Goal: Task Accomplishment & Management: Complete application form

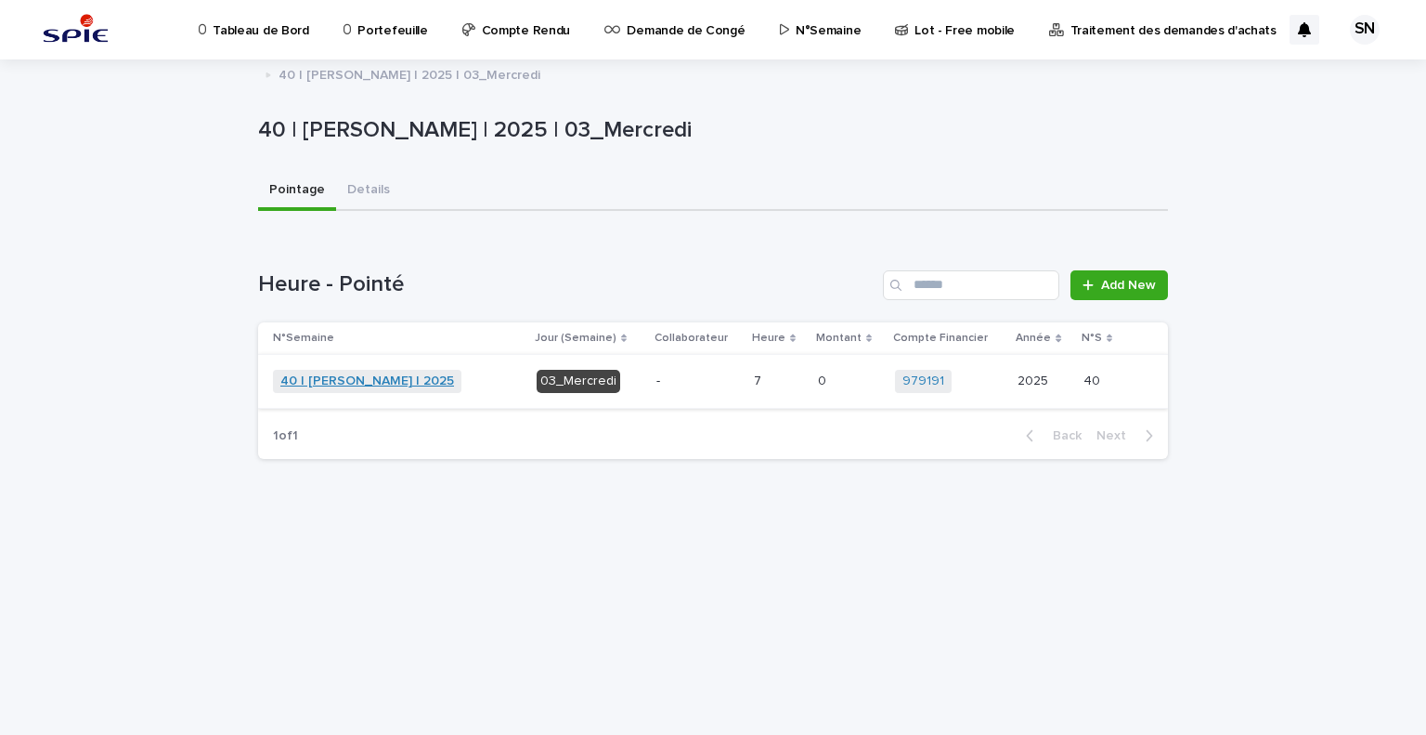
click at [384, 381] on link "40 | [PERSON_NAME] | 2025" at bounding box center [367, 381] width 174 height 16
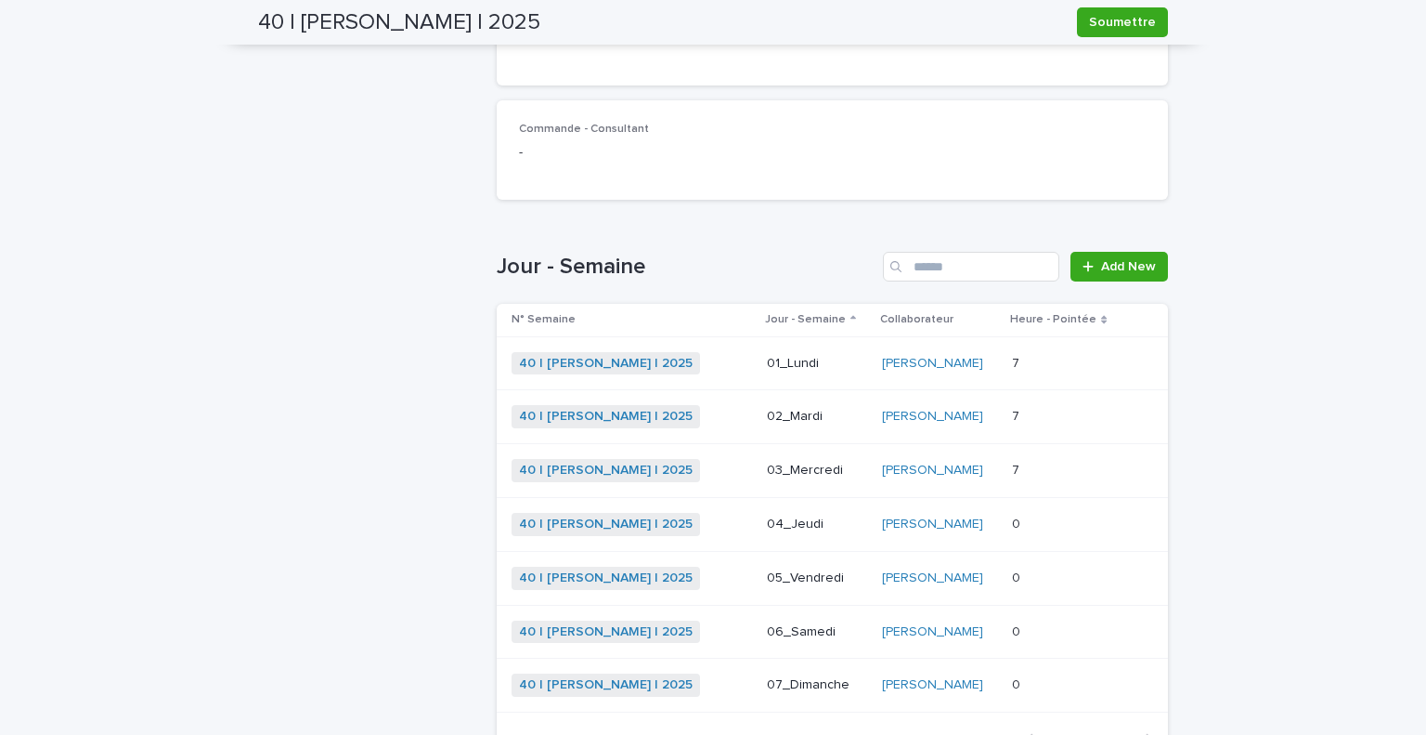
scroll to position [436, 0]
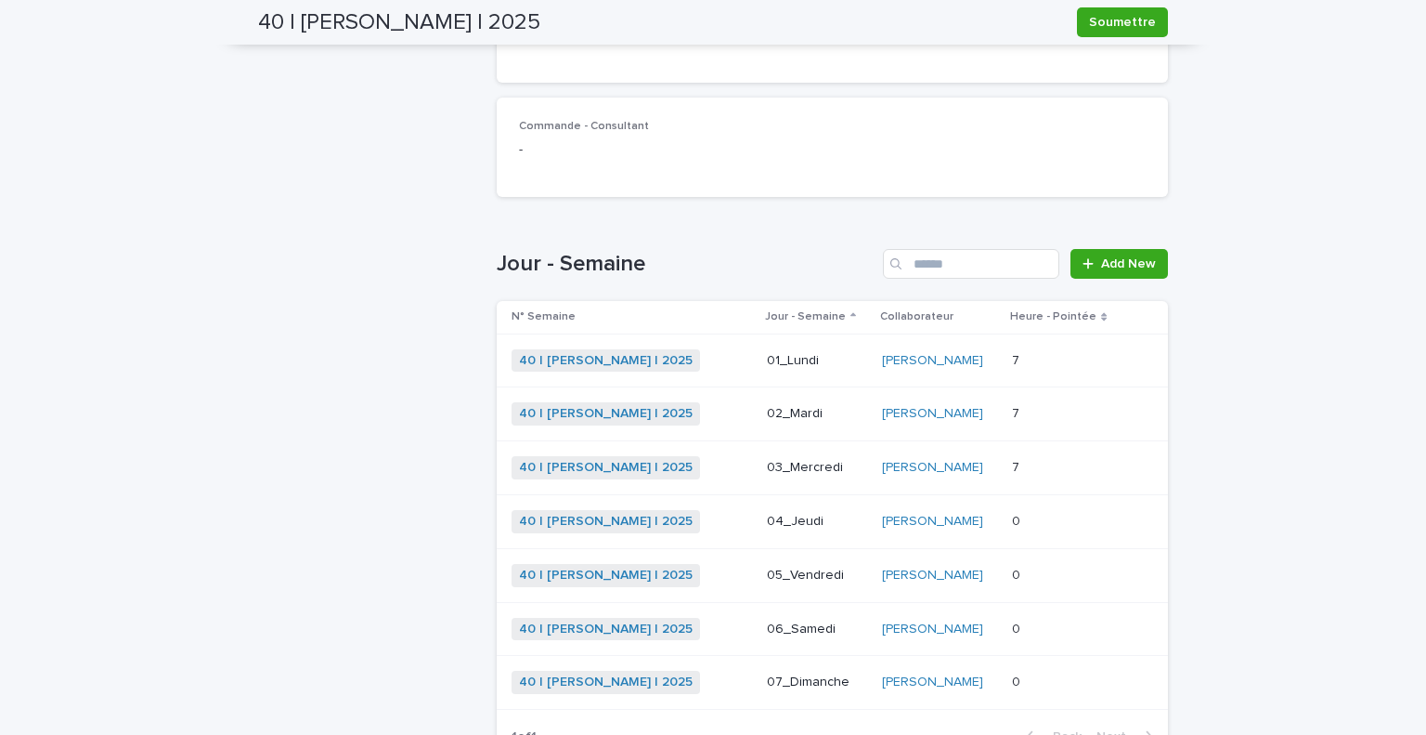
click at [705, 577] on div "40 | [PERSON_NAME] | 2025 + 0" at bounding box center [632, 575] width 241 height 23
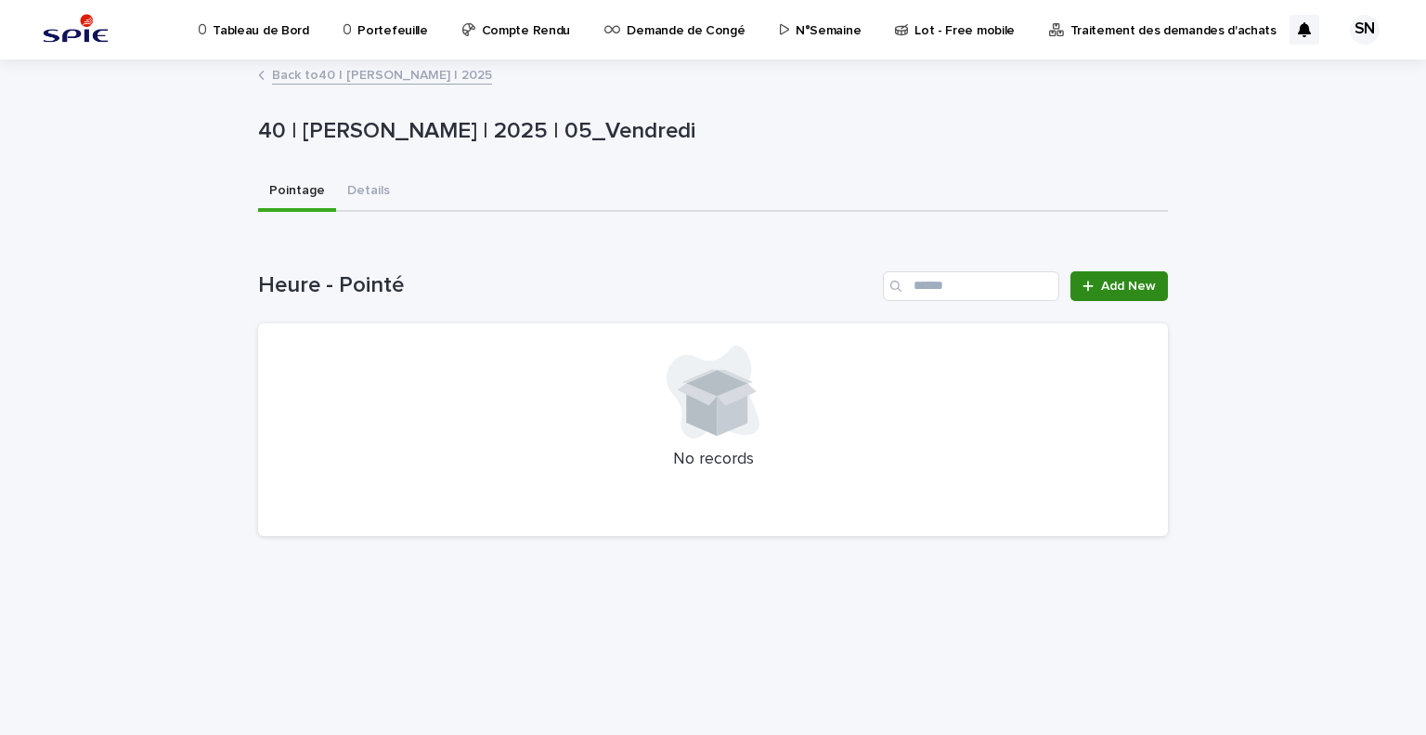
click at [1128, 273] on link "Add New" at bounding box center [1120, 286] width 98 height 30
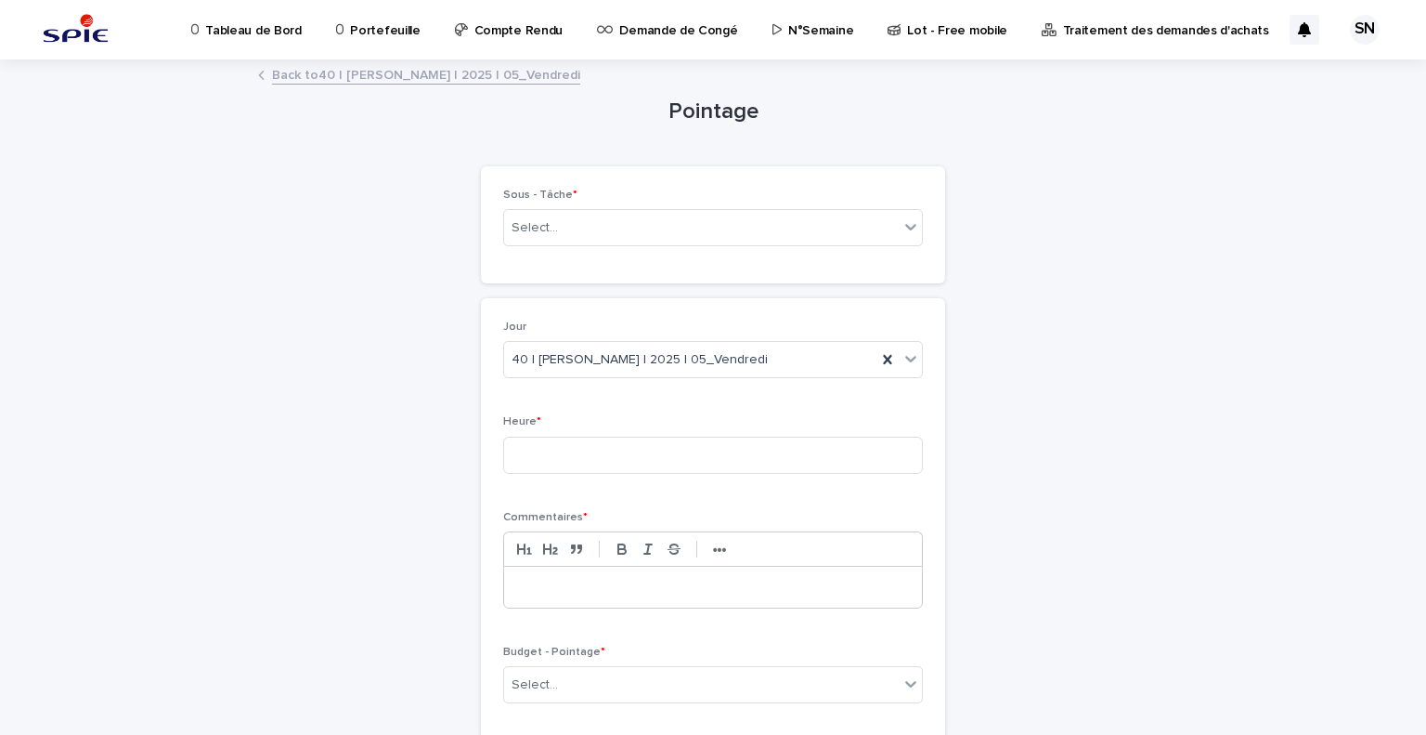
scroll to position [141, 0]
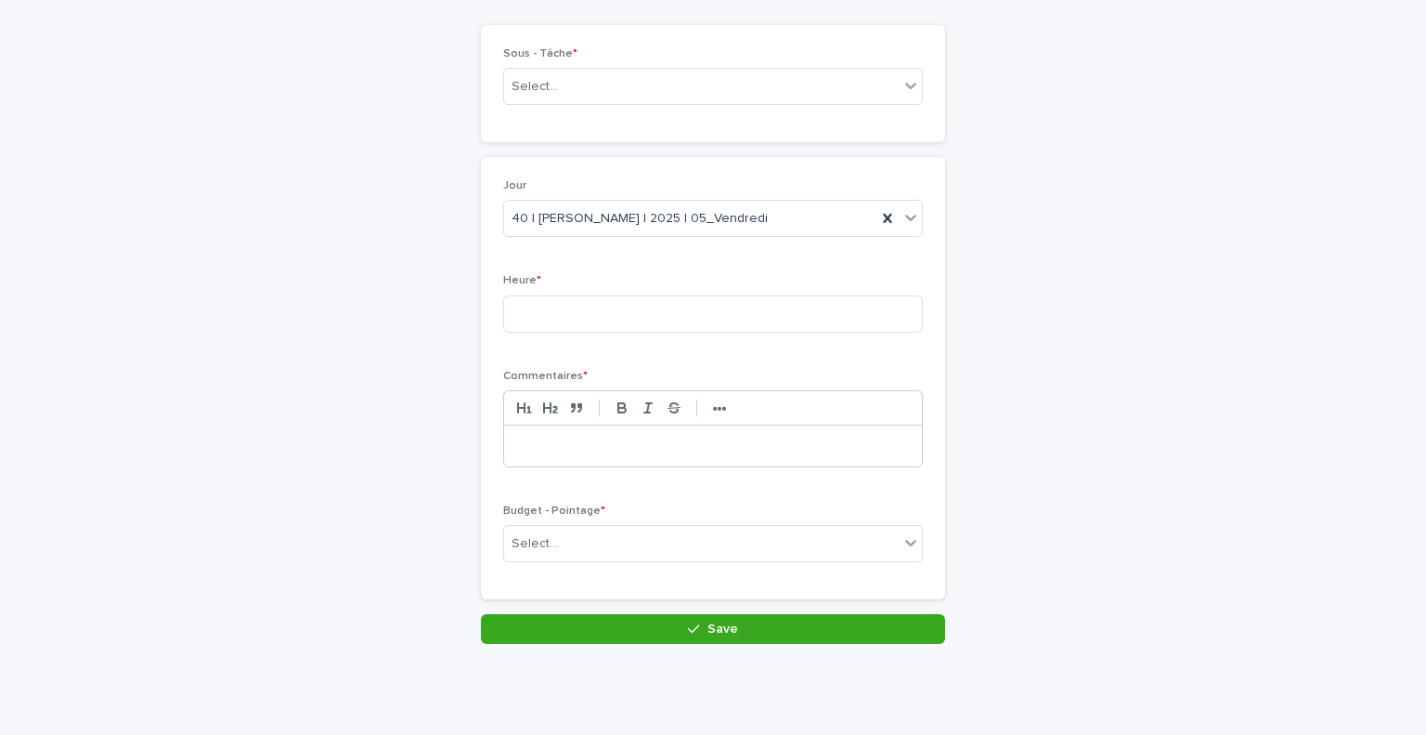
click at [713, 528] on div "Select..." at bounding box center [701, 543] width 395 height 31
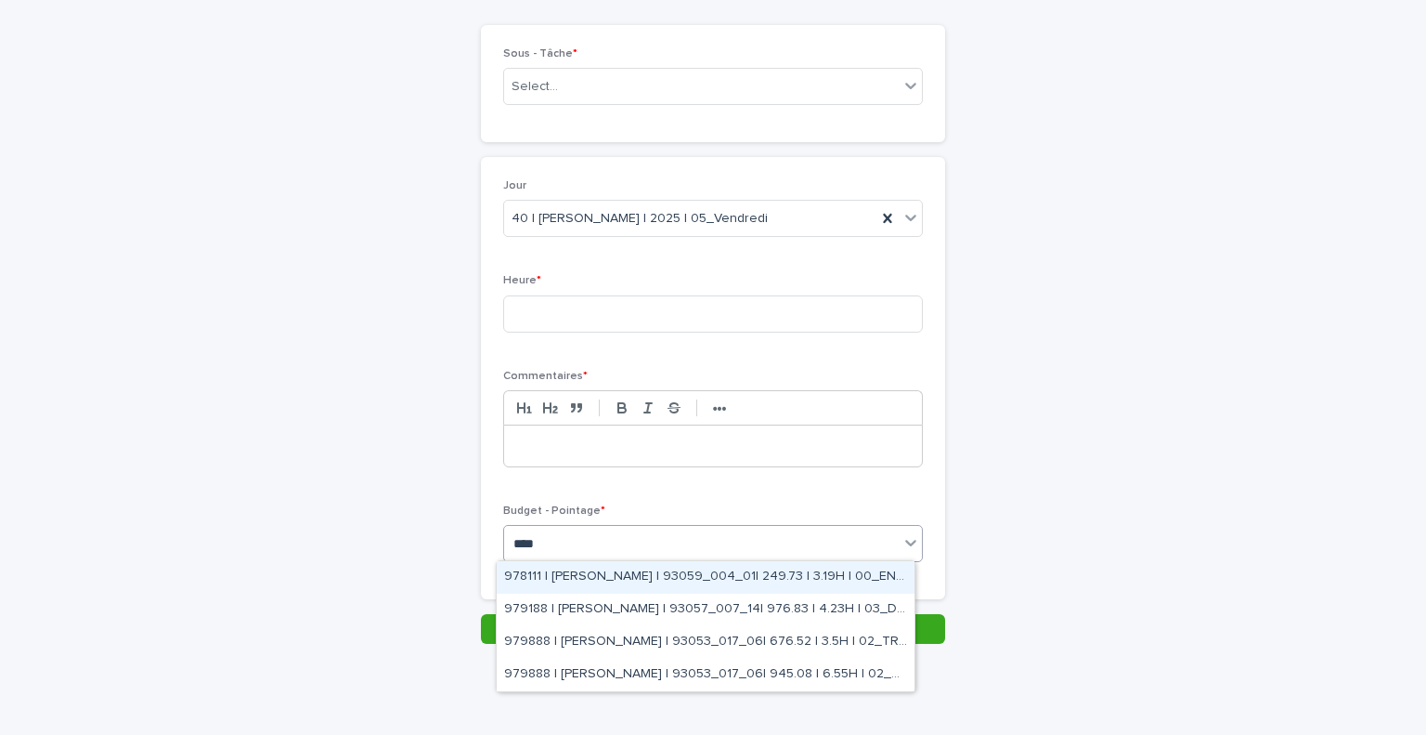
type input "*****"
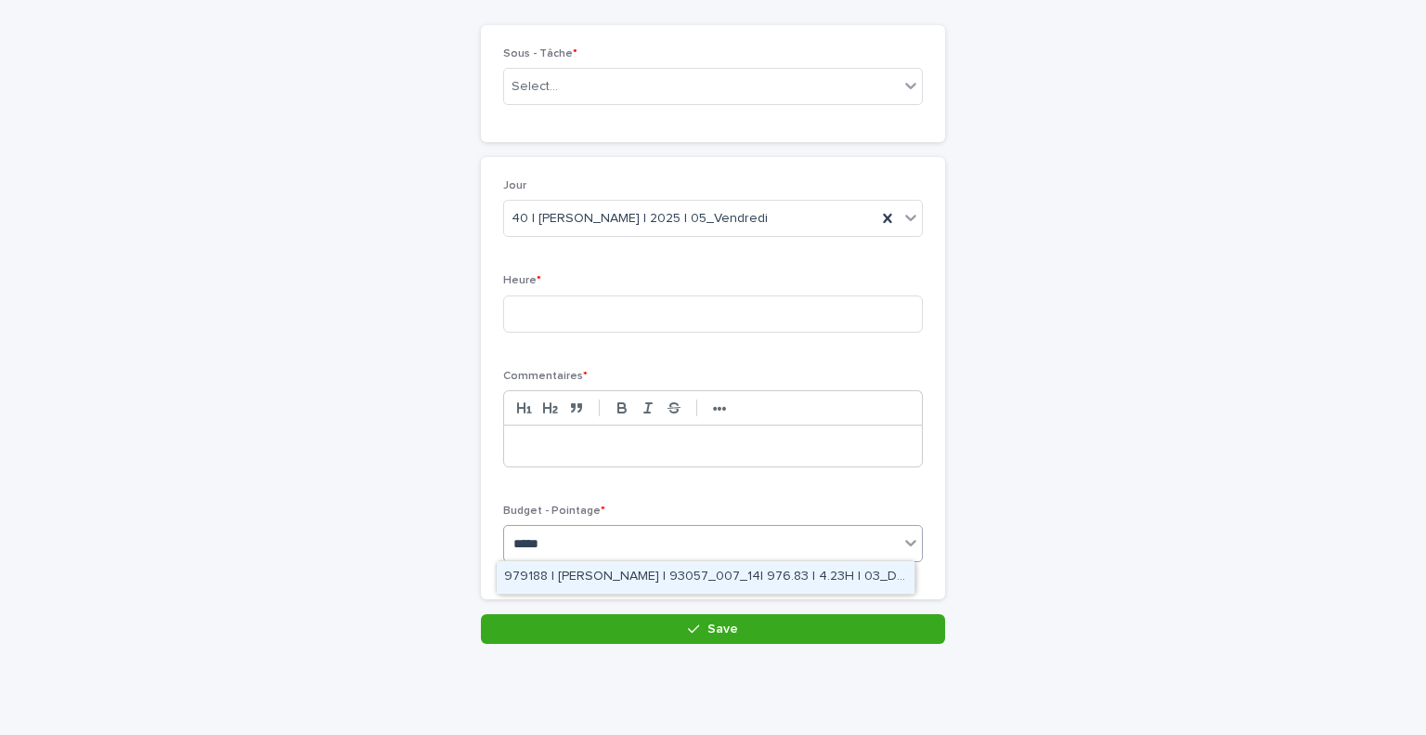
click at [695, 586] on div "979188 | [PERSON_NAME] | 93057_007_14| 976.83 | 4.23H | 03_DOE" at bounding box center [706, 577] width 418 height 33
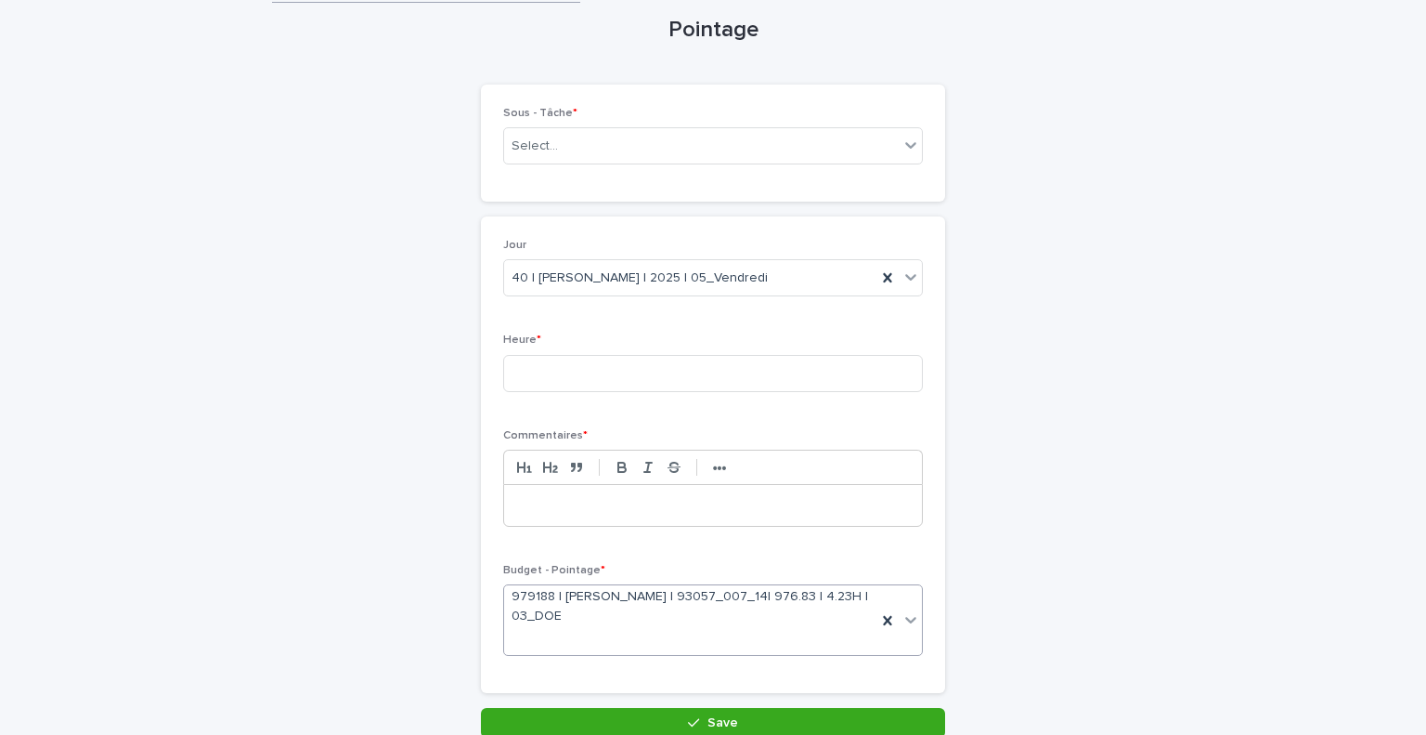
scroll to position [79, 0]
click at [643, 519] on div at bounding box center [713, 508] width 418 height 41
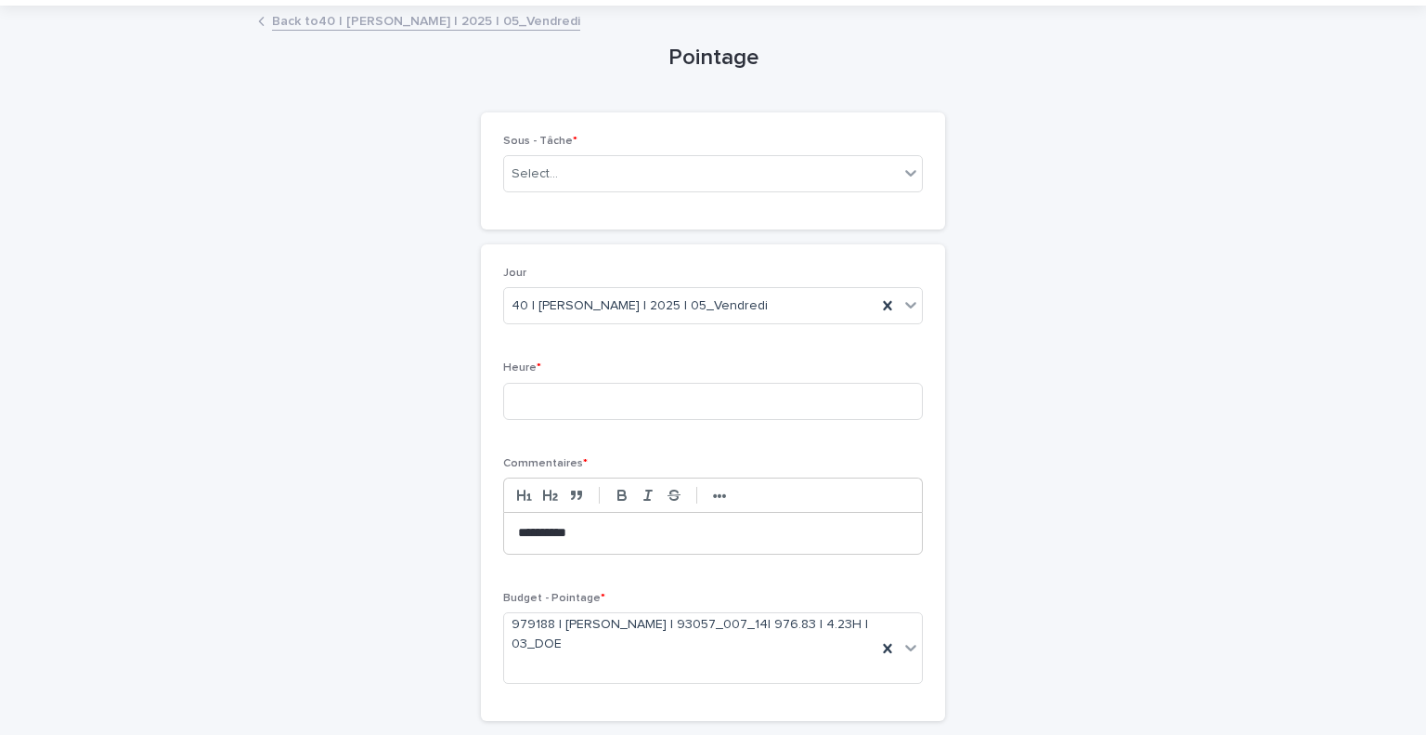
scroll to position [0, 0]
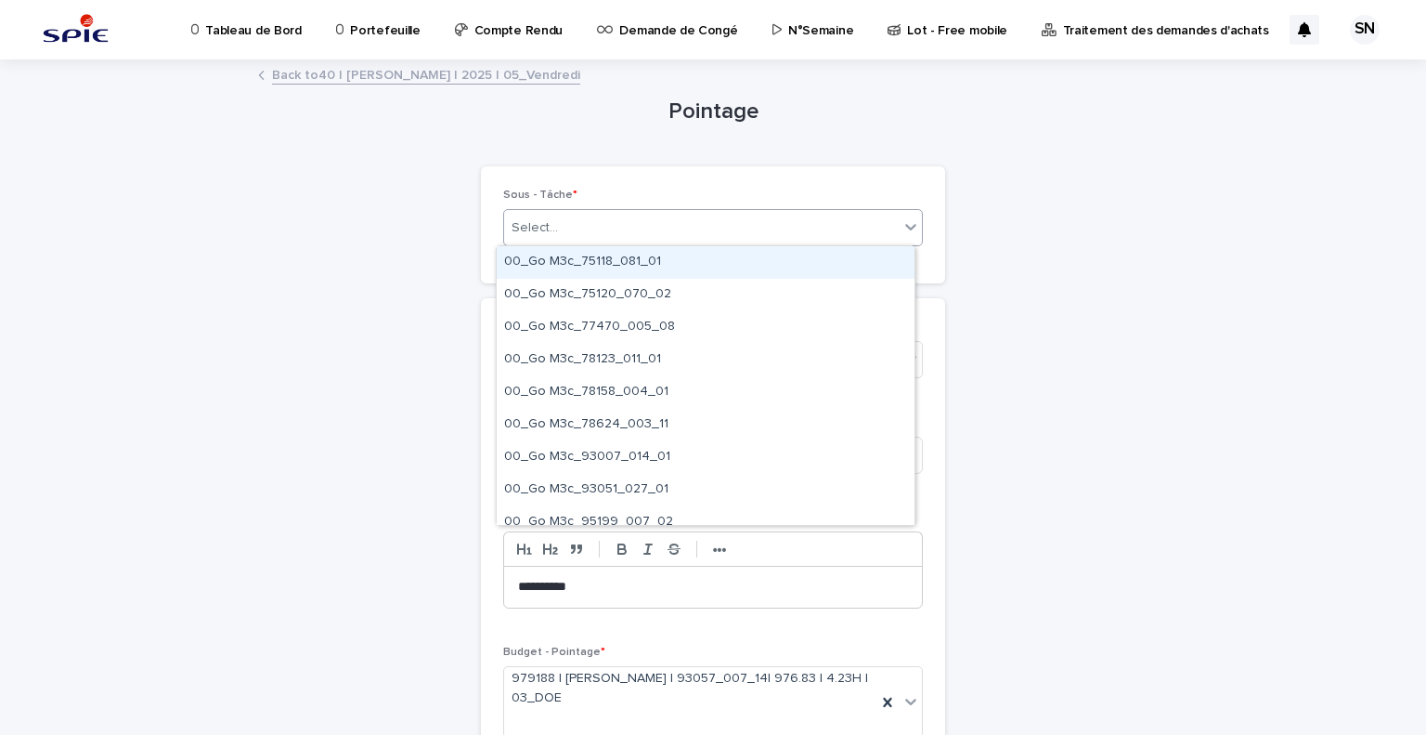
click at [679, 234] on div "Select..." at bounding box center [701, 228] width 395 height 31
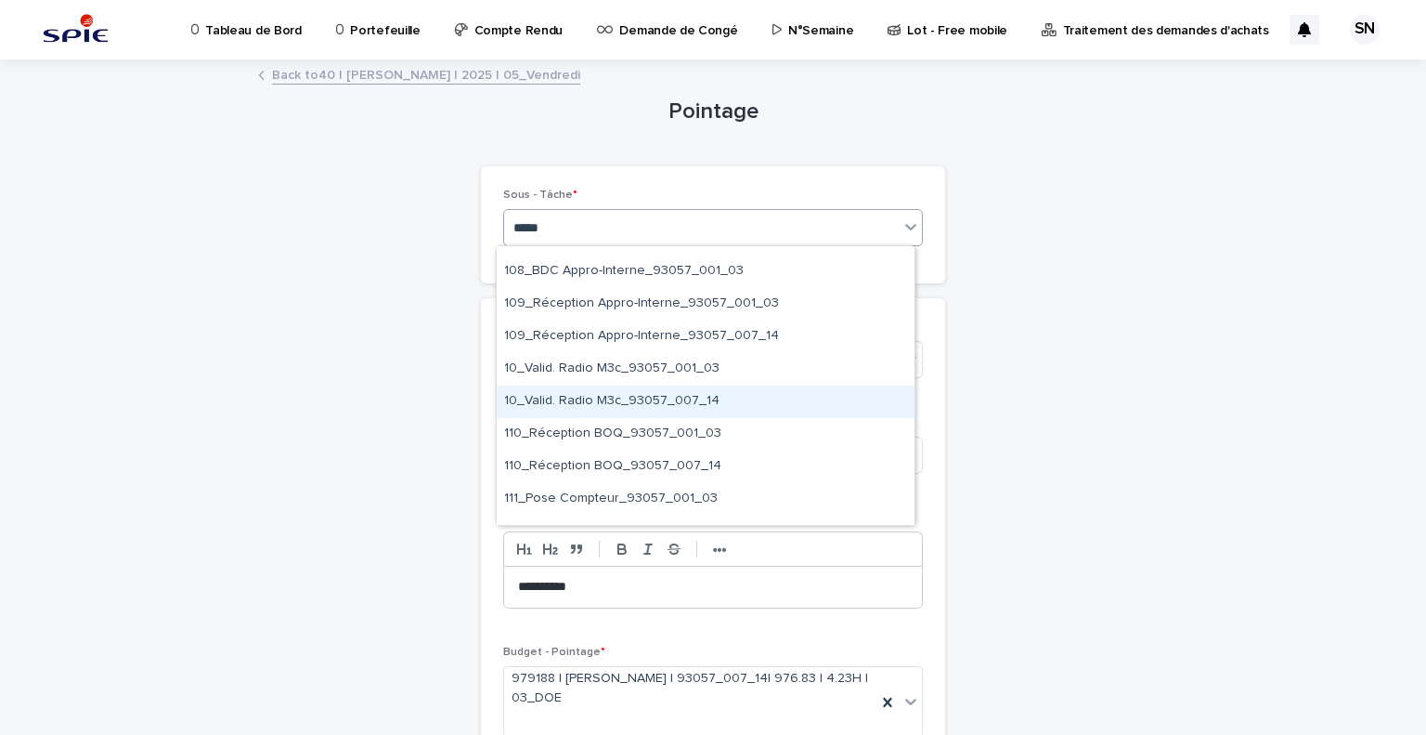
scroll to position [1517, 0]
type input "*********"
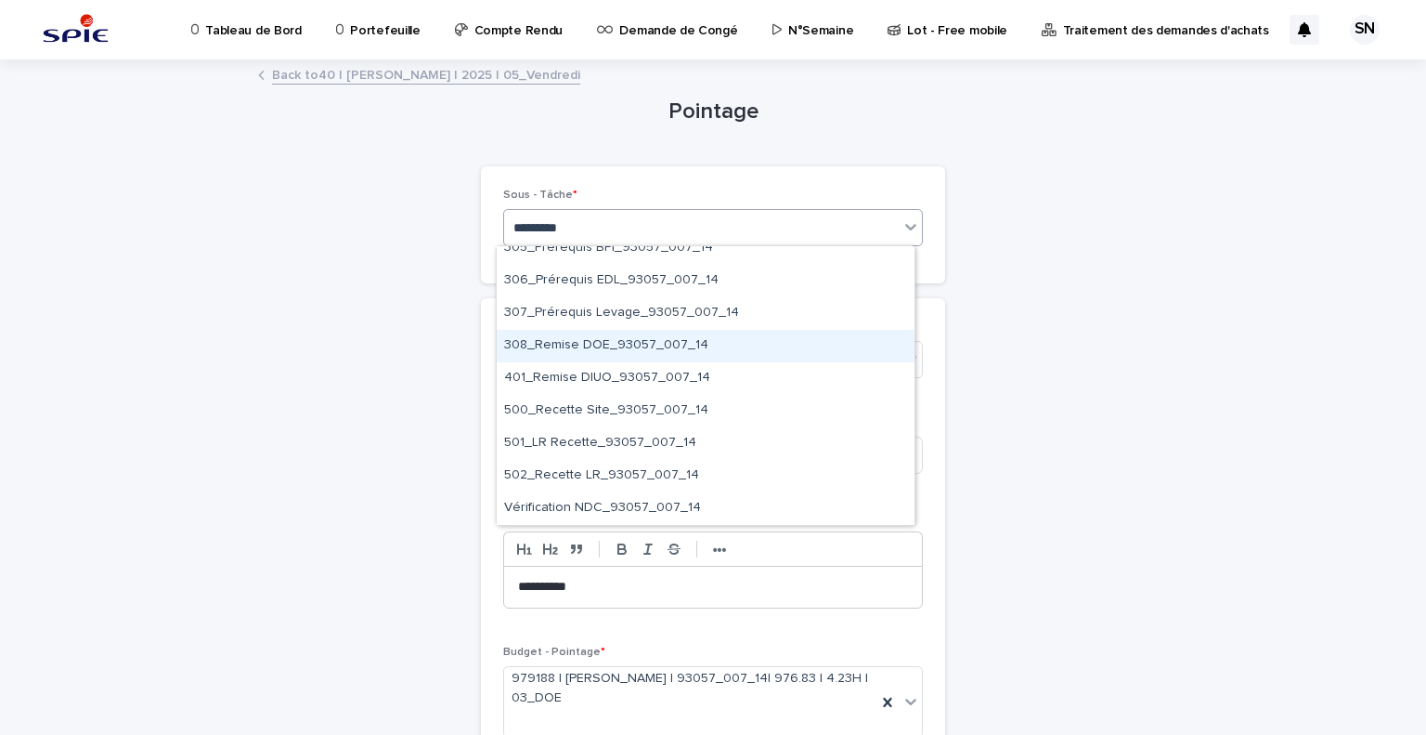
click at [740, 356] on div "308_Remise DOE_93057_007_14" at bounding box center [706, 346] width 418 height 33
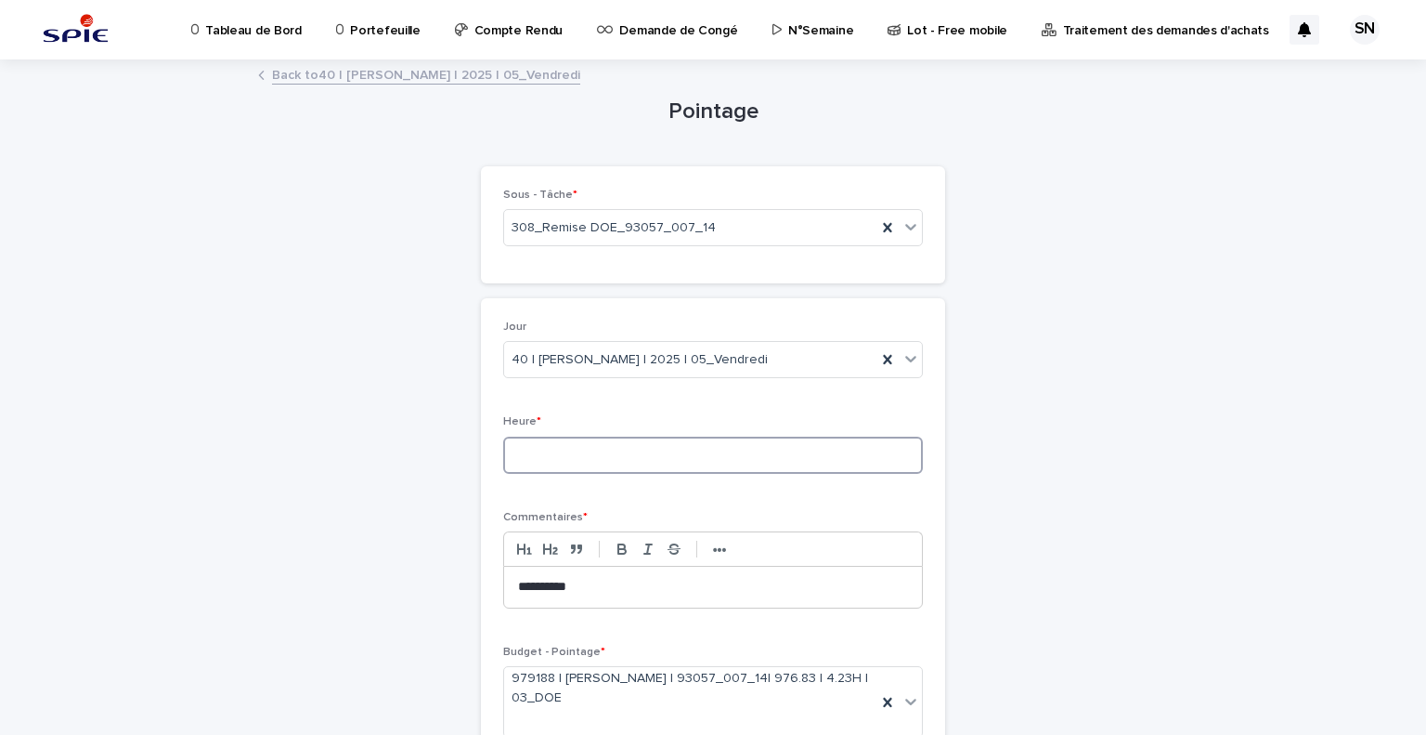
click at [714, 443] on input at bounding box center [713, 454] width 420 height 37
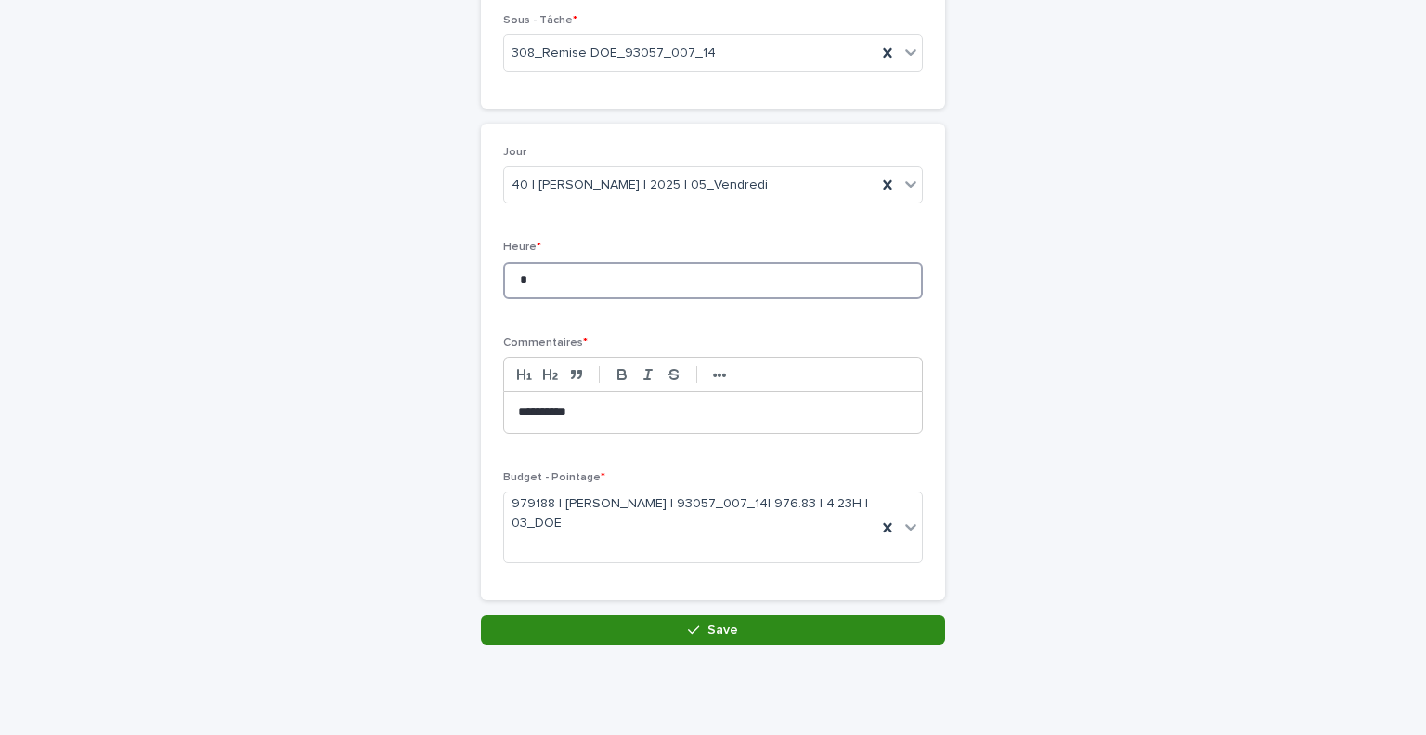
type input "*"
click at [688, 638] on button "Save" at bounding box center [713, 630] width 464 height 30
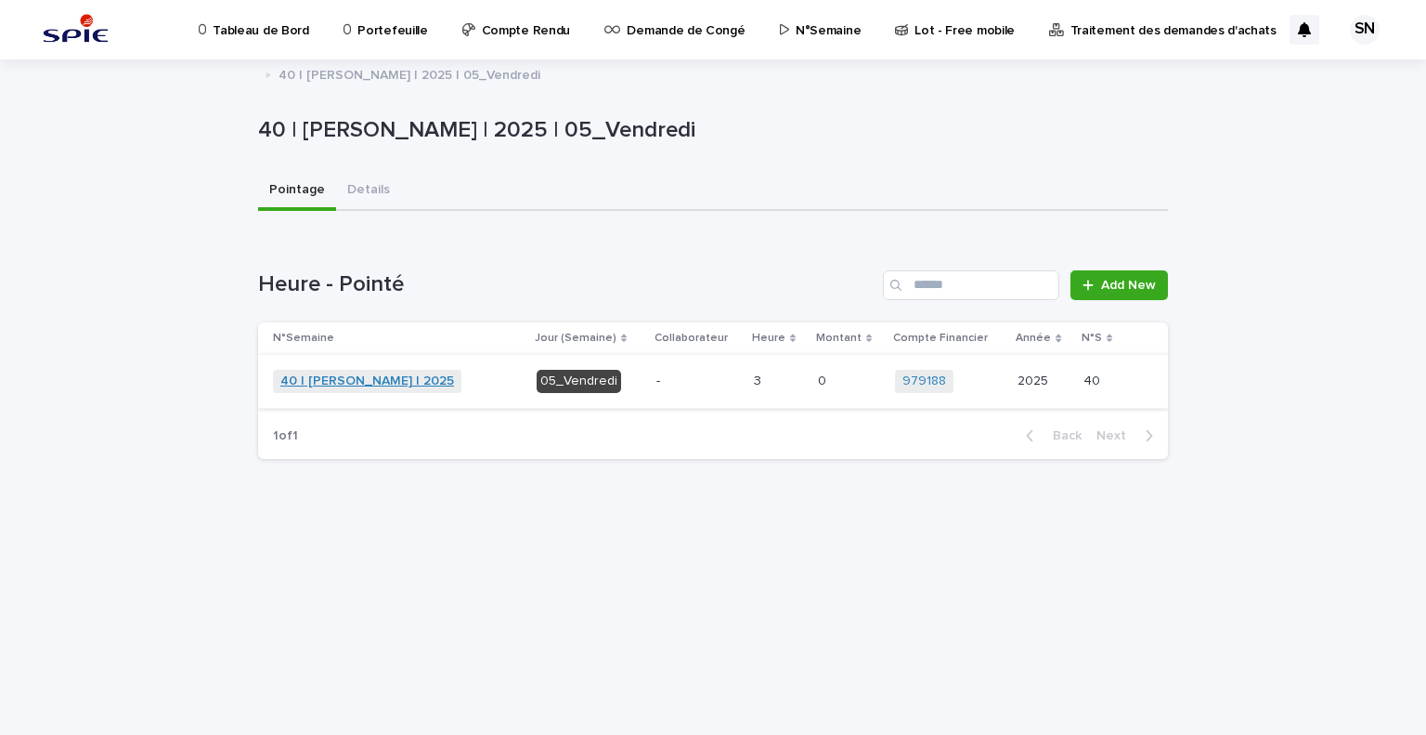
click at [353, 382] on link "40 | [PERSON_NAME] | 2025" at bounding box center [367, 381] width 174 height 16
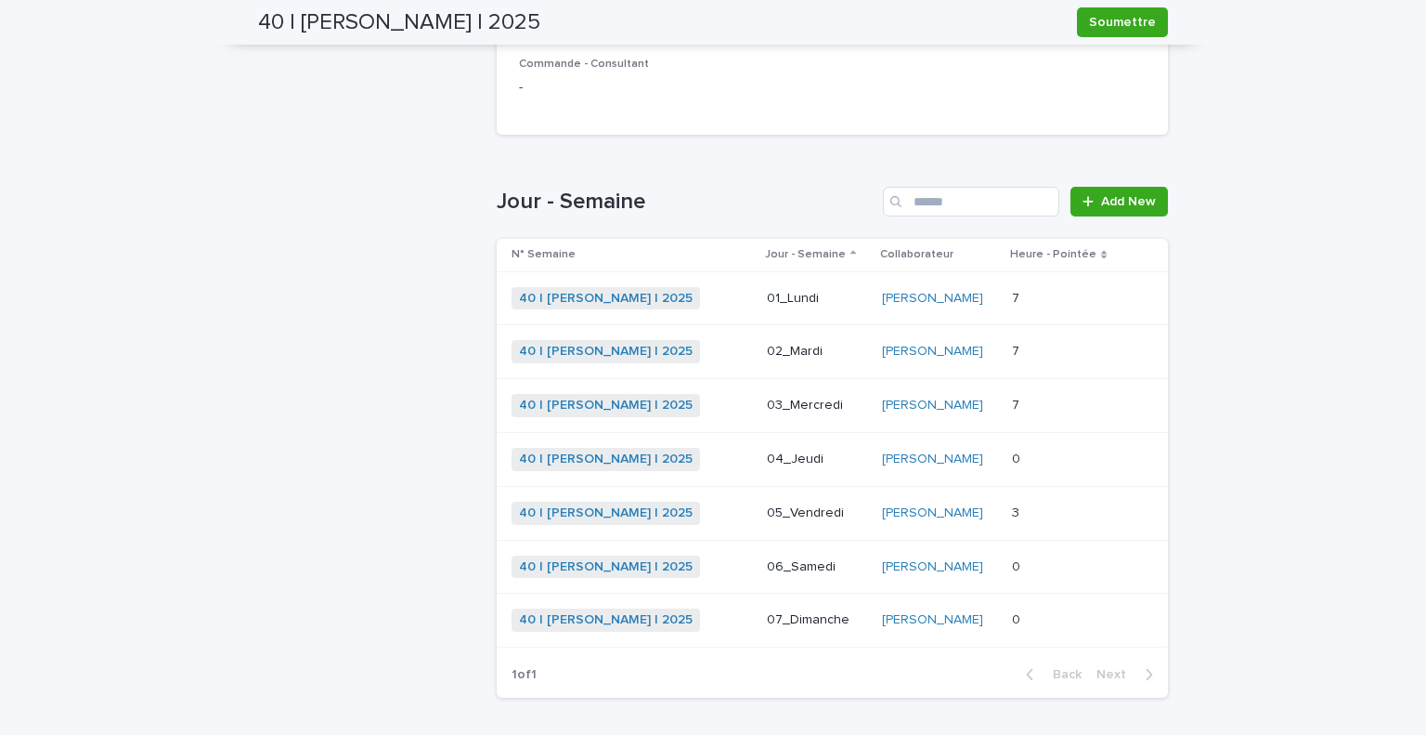
scroll to position [508, 0]
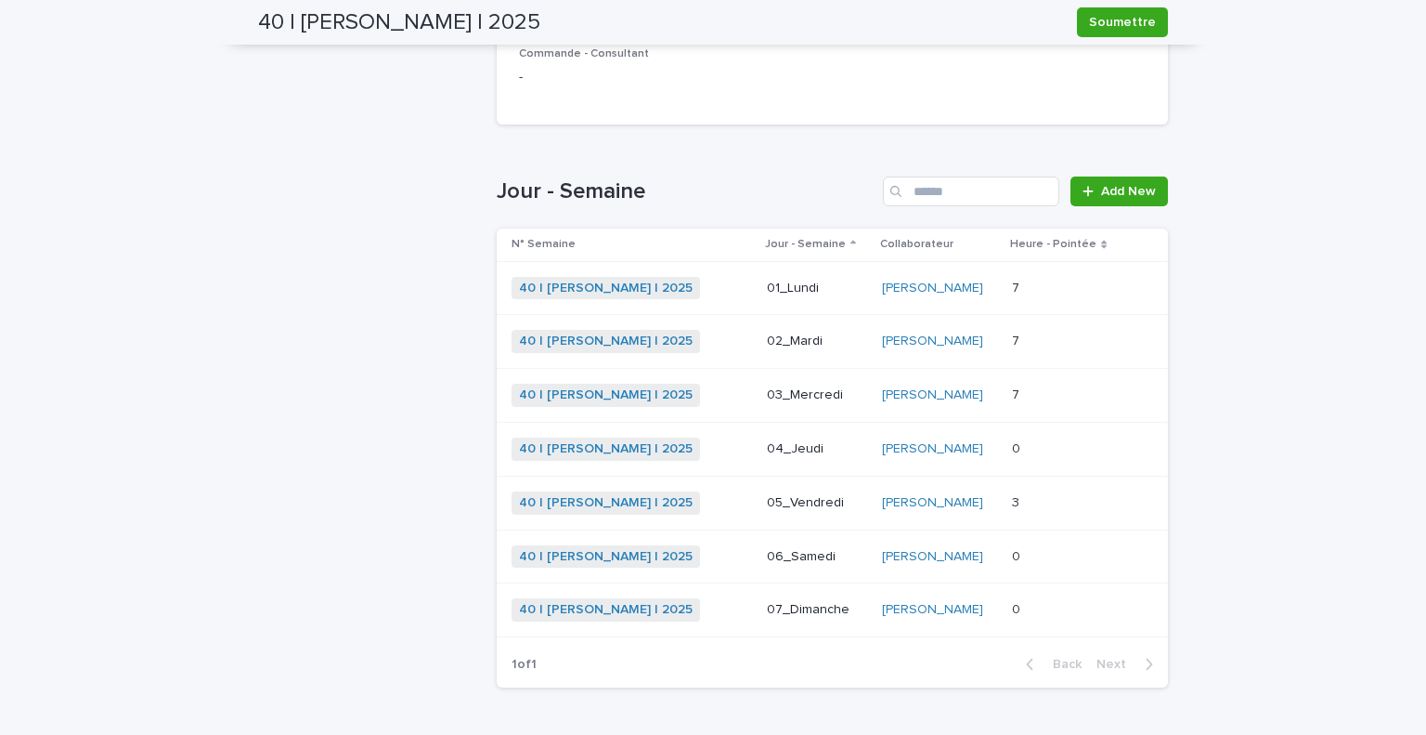
click at [709, 449] on div "40 | [PERSON_NAME] | 2025 + 0" at bounding box center [632, 448] width 241 height 23
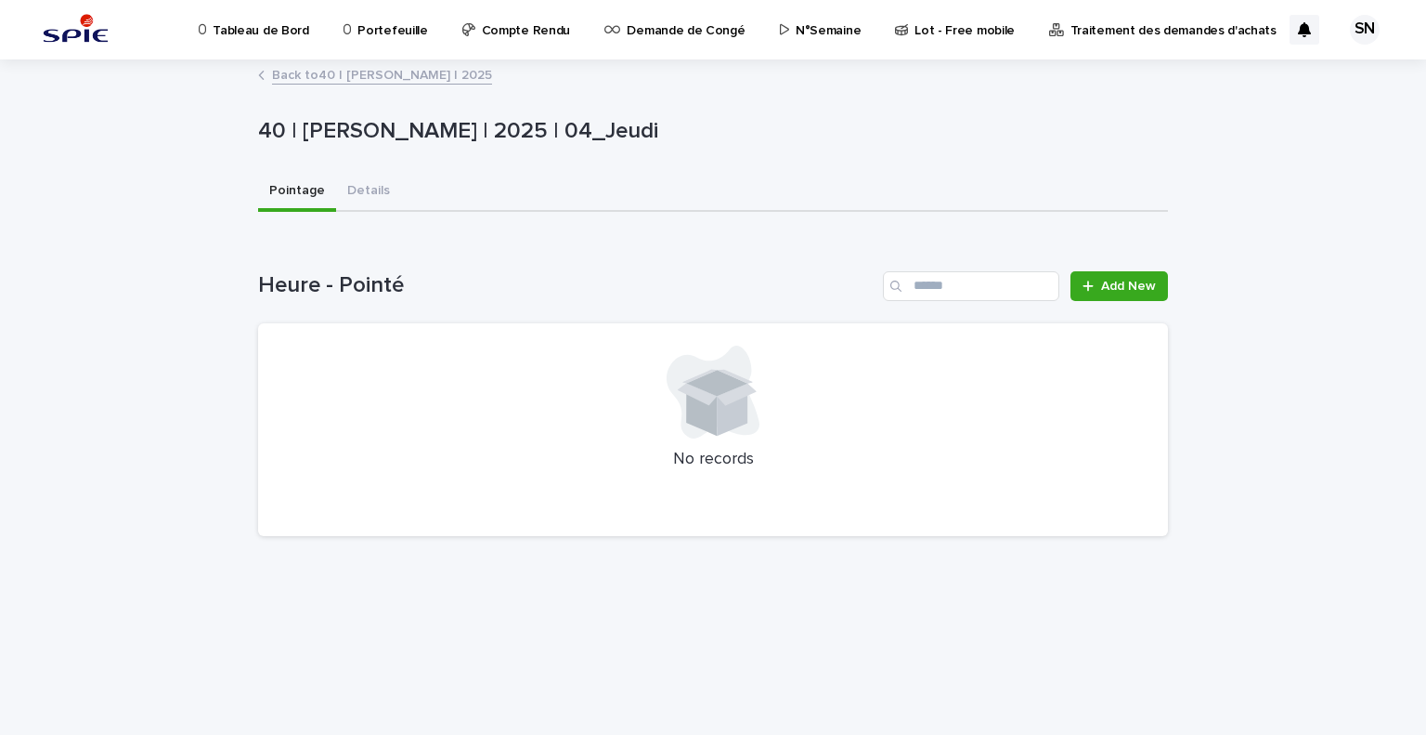
click at [1026, 586] on div "Loading... Saving… Loading... Saving… 40 | [PERSON_NAME] | 2025 | 04_Jeudi 40 |…" at bounding box center [713, 374] width 929 height 627
click at [301, 76] on link "Back to 40 | [PERSON_NAME] | 2025" at bounding box center [382, 73] width 220 height 21
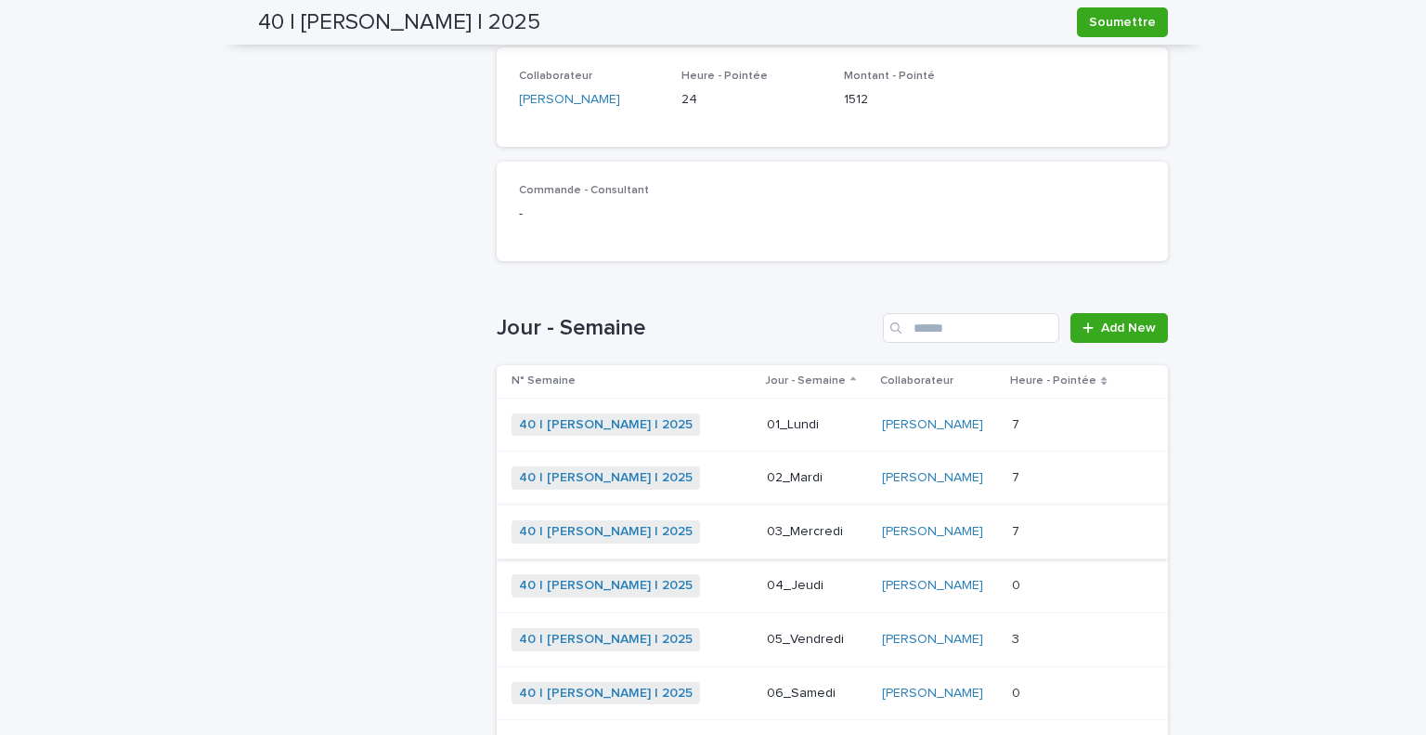
scroll to position [464, 0]
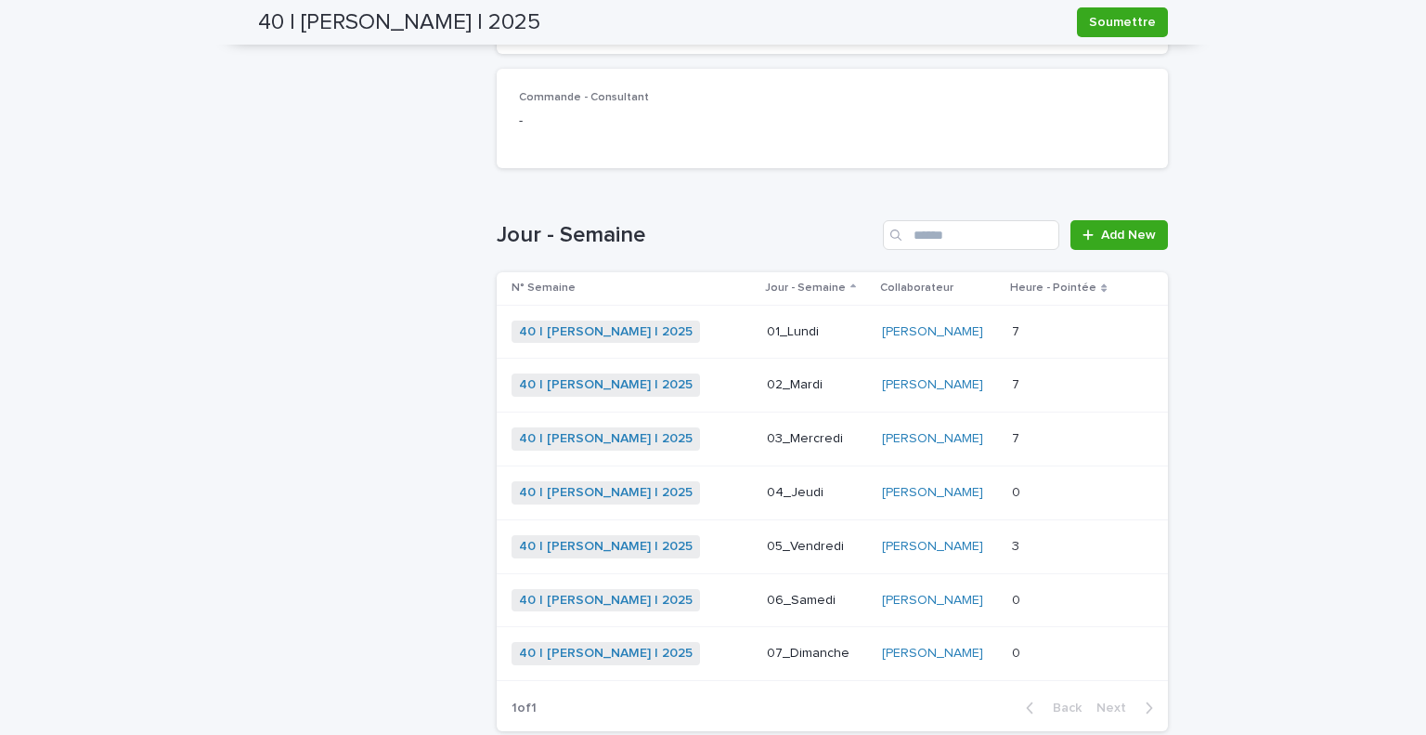
click at [708, 488] on div "40 | [PERSON_NAME] | 2025 + 0" at bounding box center [632, 492] width 241 height 23
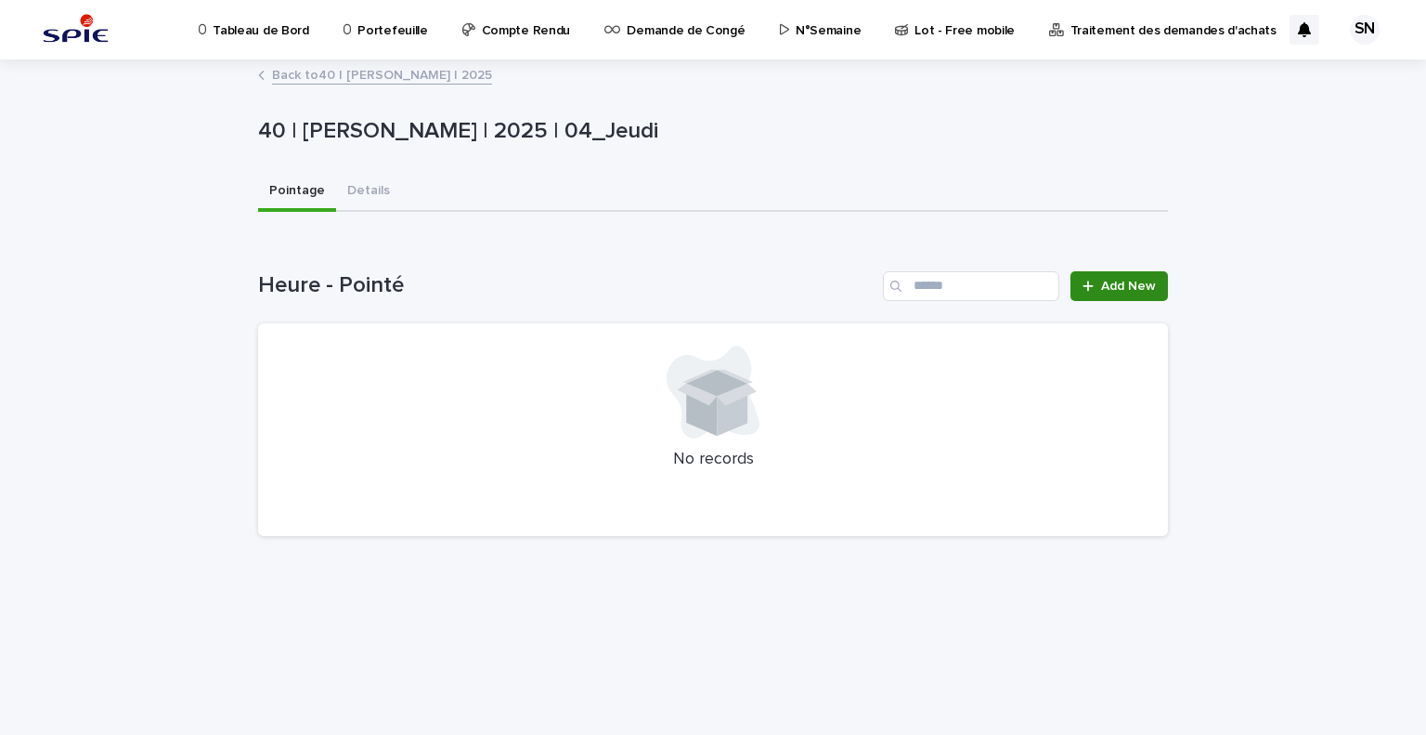
click at [1117, 274] on link "Add New" at bounding box center [1120, 286] width 98 height 30
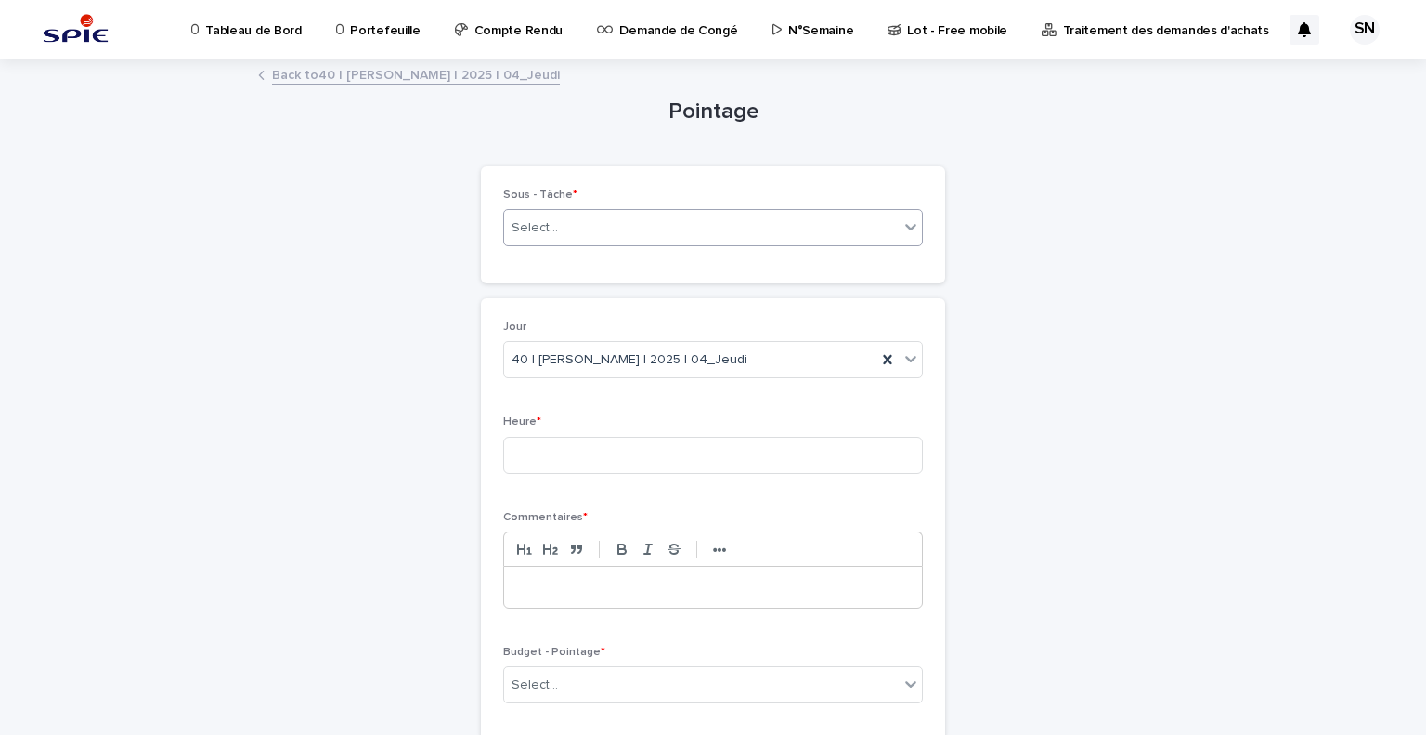
click at [719, 238] on div "Select..." at bounding box center [701, 228] width 395 height 31
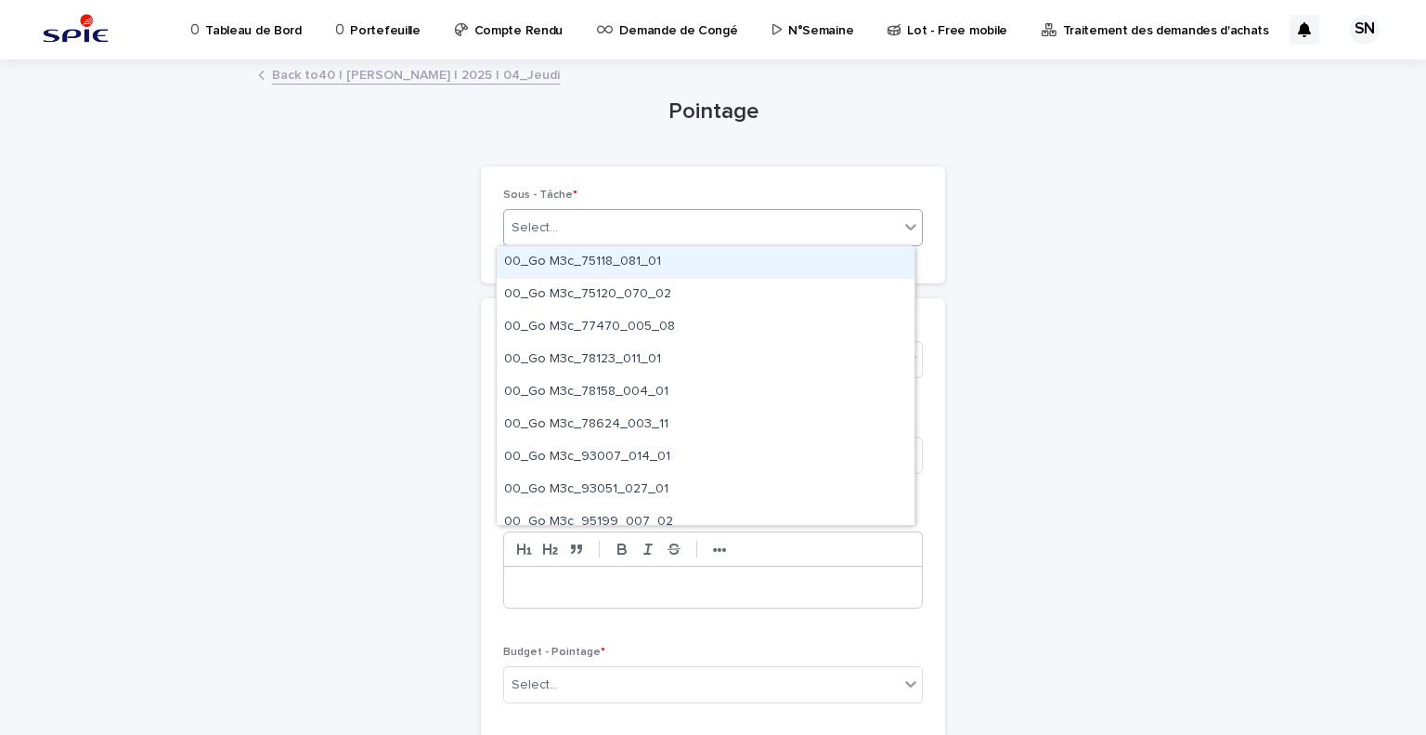
type input "*"
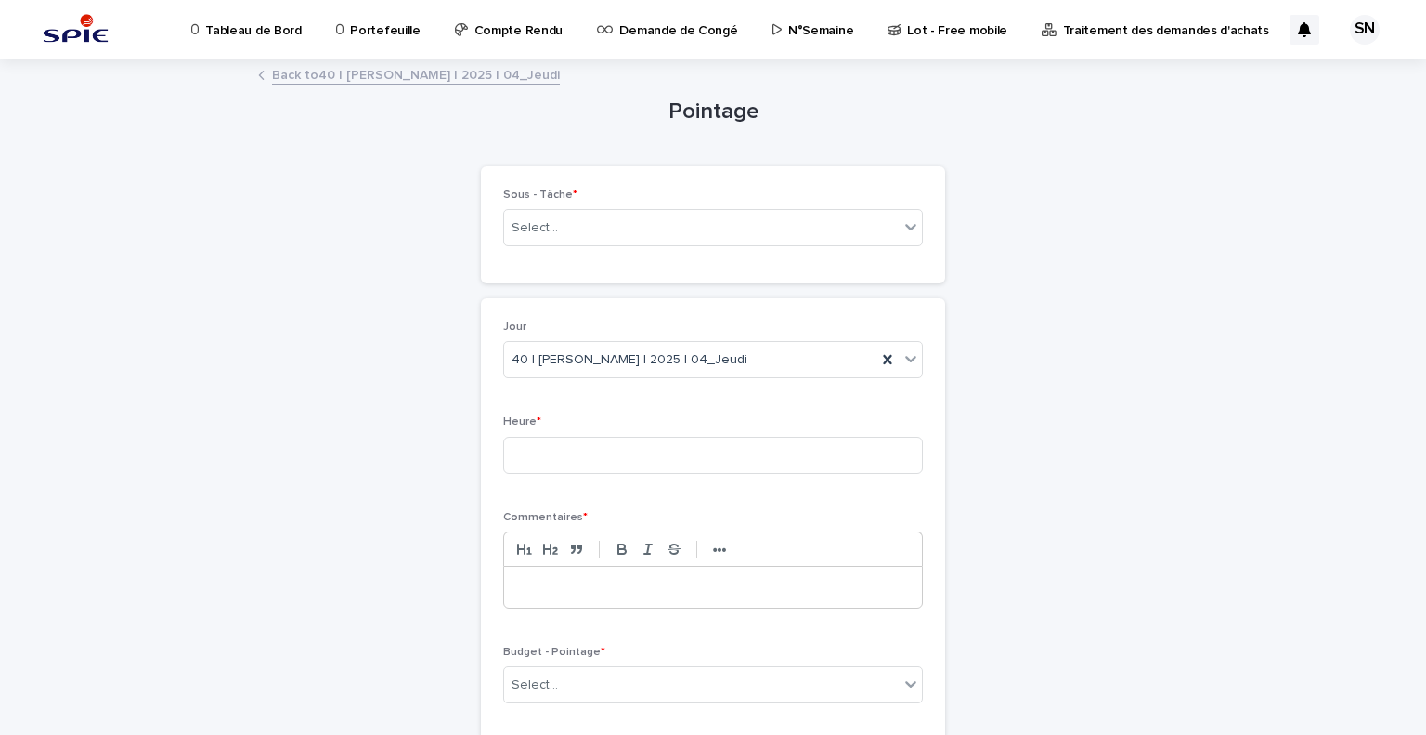
click at [966, 267] on div "Pointage Loading... Saving… Loading... Saving… Loading... Saving… Loading... Sa…" at bounding box center [713, 423] width 910 height 724
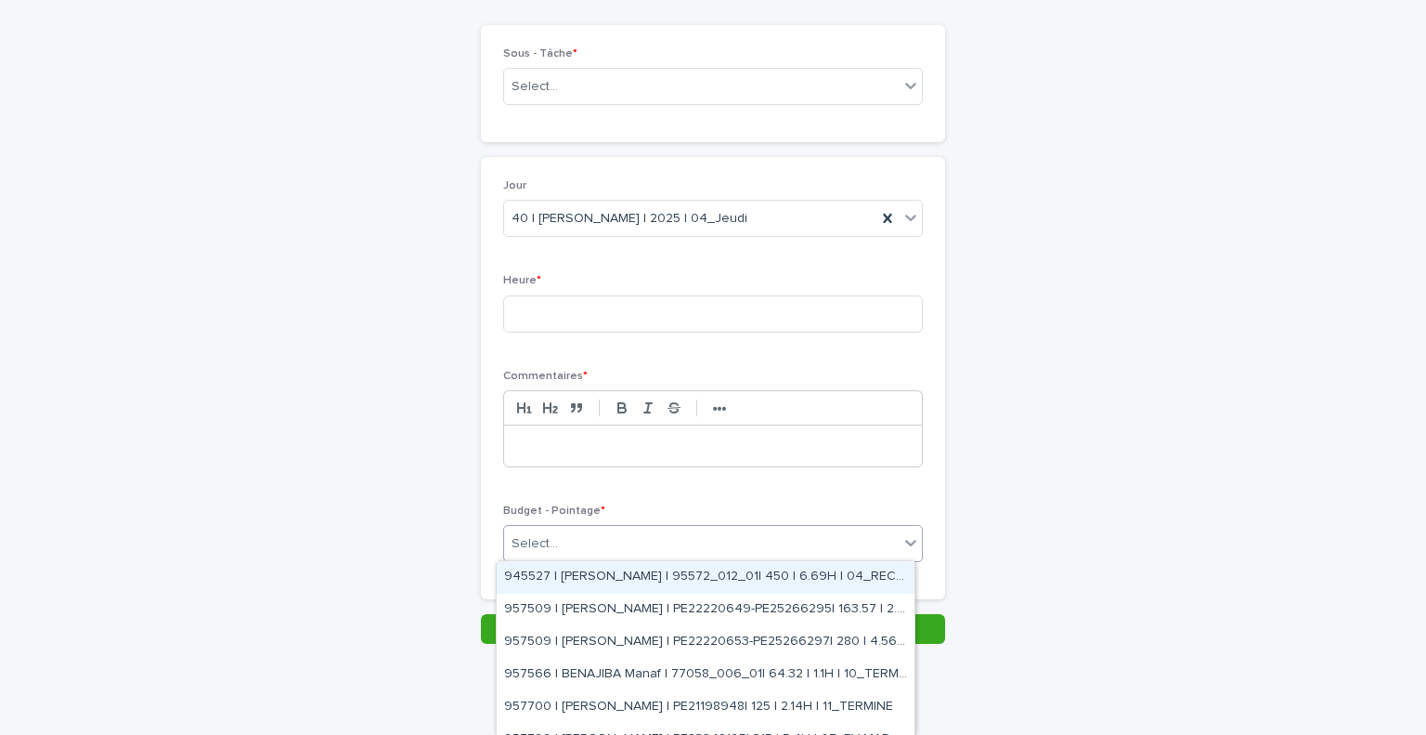
click at [739, 538] on div "Select..." at bounding box center [701, 543] width 395 height 31
type input "*****"
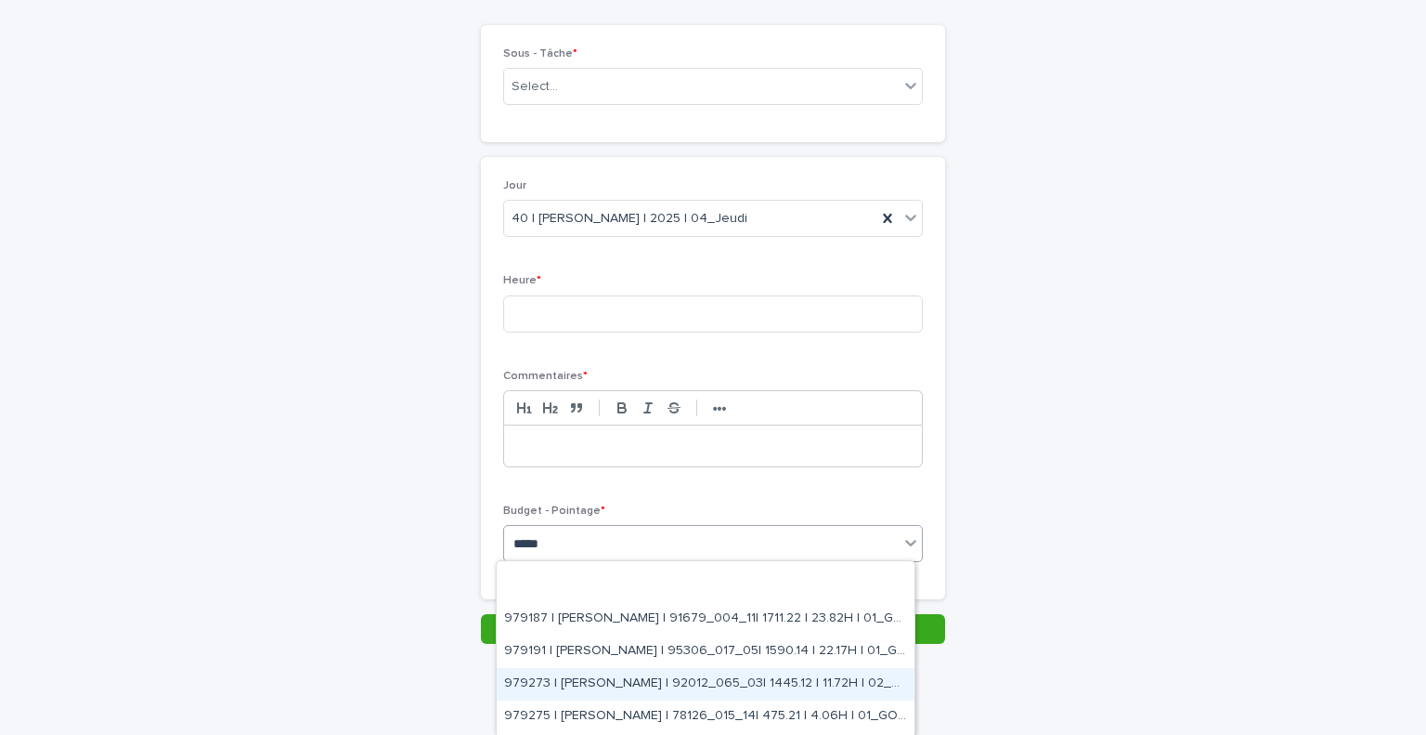
scroll to position [279, 0]
click at [684, 688] on div "979275 | [PERSON_NAME] | 94080_017_15| 774.34 | 10.03H | 00_M3C" at bounding box center [706, 688] width 418 height 33
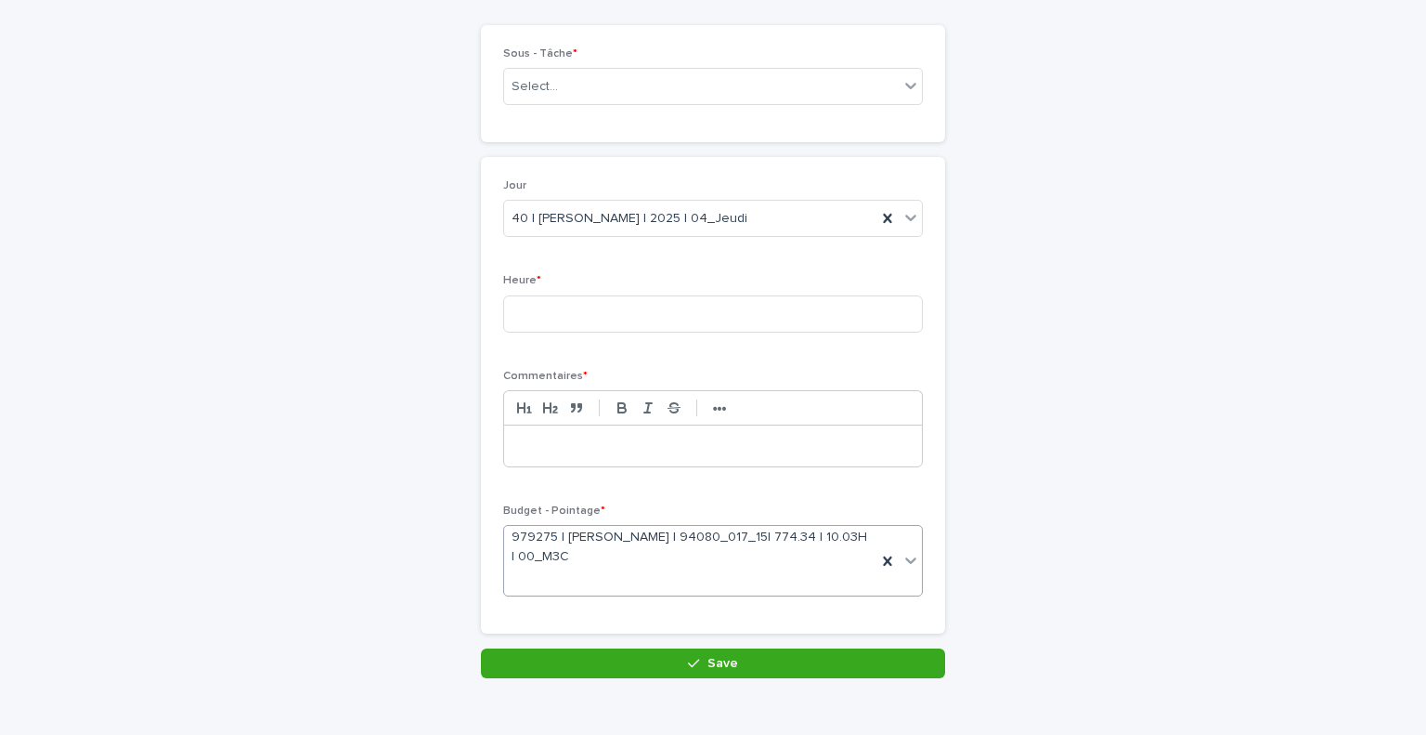
scroll to position [157, 0]
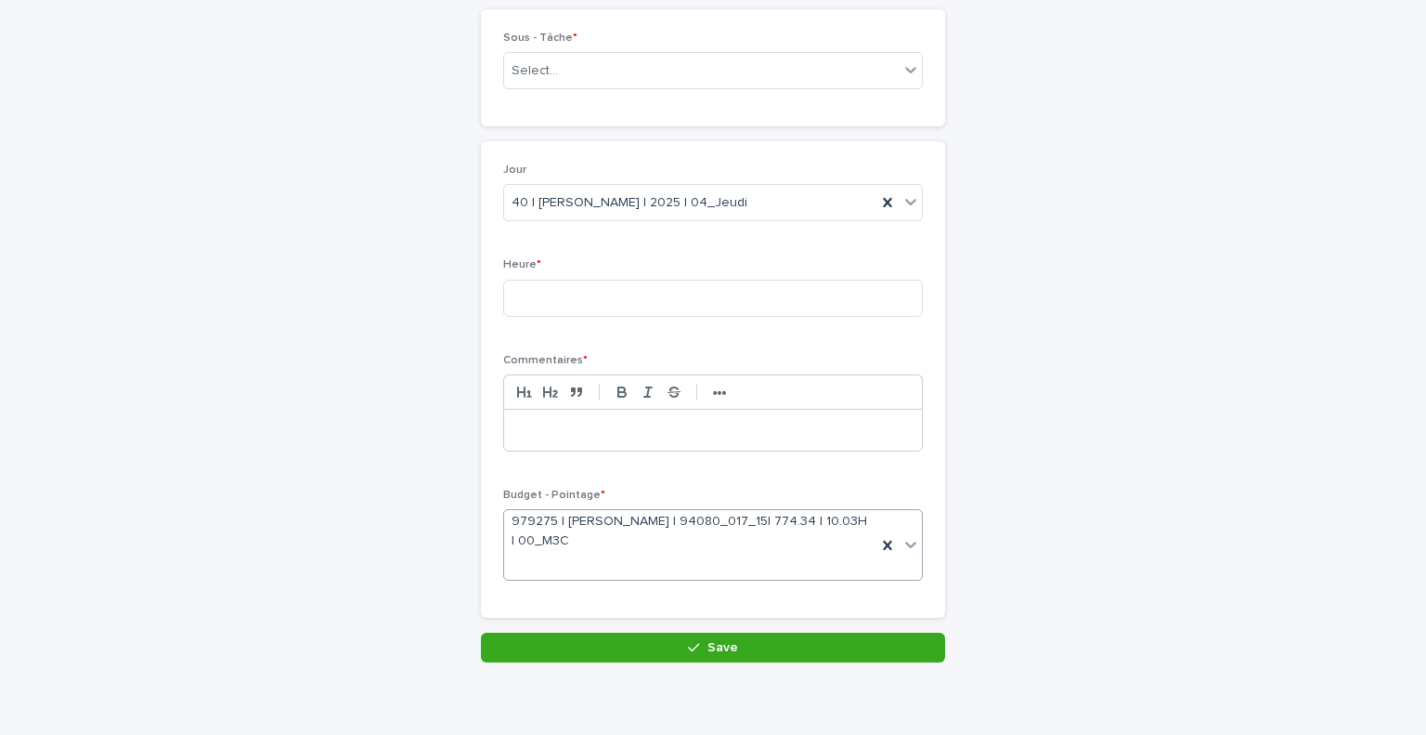
click at [595, 426] on p at bounding box center [713, 430] width 390 height 19
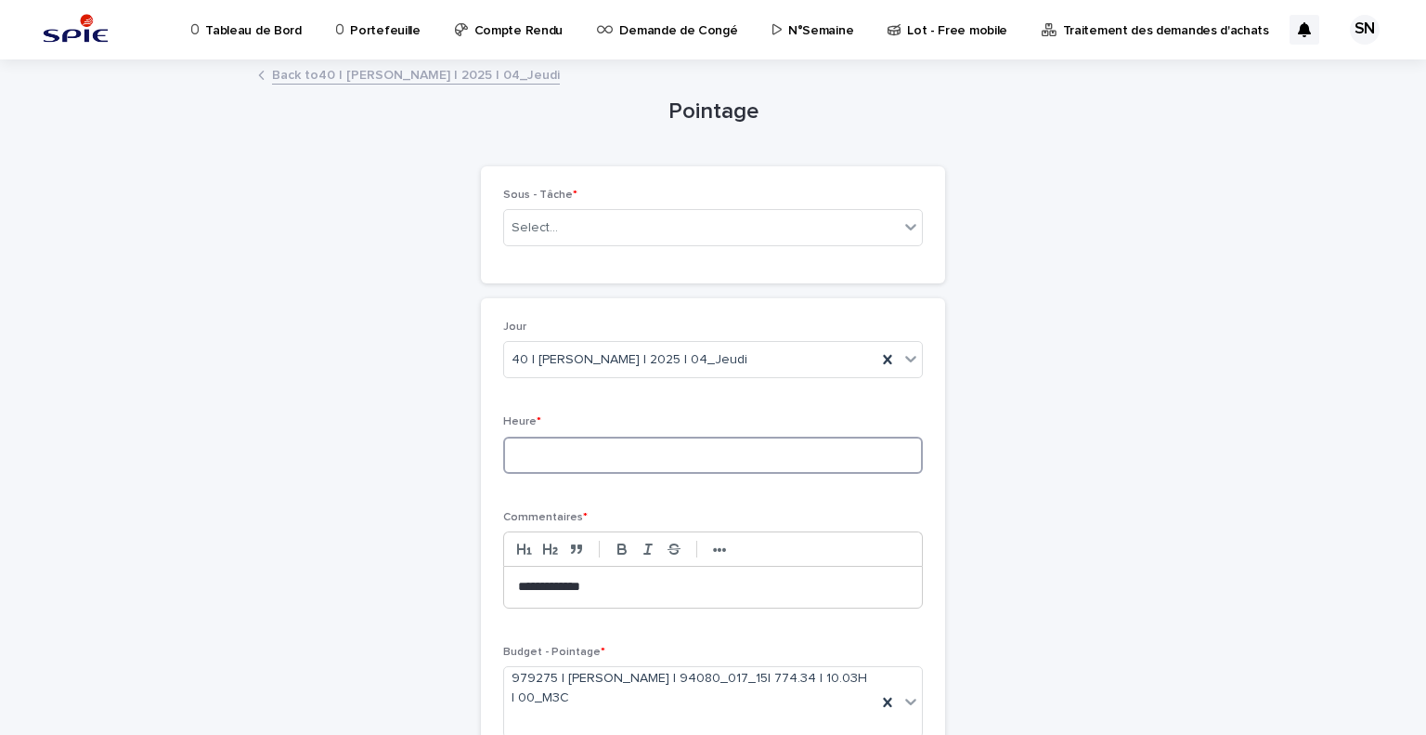
click at [602, 445] on input at bounding box center [713, 454] width 420 height 37
type input "*"
click at [631, 224] on div "Select..." at bounding box center [701, 228] width 395 height 31
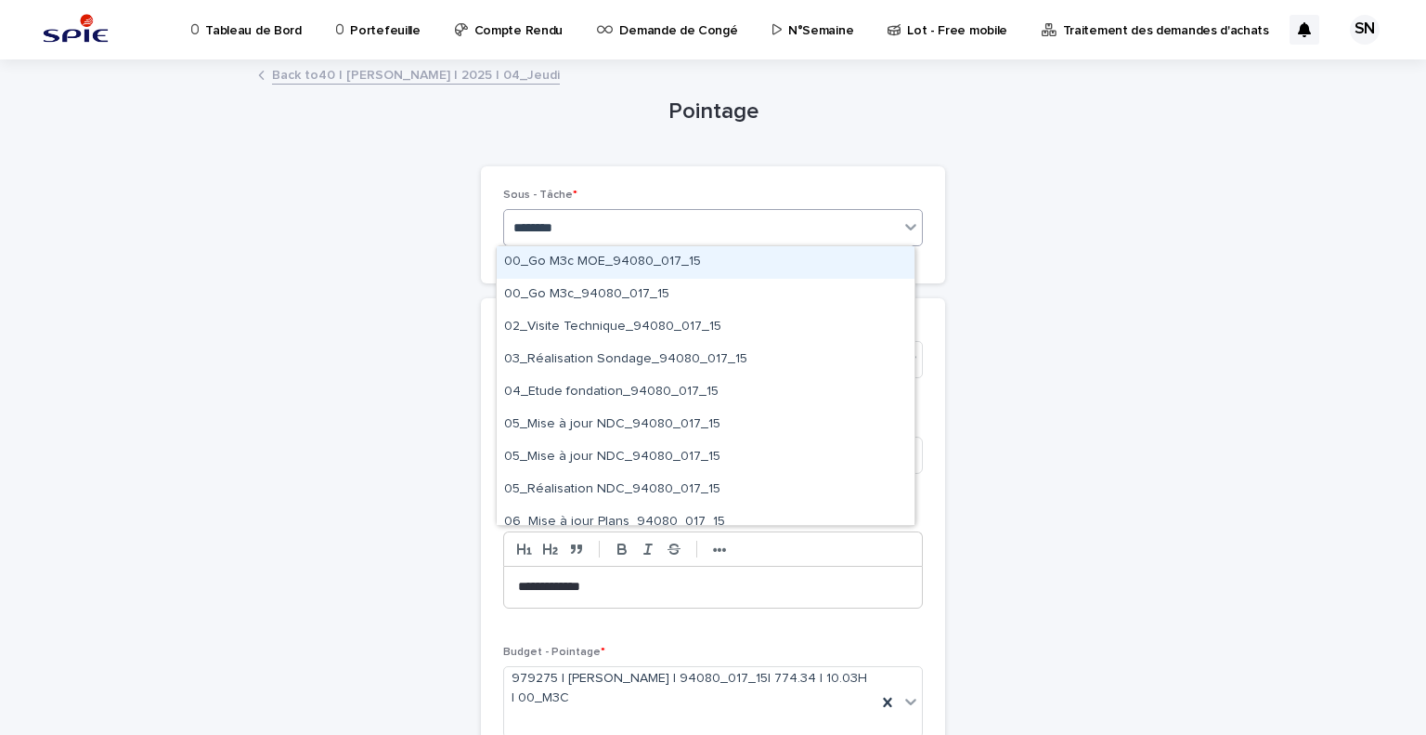
type input "*********"
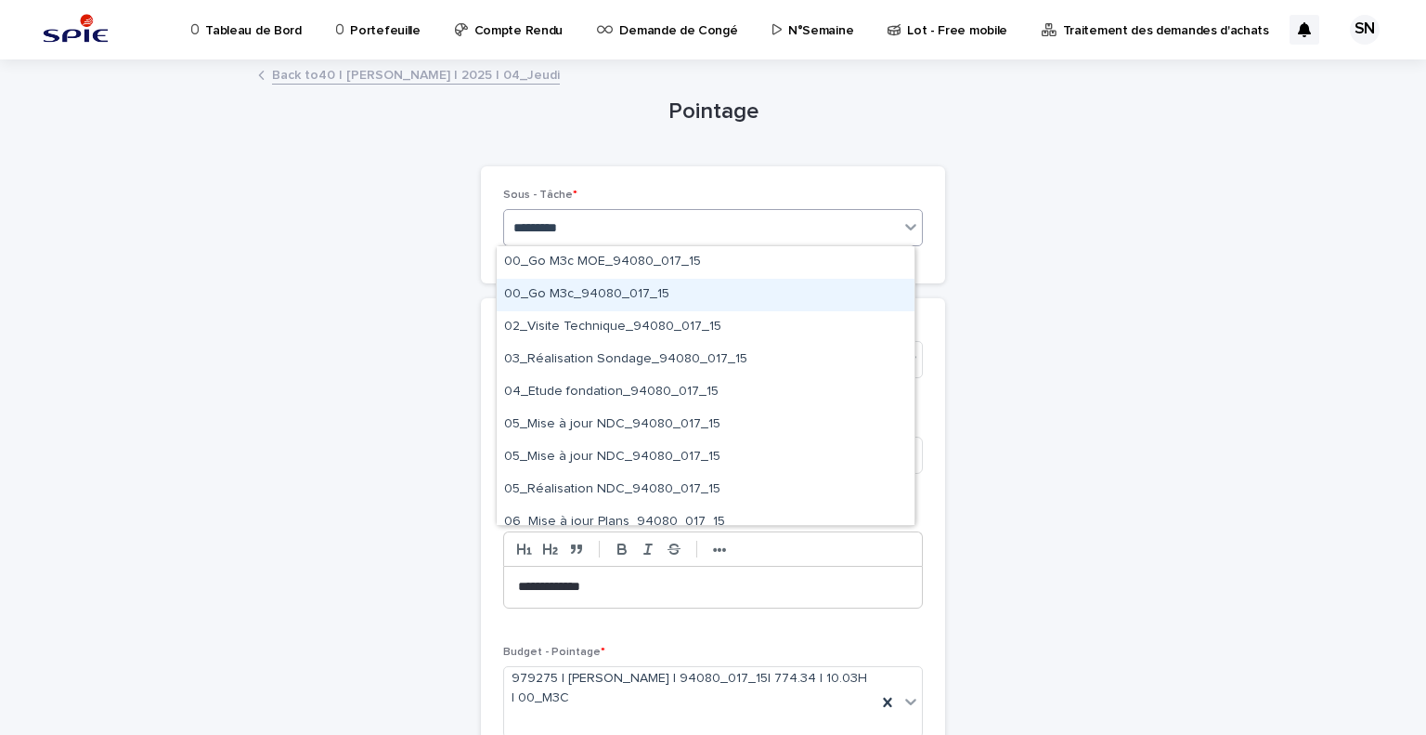
click at [706, 293] on div "00_Go M3c_94080_017_15" at bounding box center [706, 295] width 418 height 33
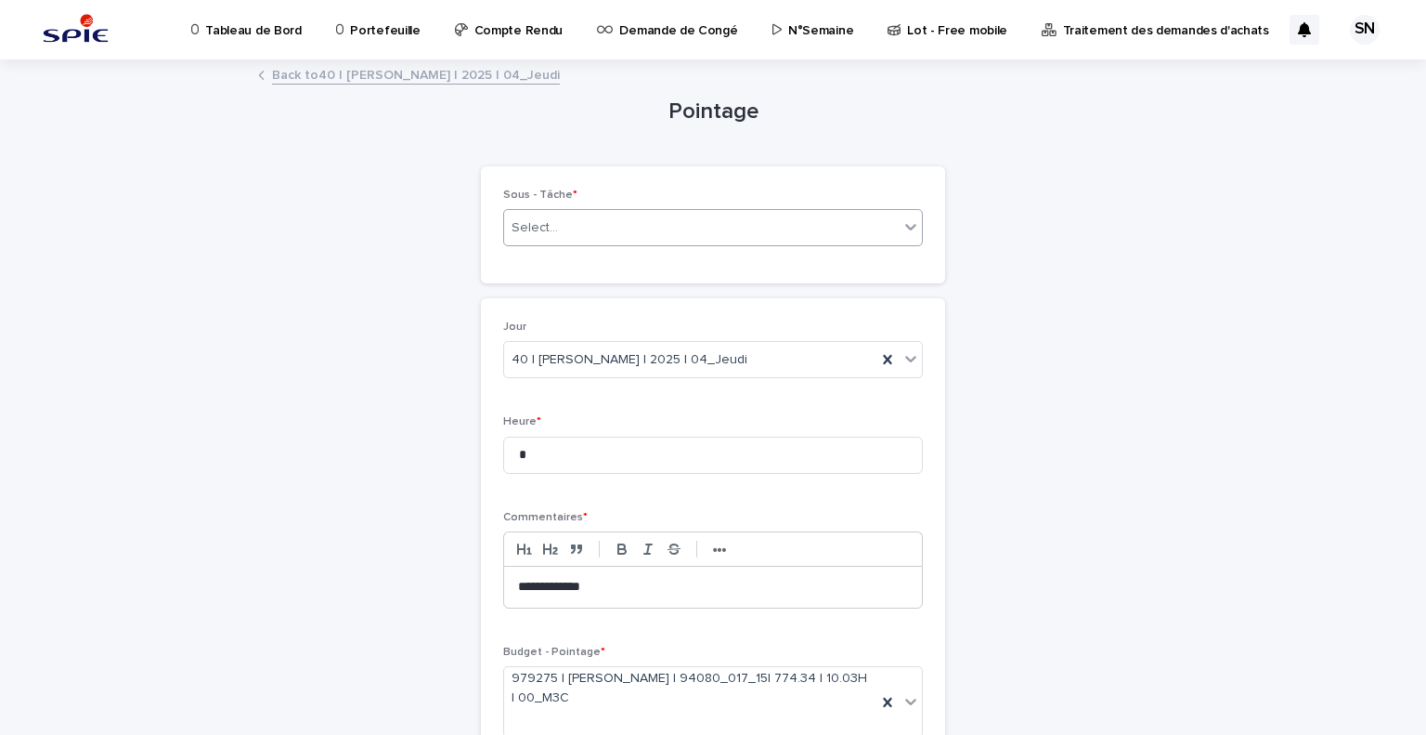
scroll to position [175, 0]
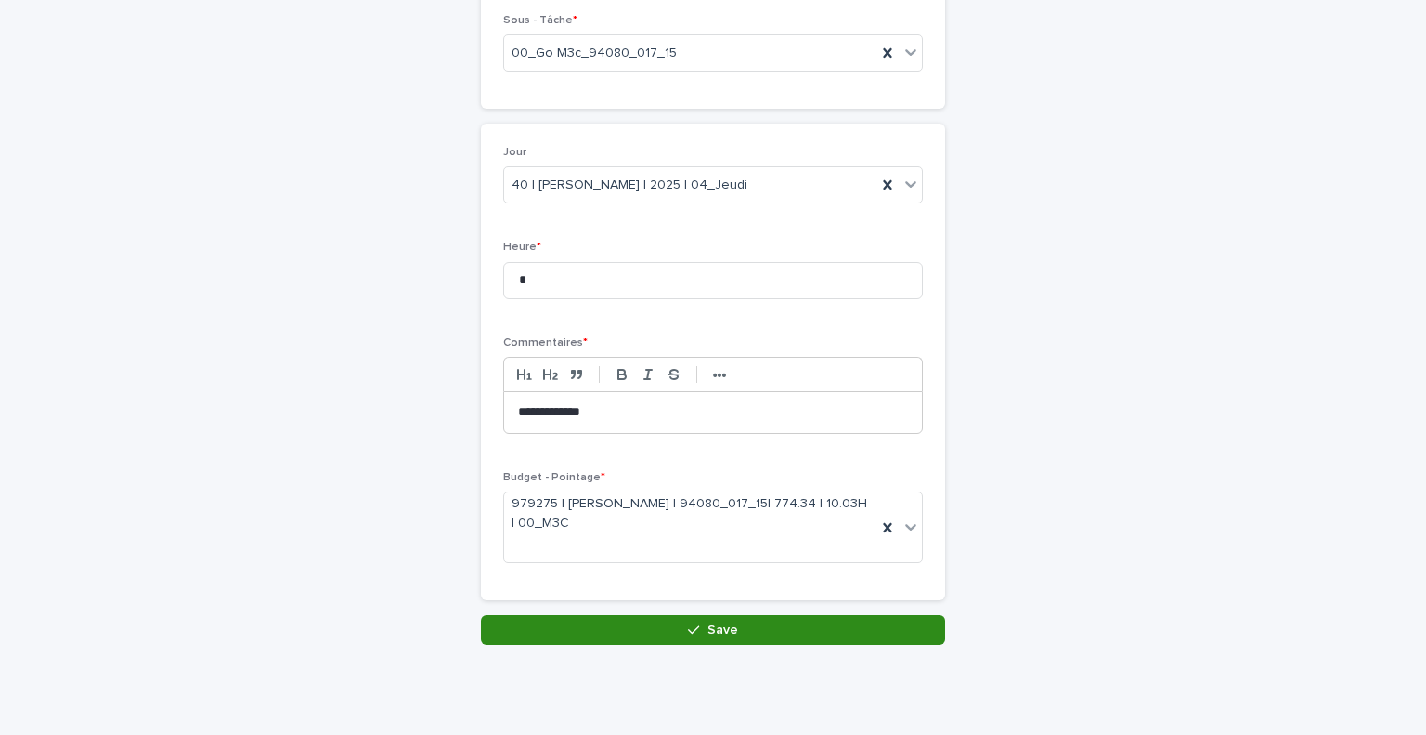
click at [769, 619] on button "Save" at bounding box center [713, 630] width 464 height 30
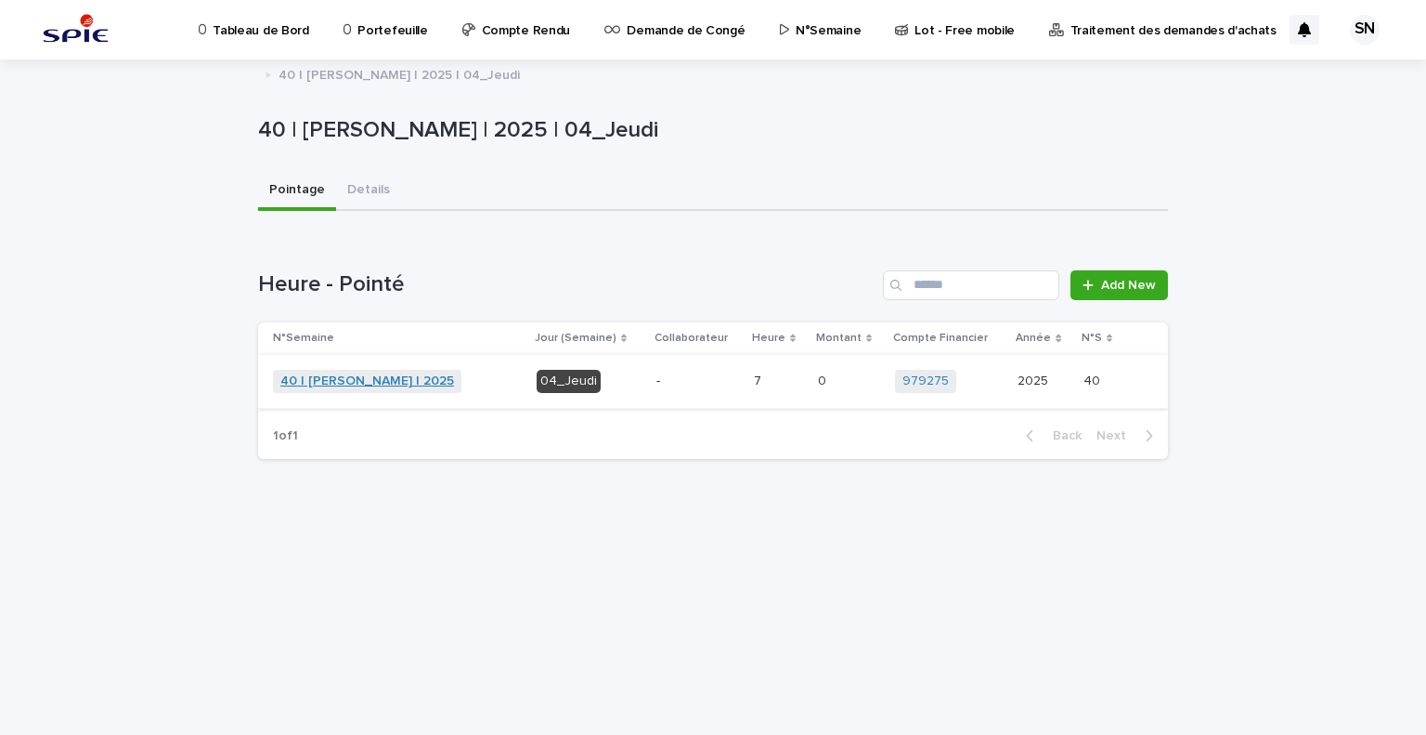
click at [354, 382] on link "40 | [PERSON_NAME] | 2025" at bounding box center [367, 381] width 174 height 16
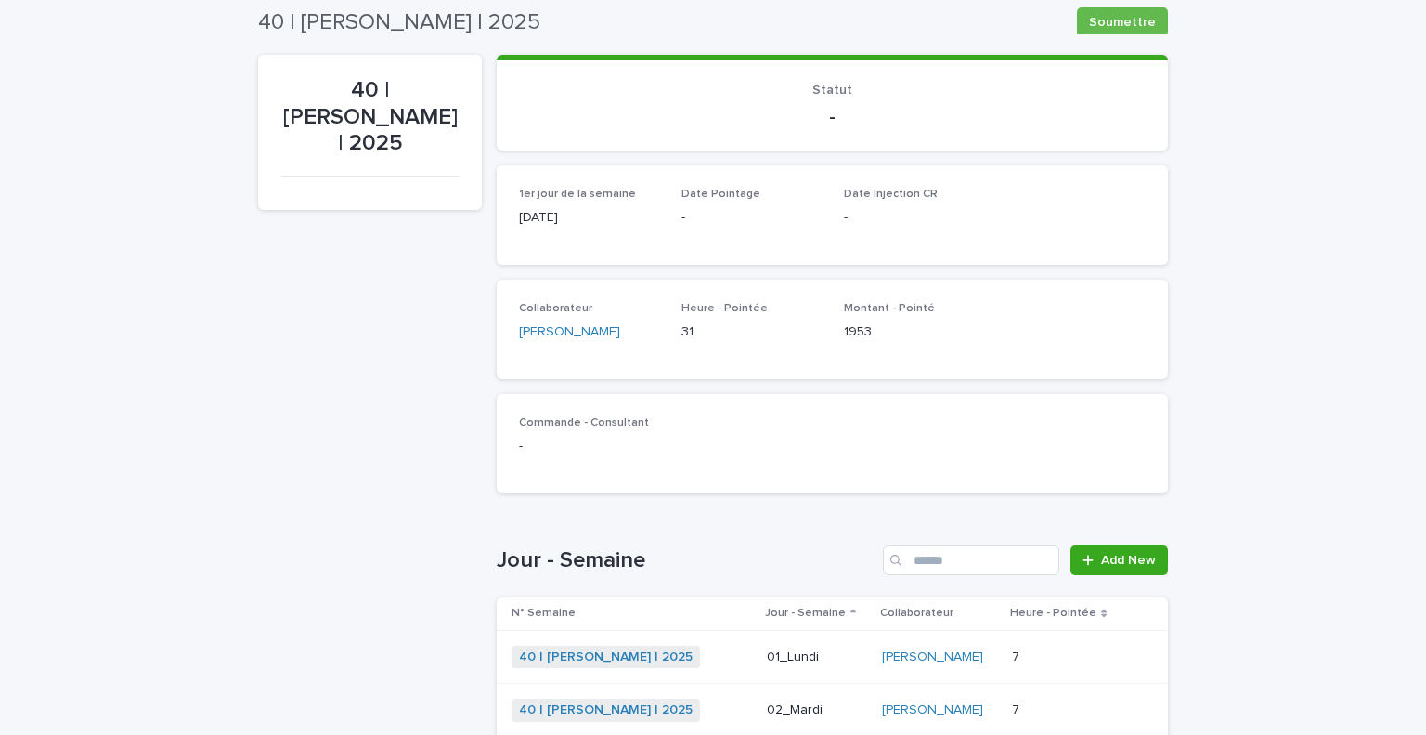
scroll to position [53, 0]
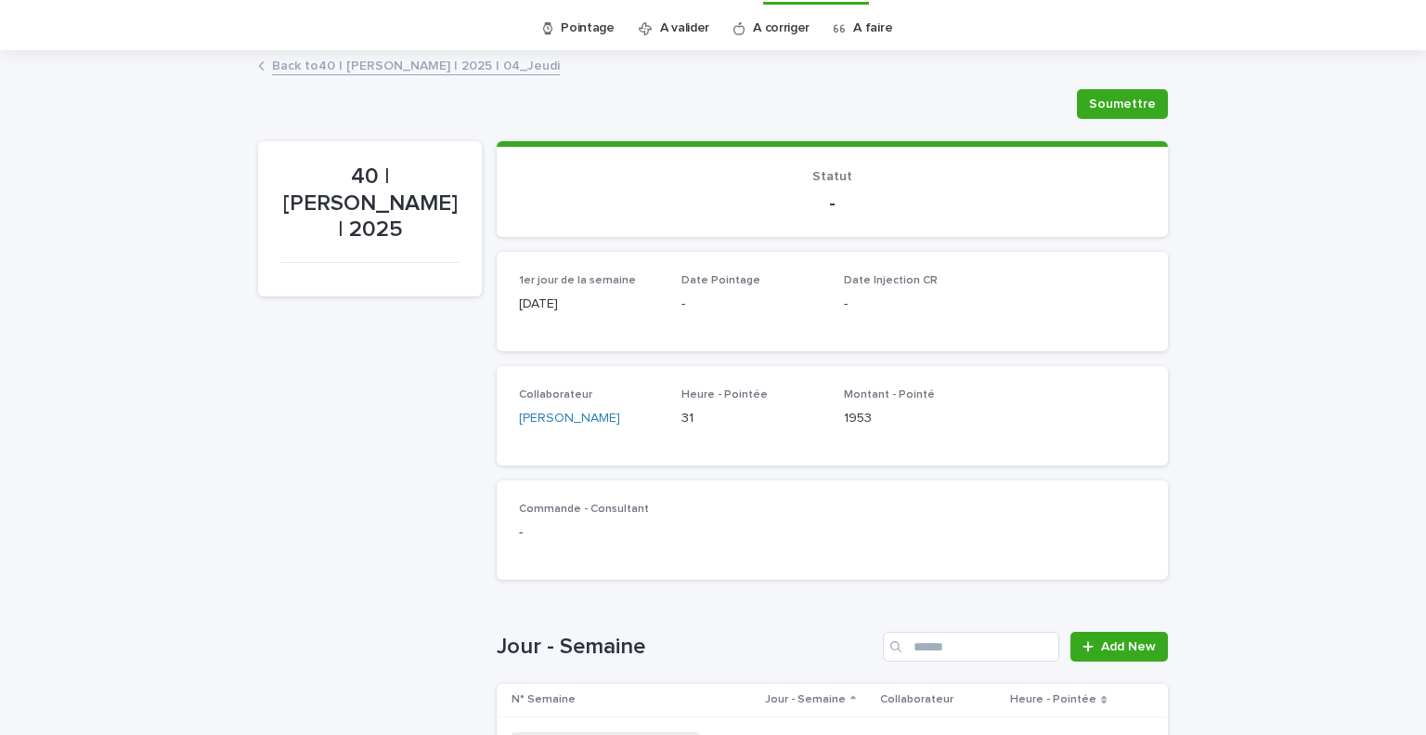
click at [402, 64] on link "Back to 40 | [PERSON_NAME] | 2025 | 04_Jeudi" at bounding box center [416, 64] width 288 height 21
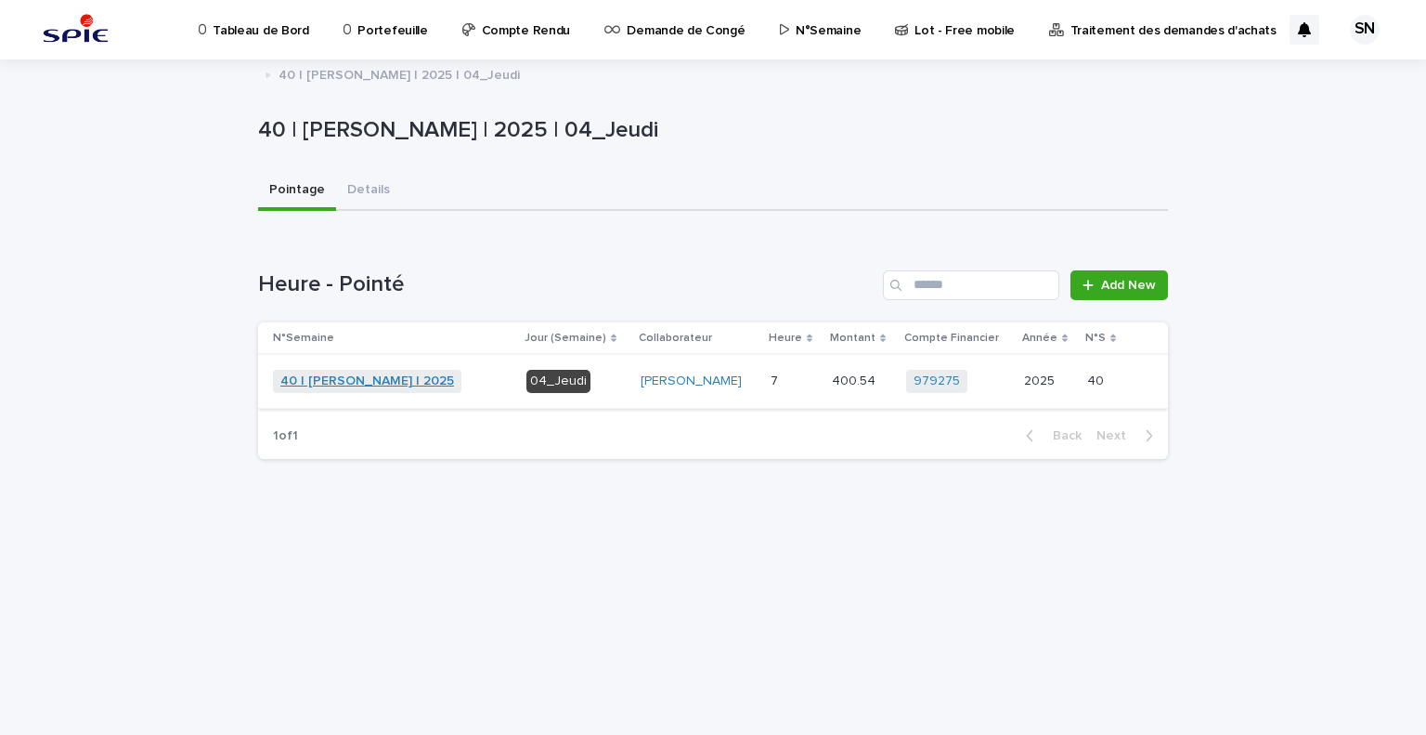
click at [376, 376] on link "40 | [PERSON_NAME] | 2025" at bounding box center [367, 381] width 174 height 16
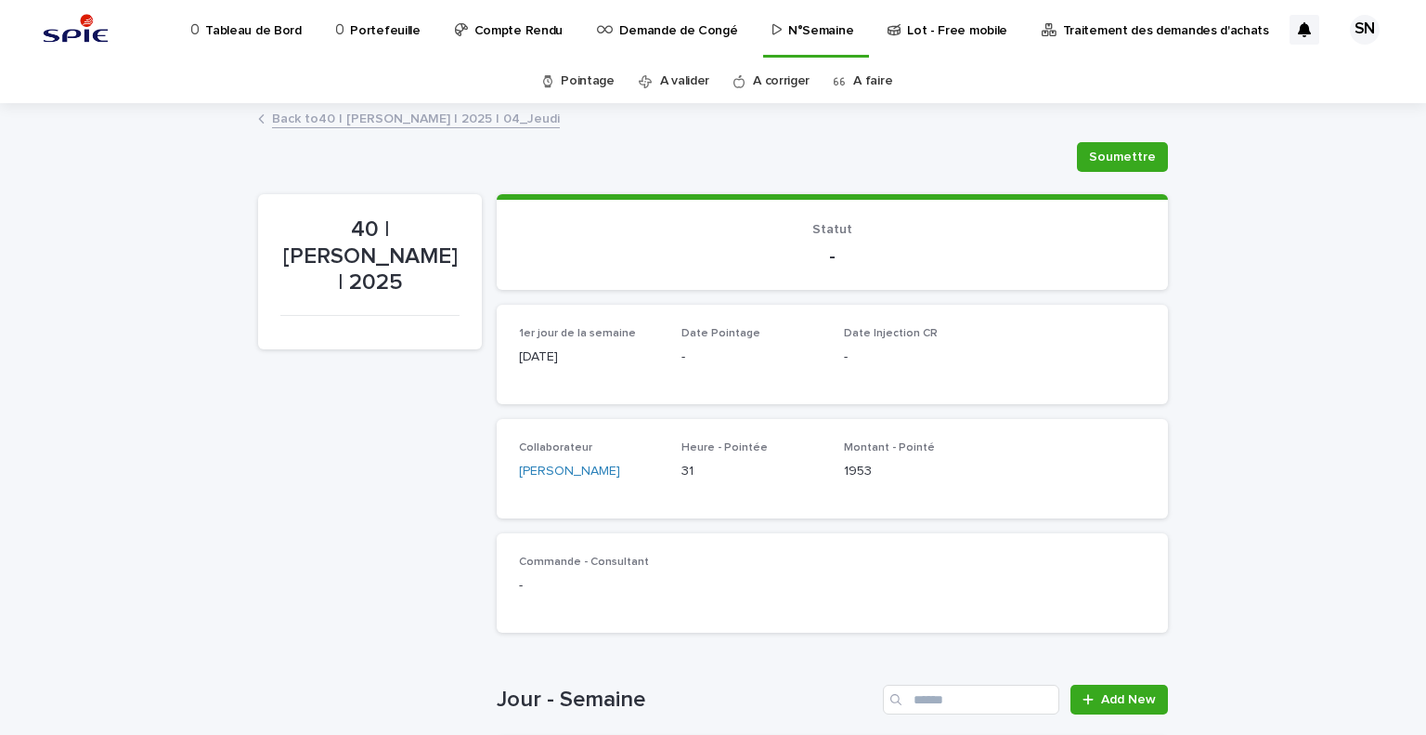
click at [878, 80] on link "A faire" at bounding box center [872, 81] width 39 height 44
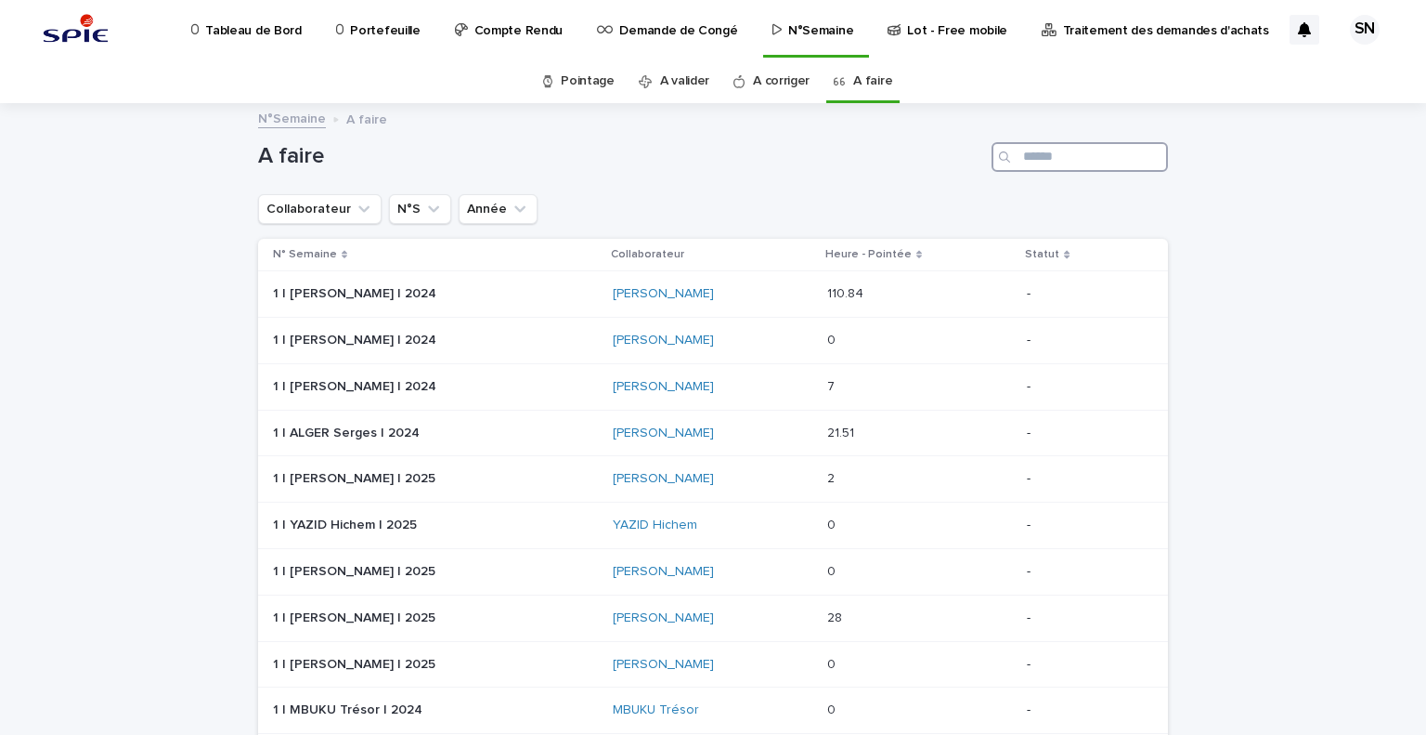
click at [1071, 158] on input "Search" at bounding box center [1080, 157] width 176 height 30
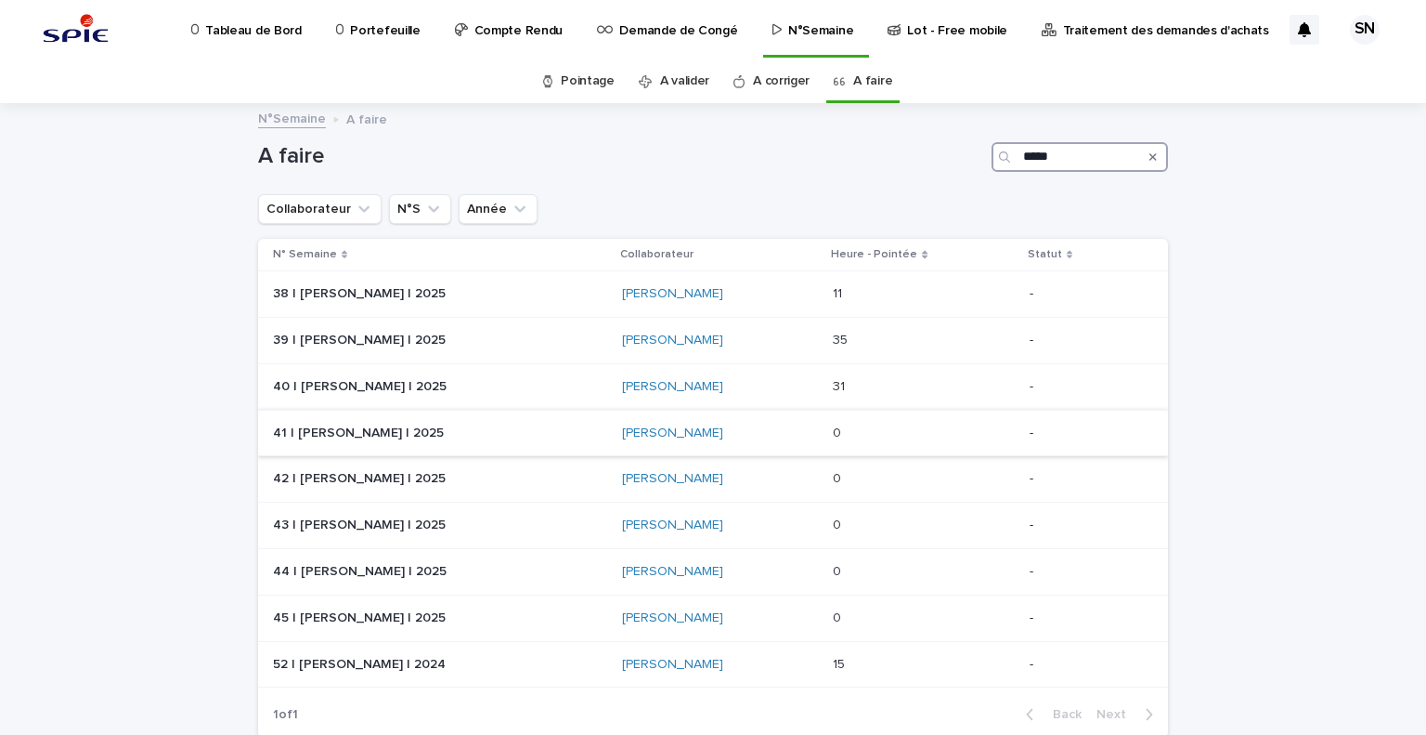
type input "*****"
click at [855, 422] on div "0 0" at bounding box center [924, 433] width 182 height 31
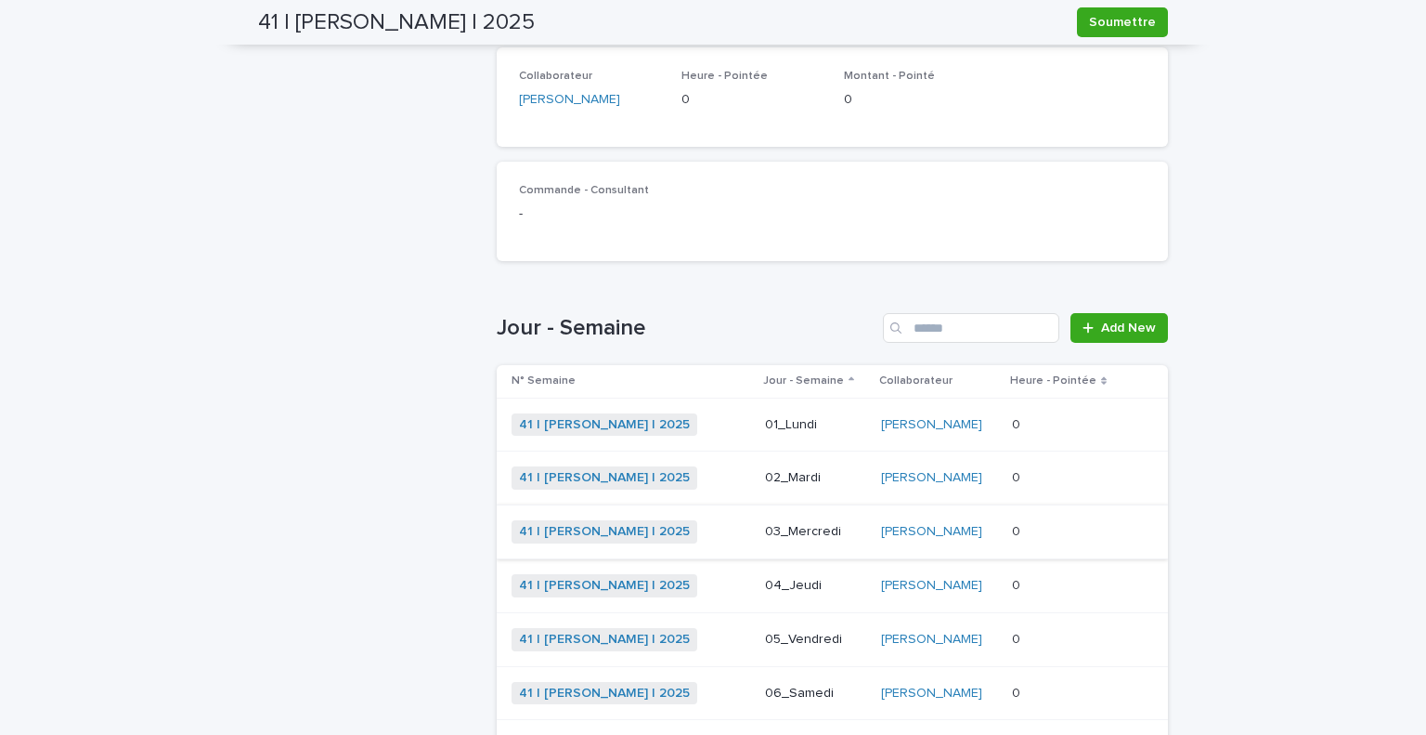
scroll to position [464, 0]
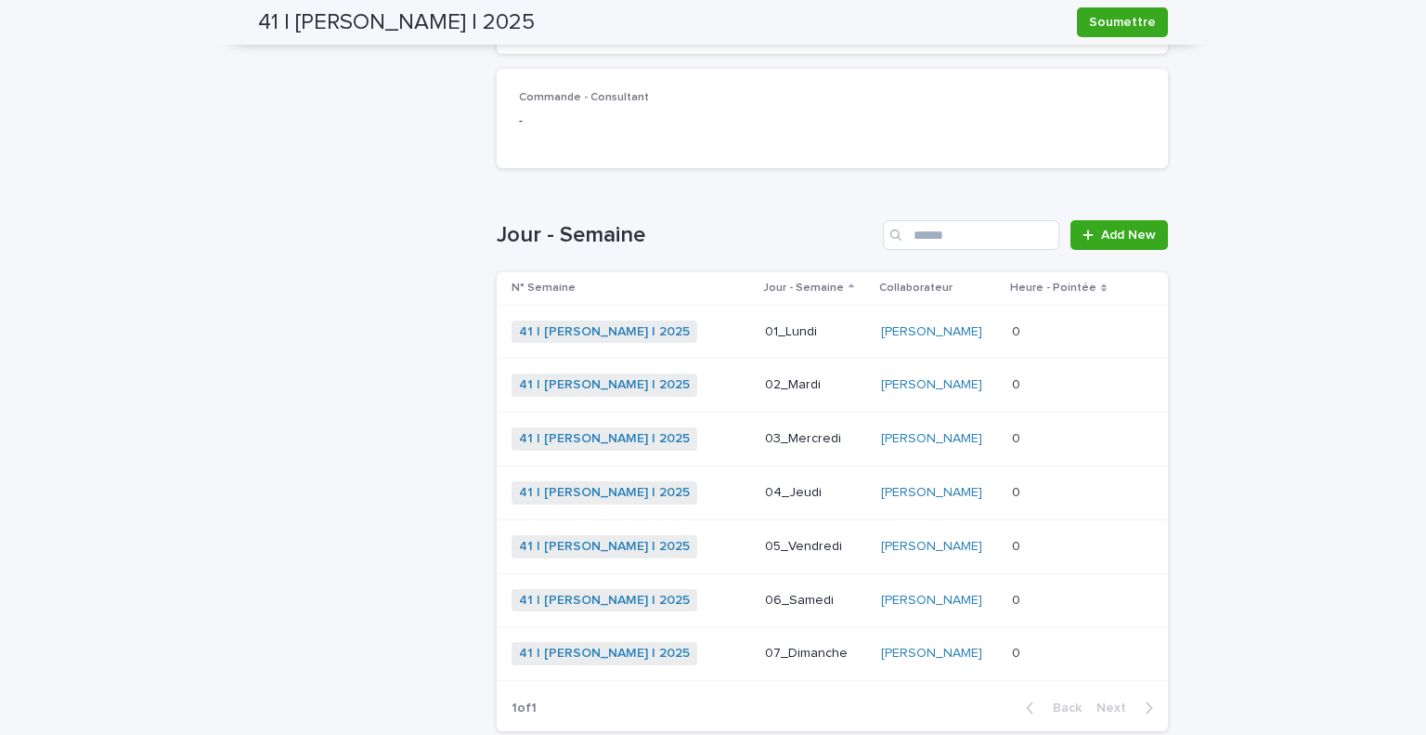
click at [718, 542] on div "41 | [PERSON_NAME] | 2025 + 0" at bounding box center [631, 546] width 239 height 23
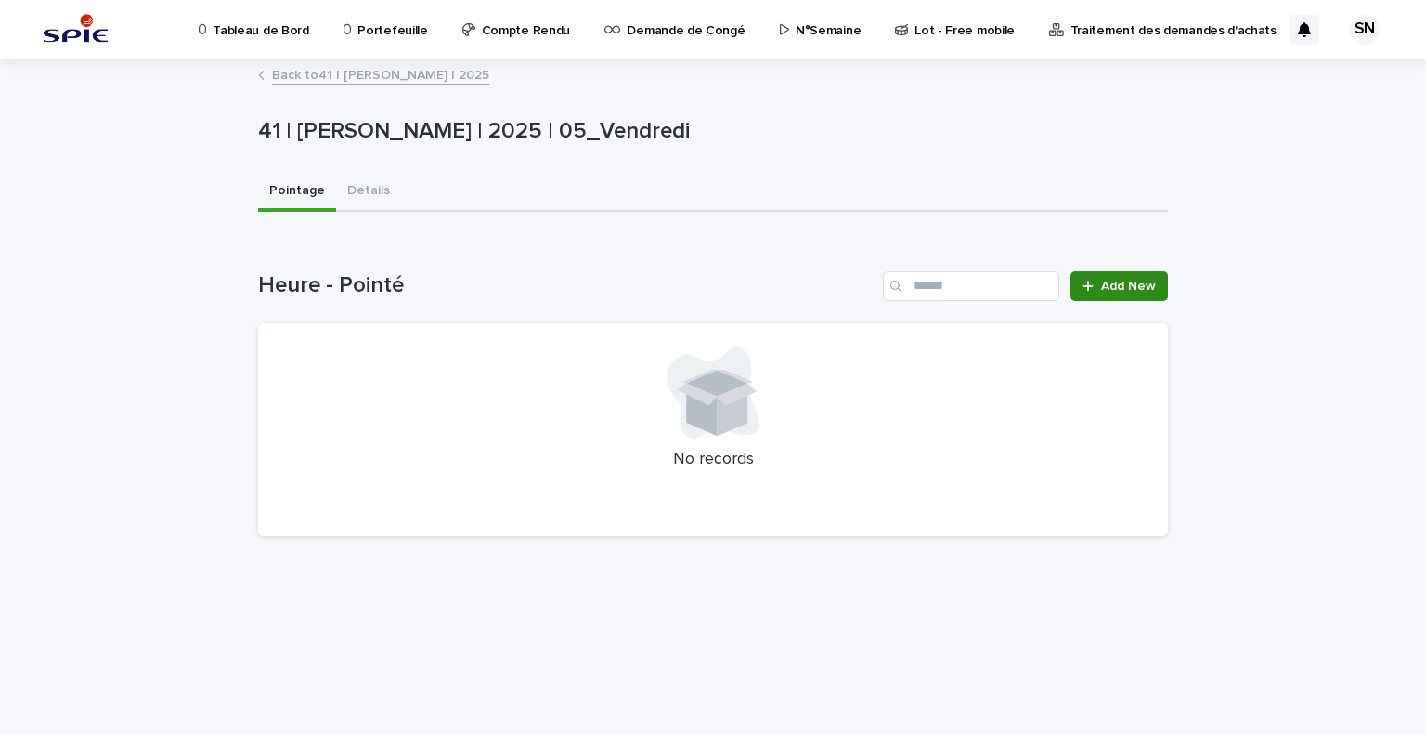
click at [1138, 277] on link "Add New" at bounding box center [1120, 286] width 98 height 30
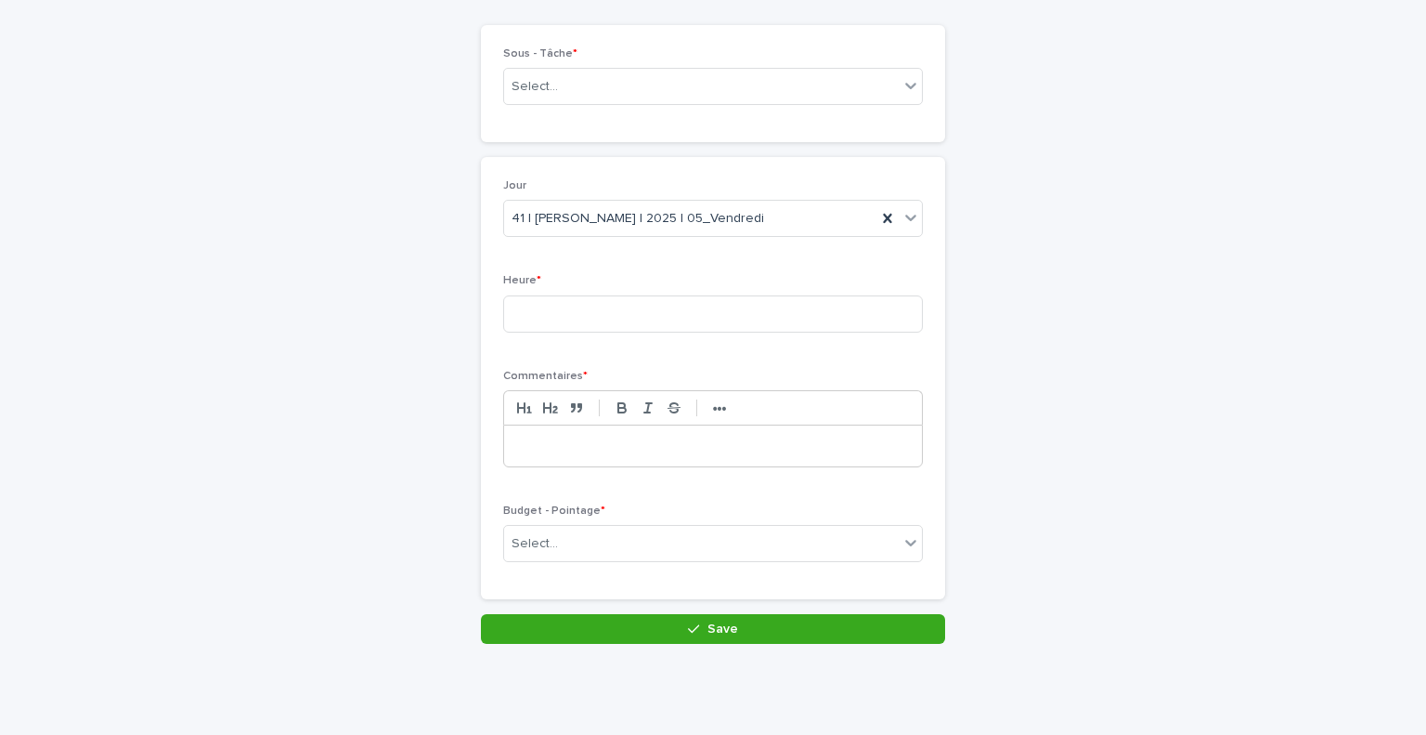
scroll to position [141, 0]
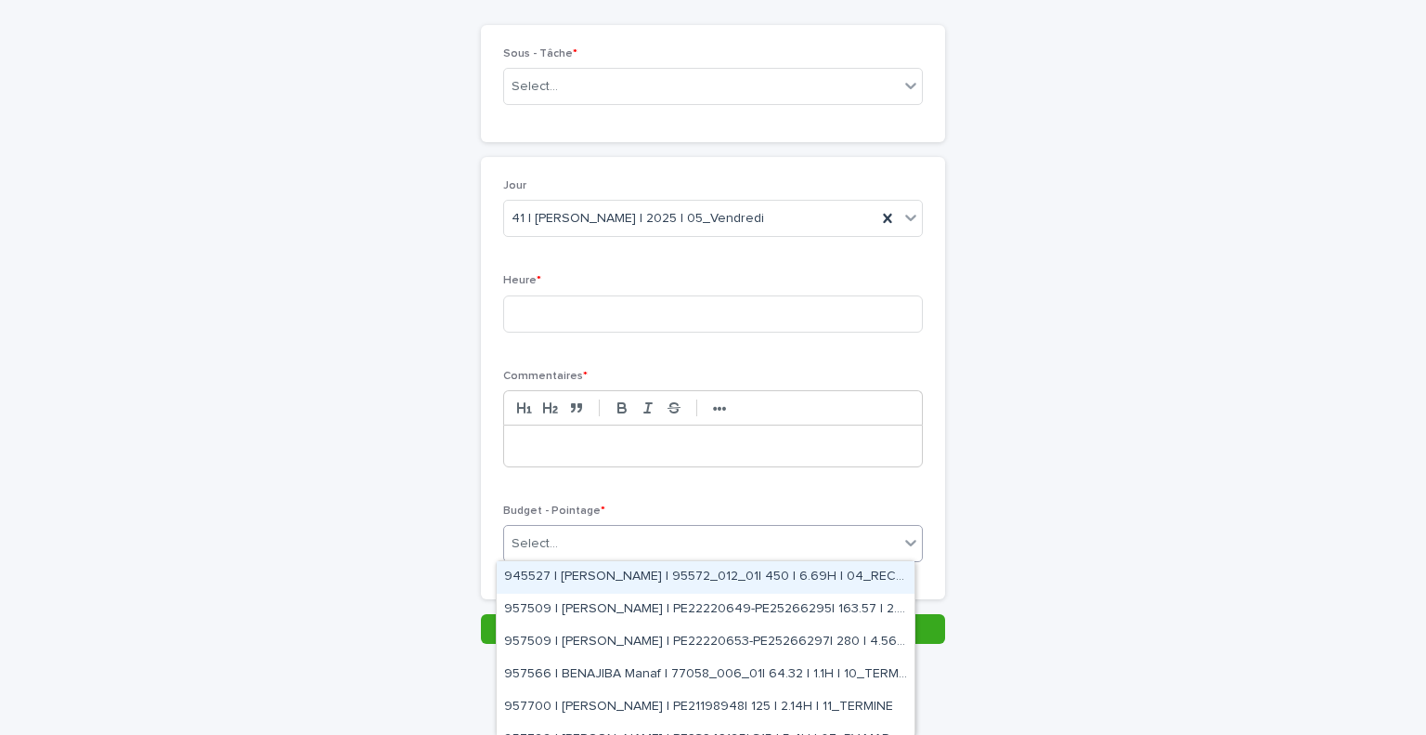
click at [718, 535] on div "Select..." at bounding box center [701, 543] width 395 height 31
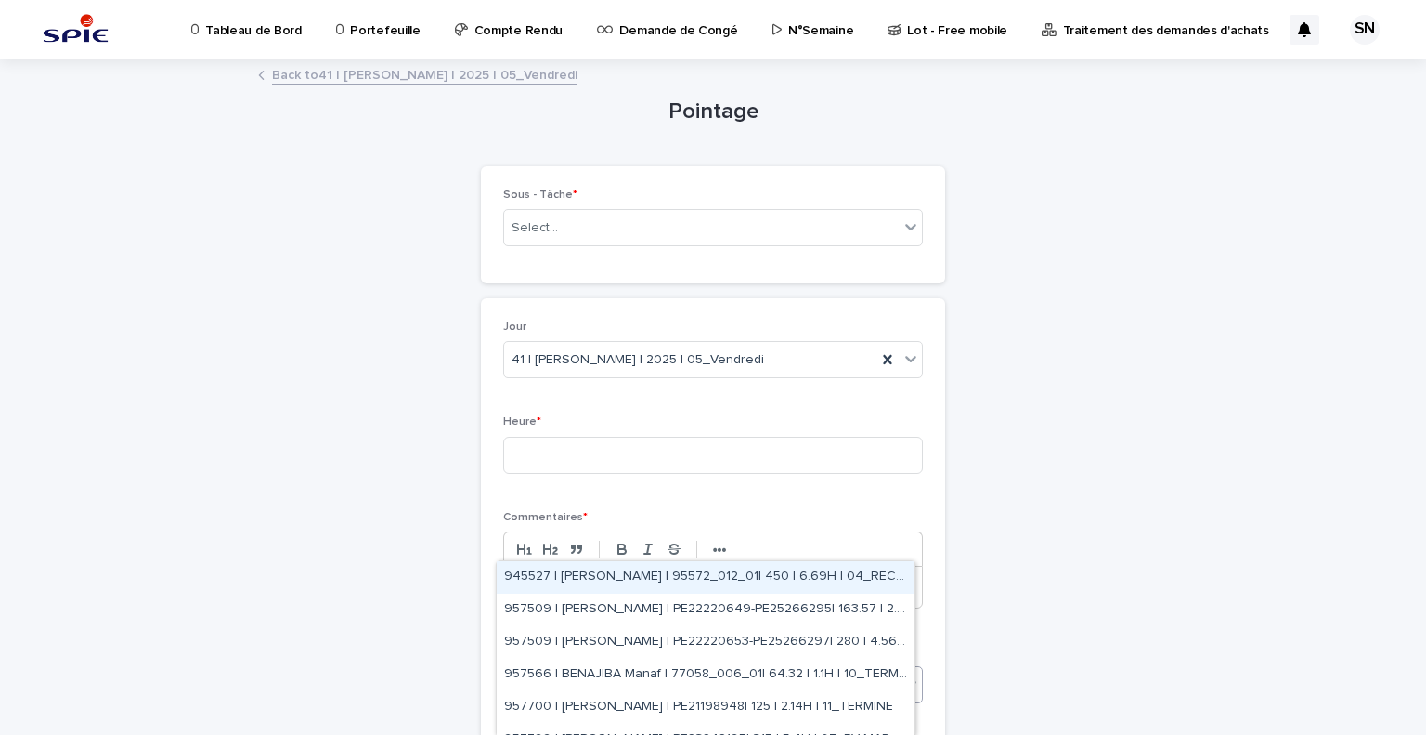
click at [778, 254] on div "Sous - Tâche * Select..." at bounding box center [713, 225] width 420 height 72
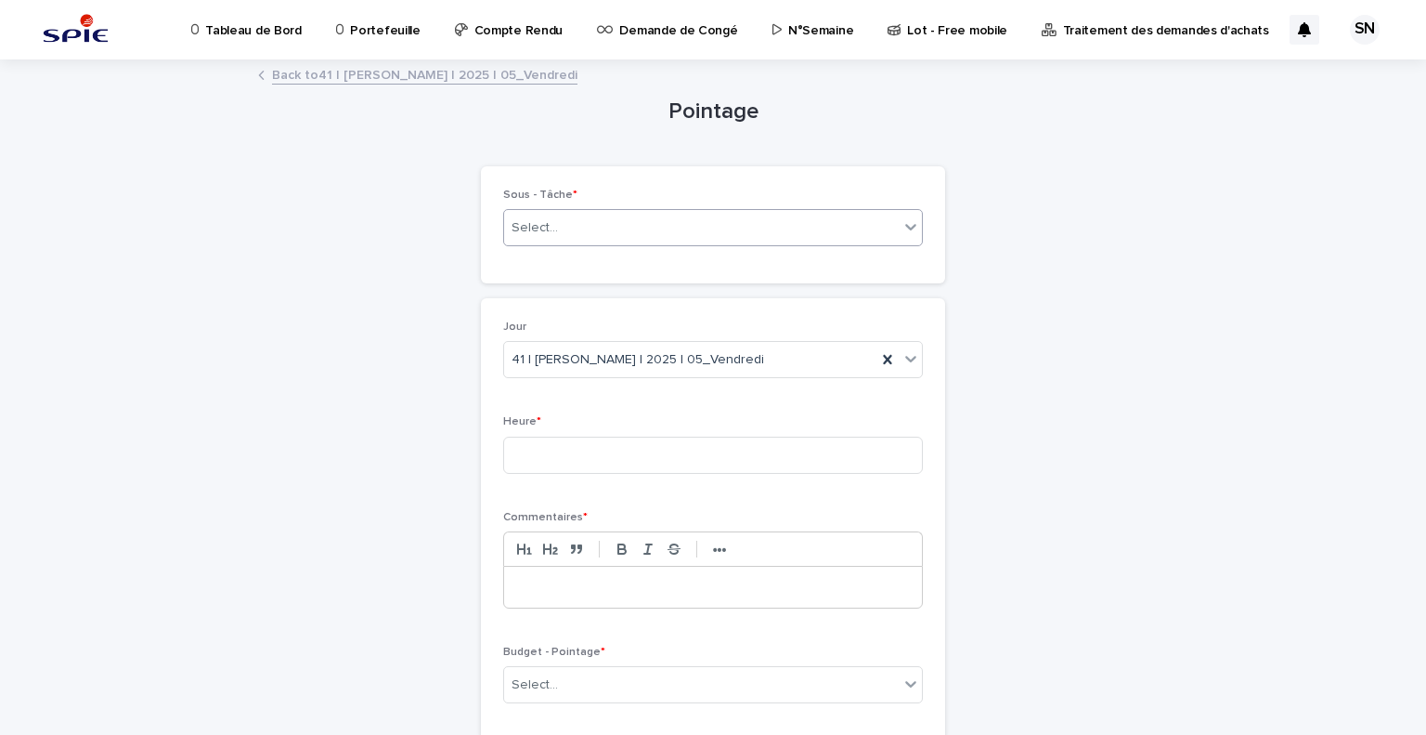
click at [796, 226] on div "Select..." at bounding box center [701, 228] width 395 height 31
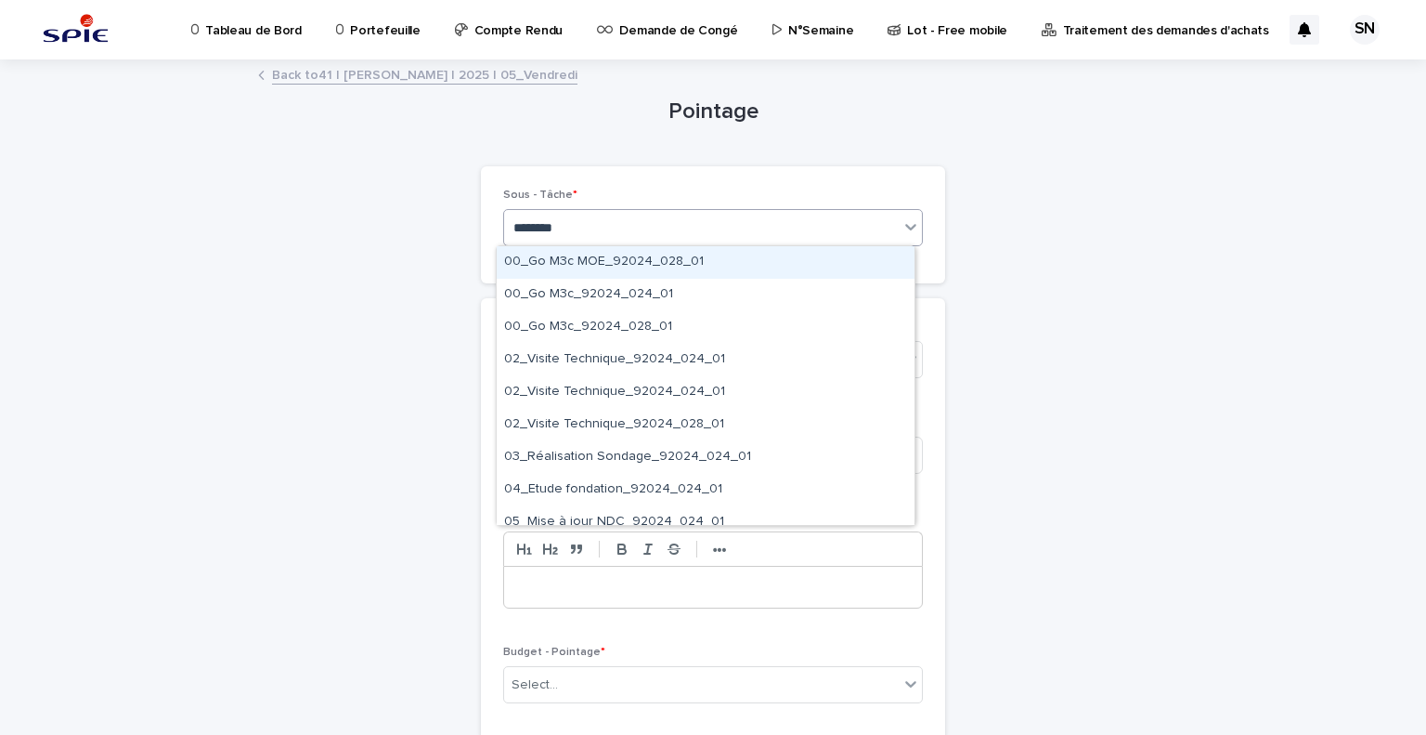
type input "*********"
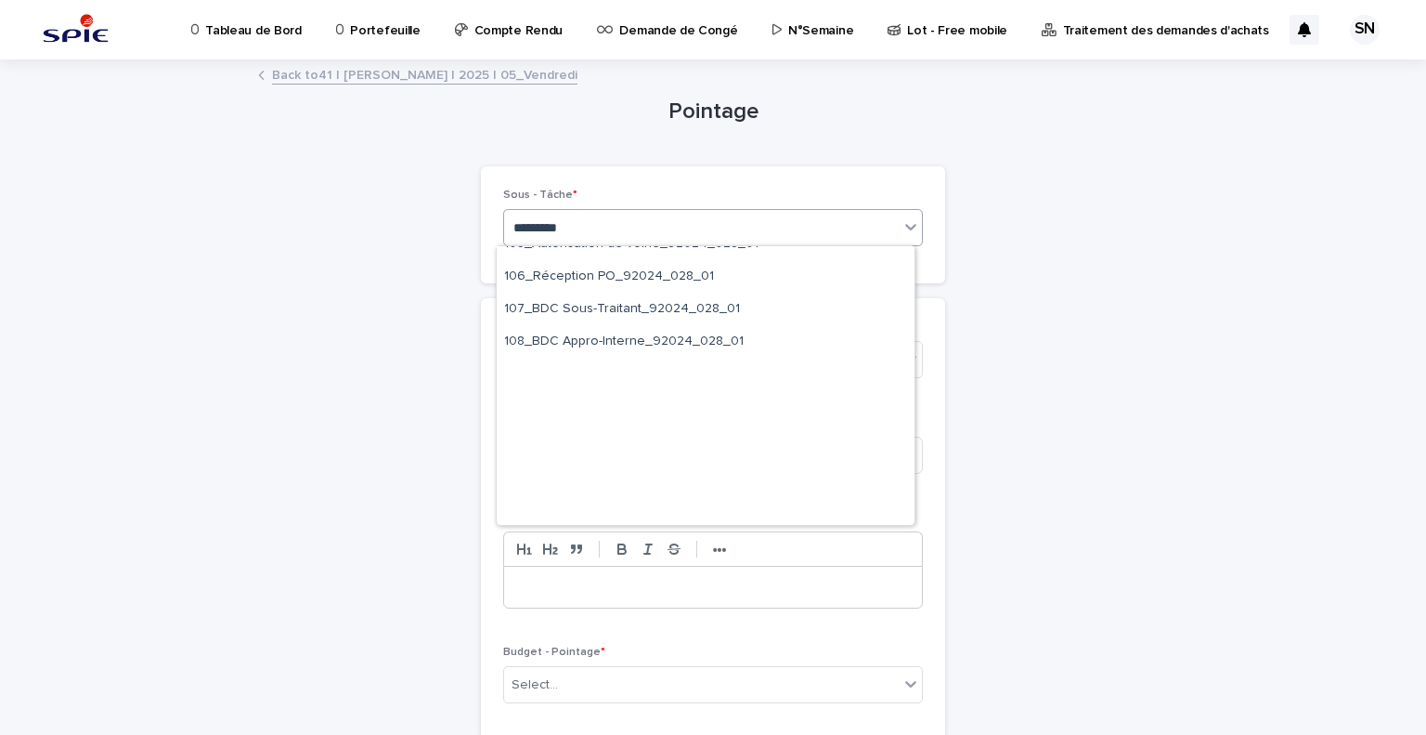
scroll to position [162, 0]
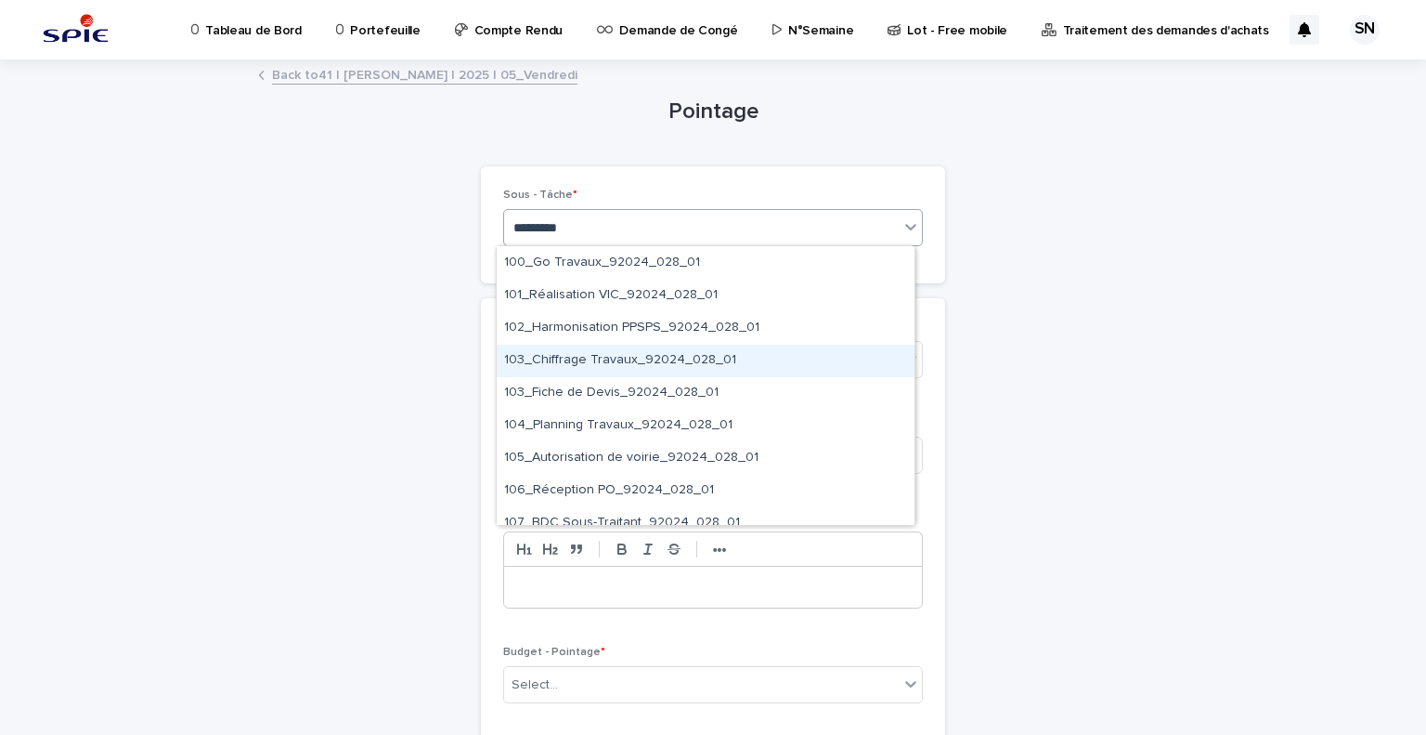
click at [709, 359] on div "103_Chiffrage Travaux_92024_028_01" at bounding box center [706, 361] width 418 height 33
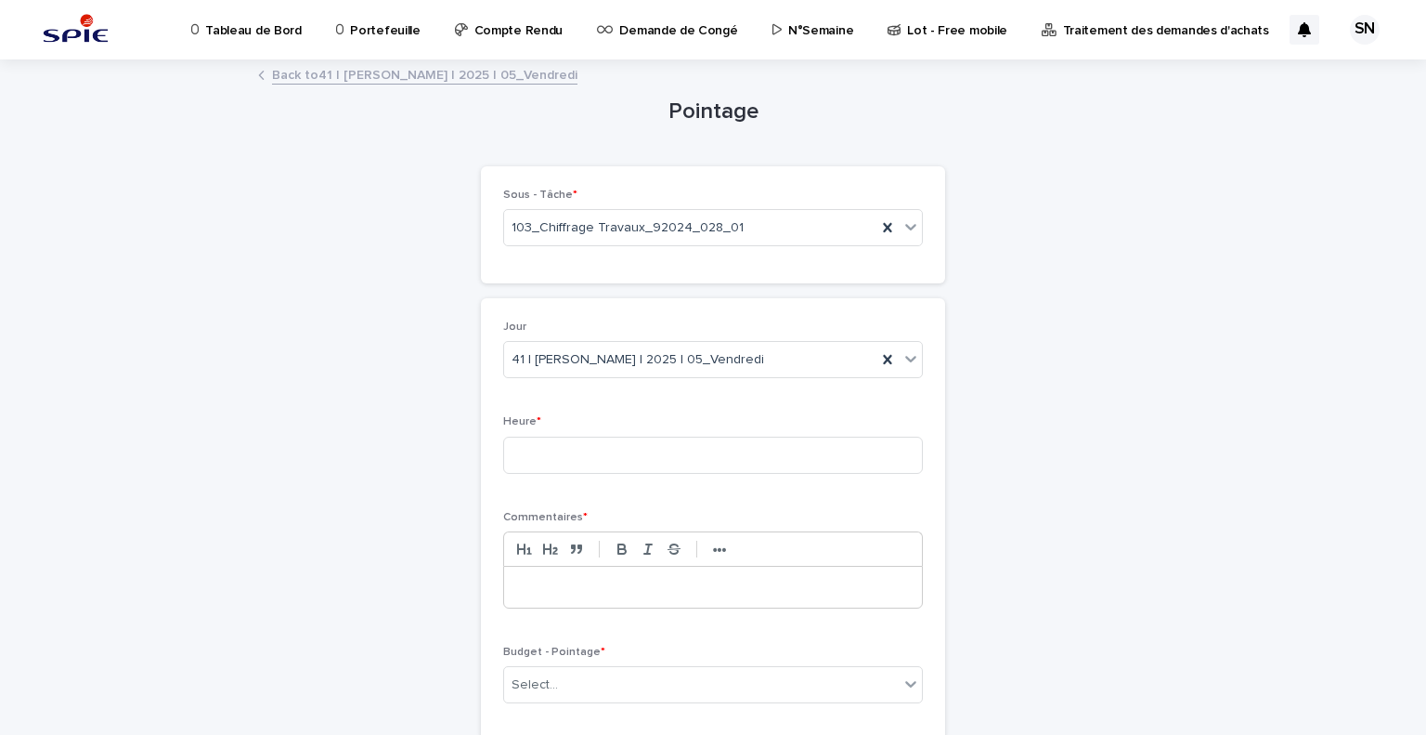
click at [622, 475] on div "Heure *" at bounding box center [713, 451] width 420 height 72
click at [656, 457] on input at bounding box center [713, 454] width 420 height 37
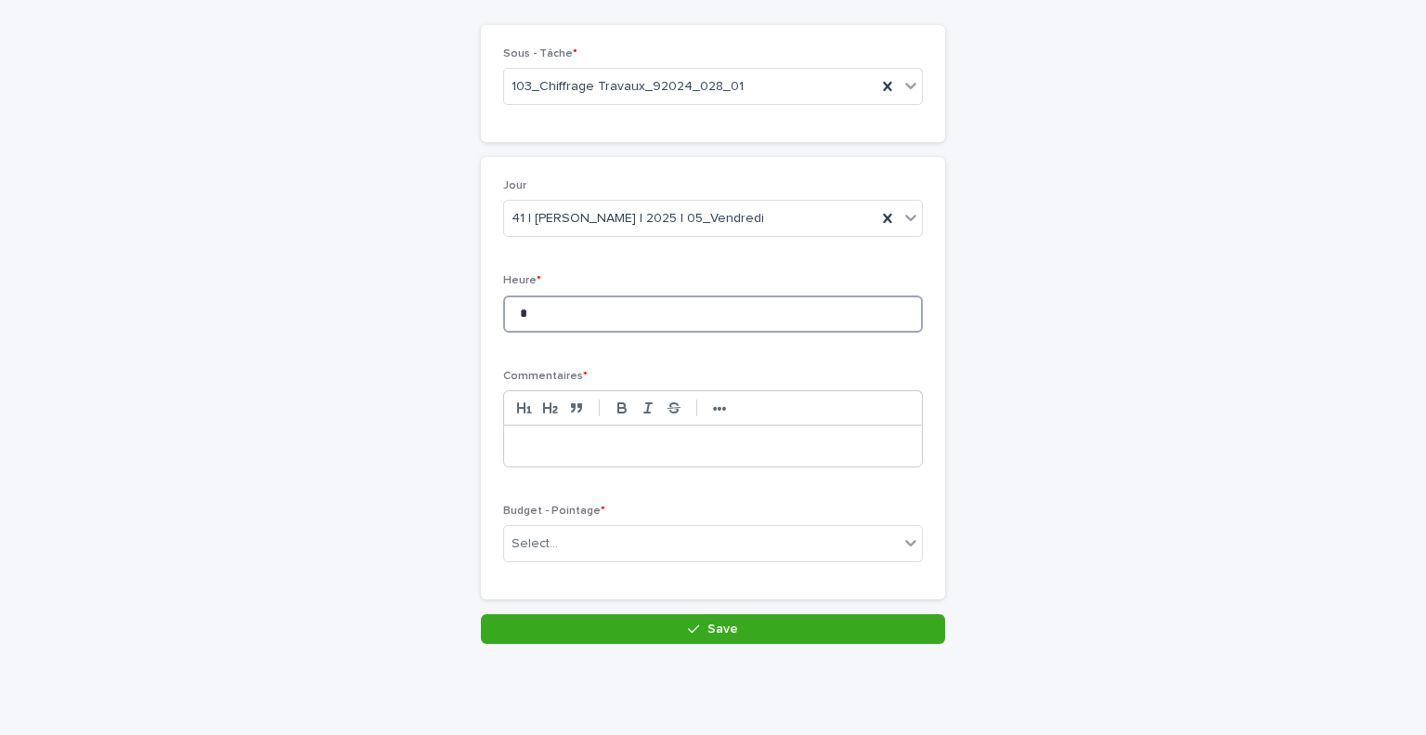
type input "*"
click at [661, 442] on p at bounding box center [713, 445] width 390 height 19
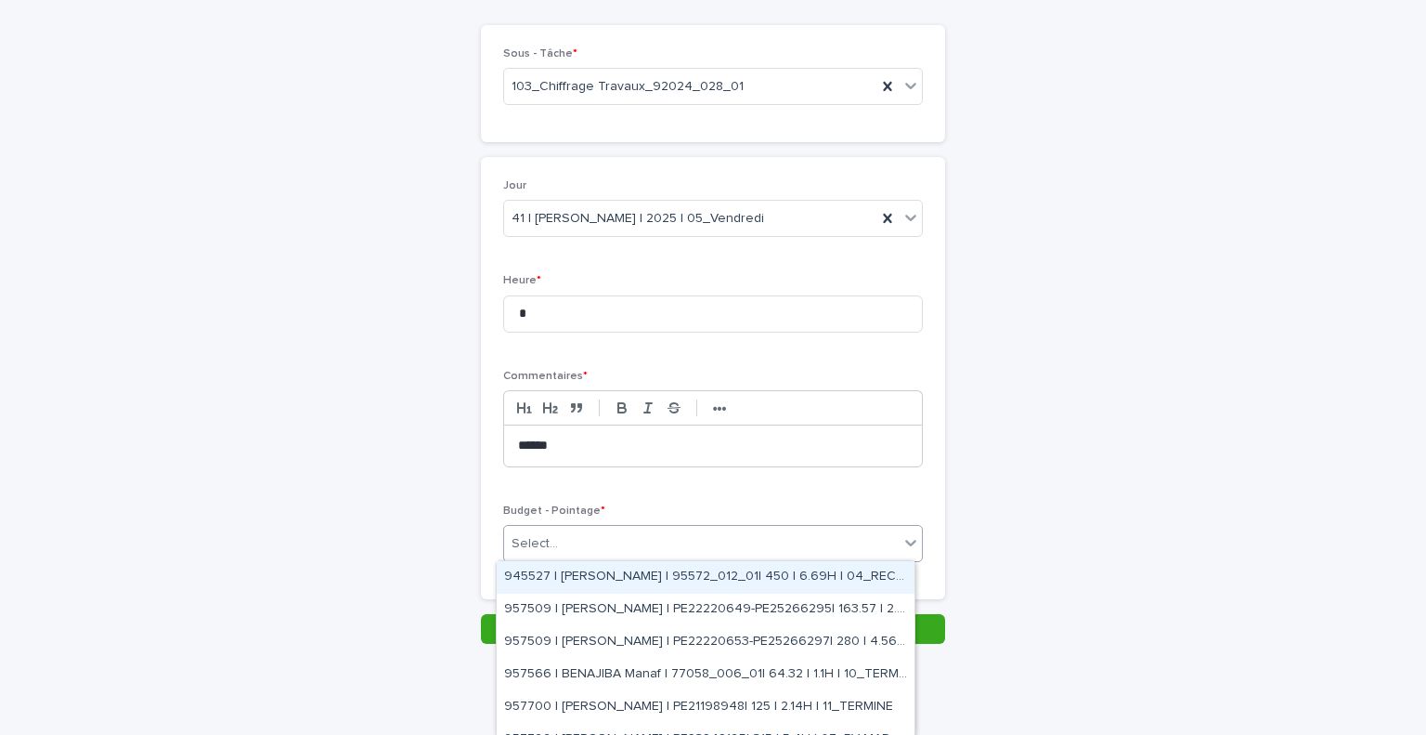
click at [684, 536] on div "Select..." at bounding box center [701, 543] width 395 height 31
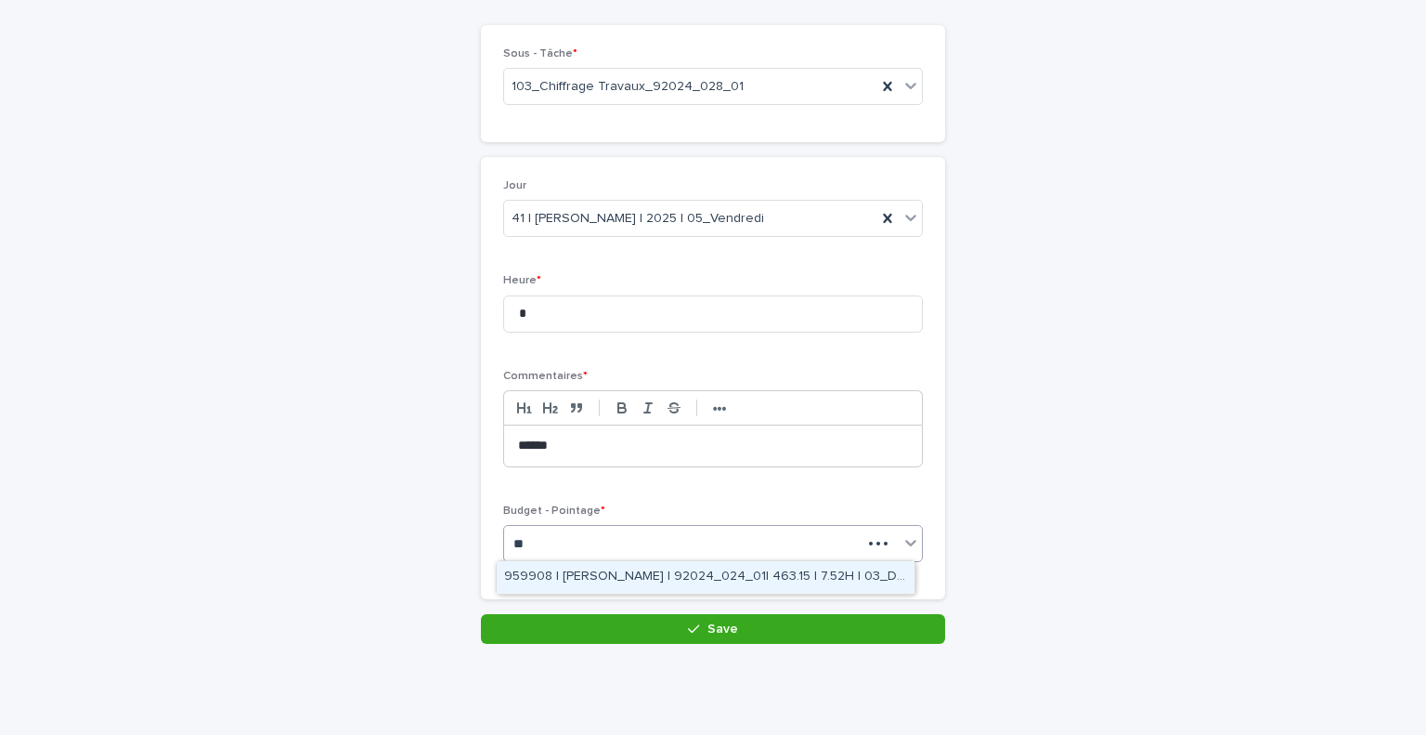
type input "*"
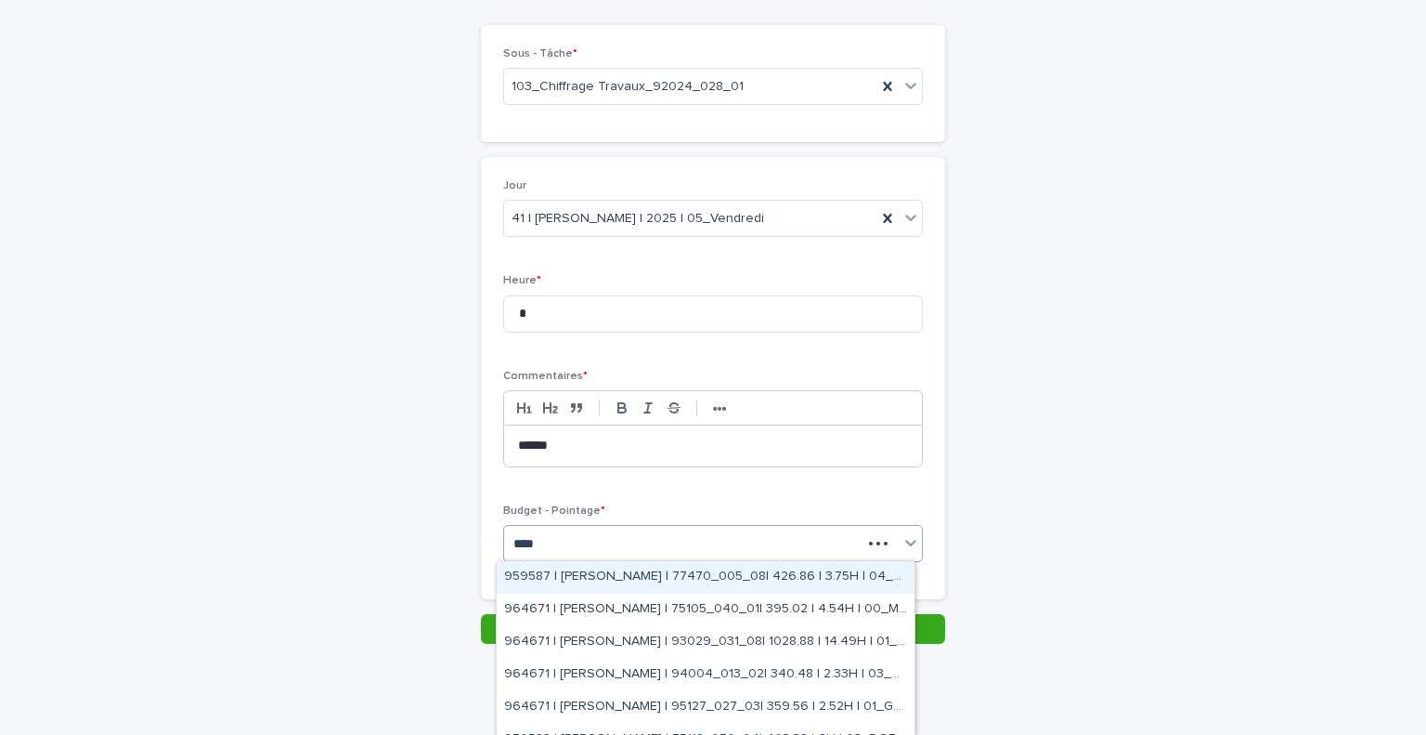
type input "*****"
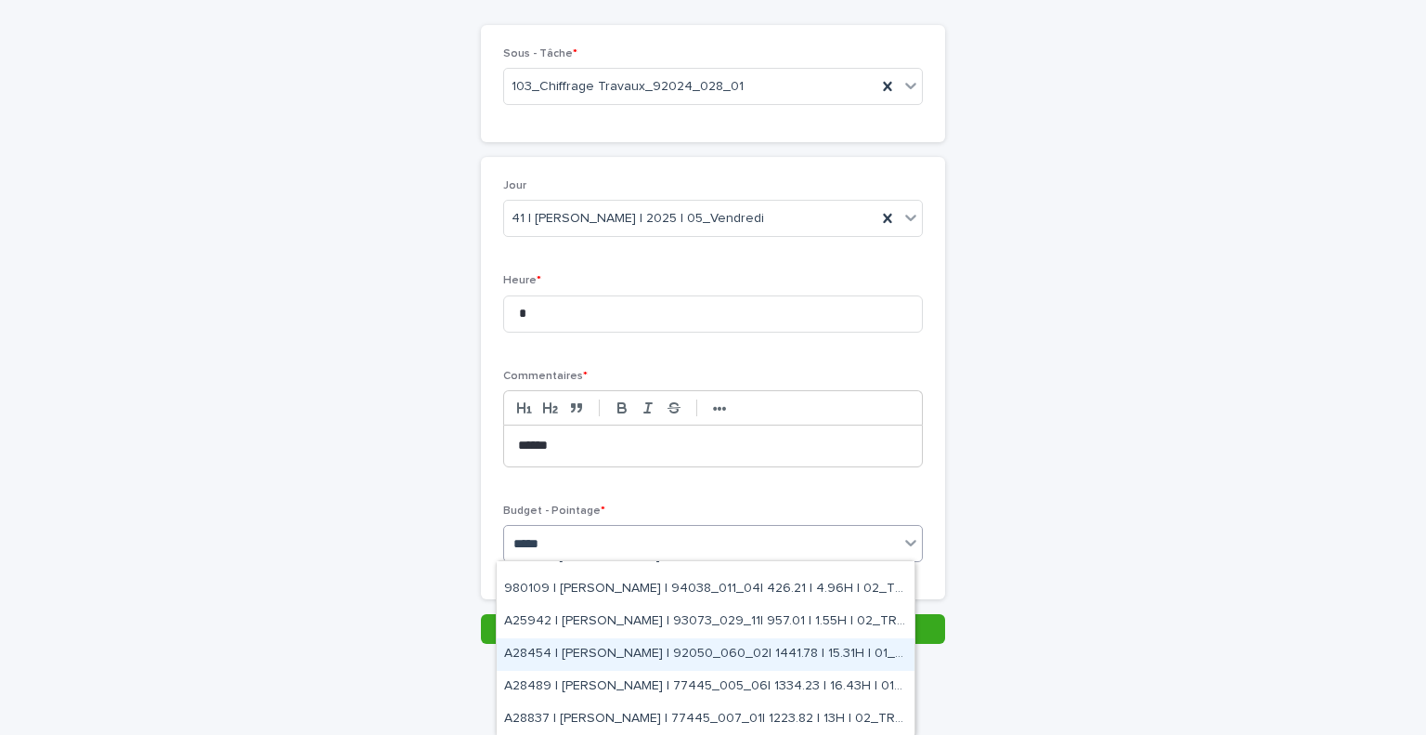
scroll to position [670, 0]
click at [683, 660] on div "A28454 | [PERSON_NAME] | 92050_060_02| 1441.78 | 15.31H | 01_GO TRAVAUX" at bounding box center [706, 654] width 418 height 33
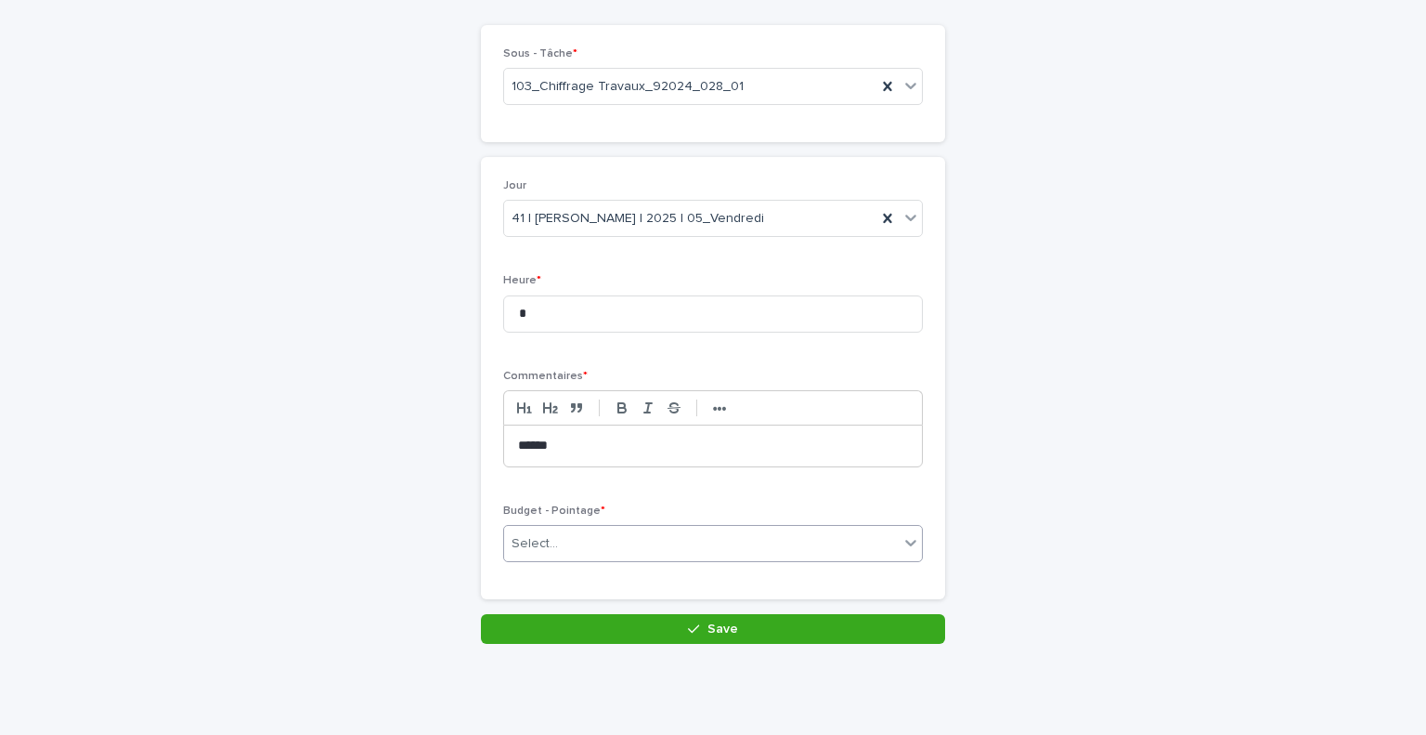
scroll to position [157, 0]
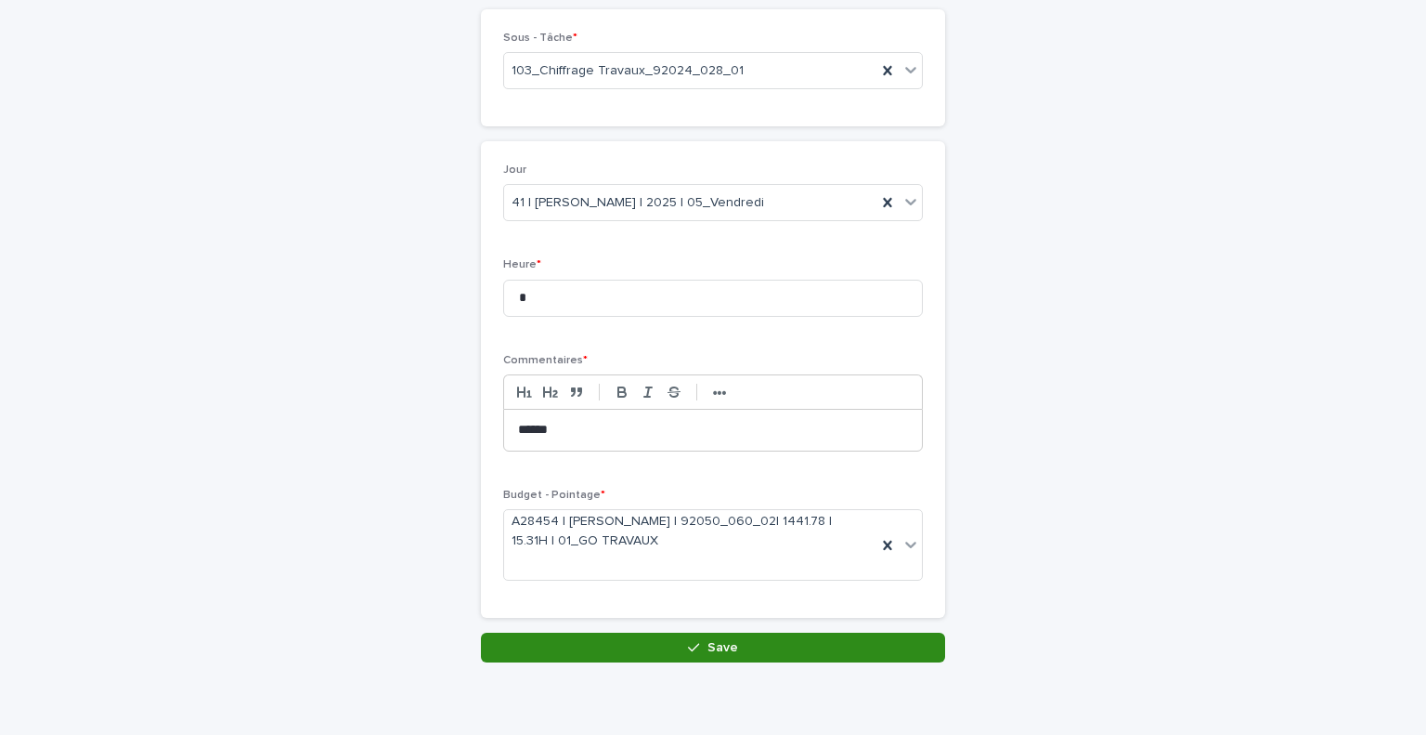
click at [708, 641] on span "Save" at bounding box center [723, 647] width 31 height 13
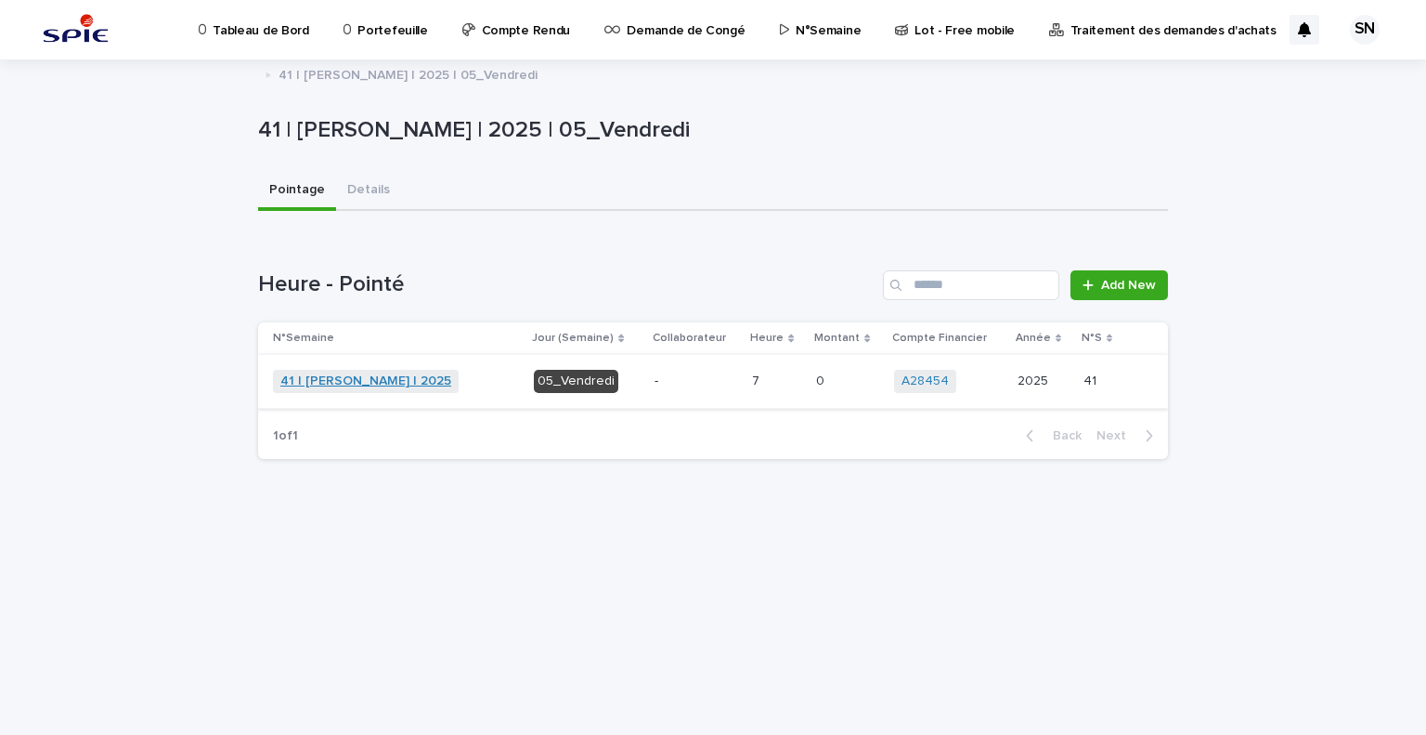
click at [363, 384] on link "41 | [PERSON_NAME] | 2025" at bounding box center [365, 381] width 171 height 16
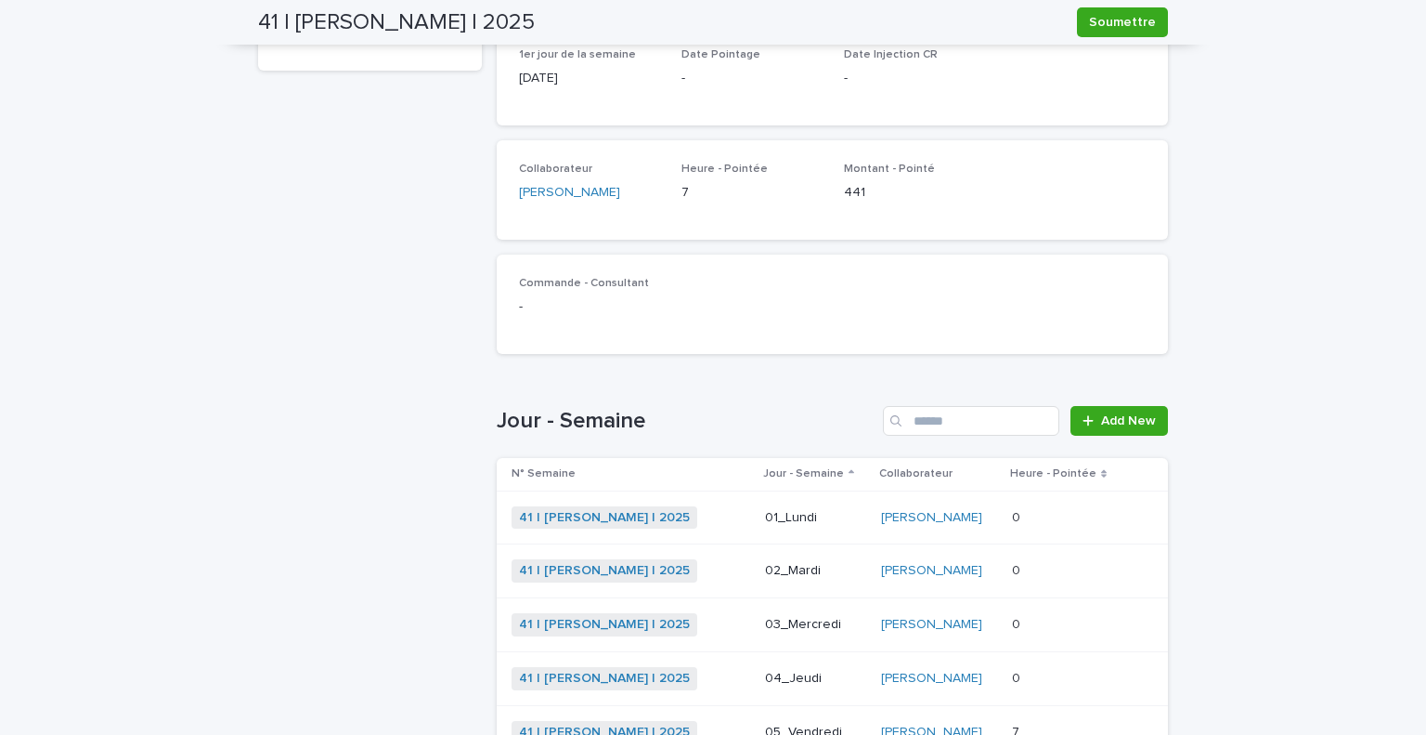
scroll to position [464, 0]
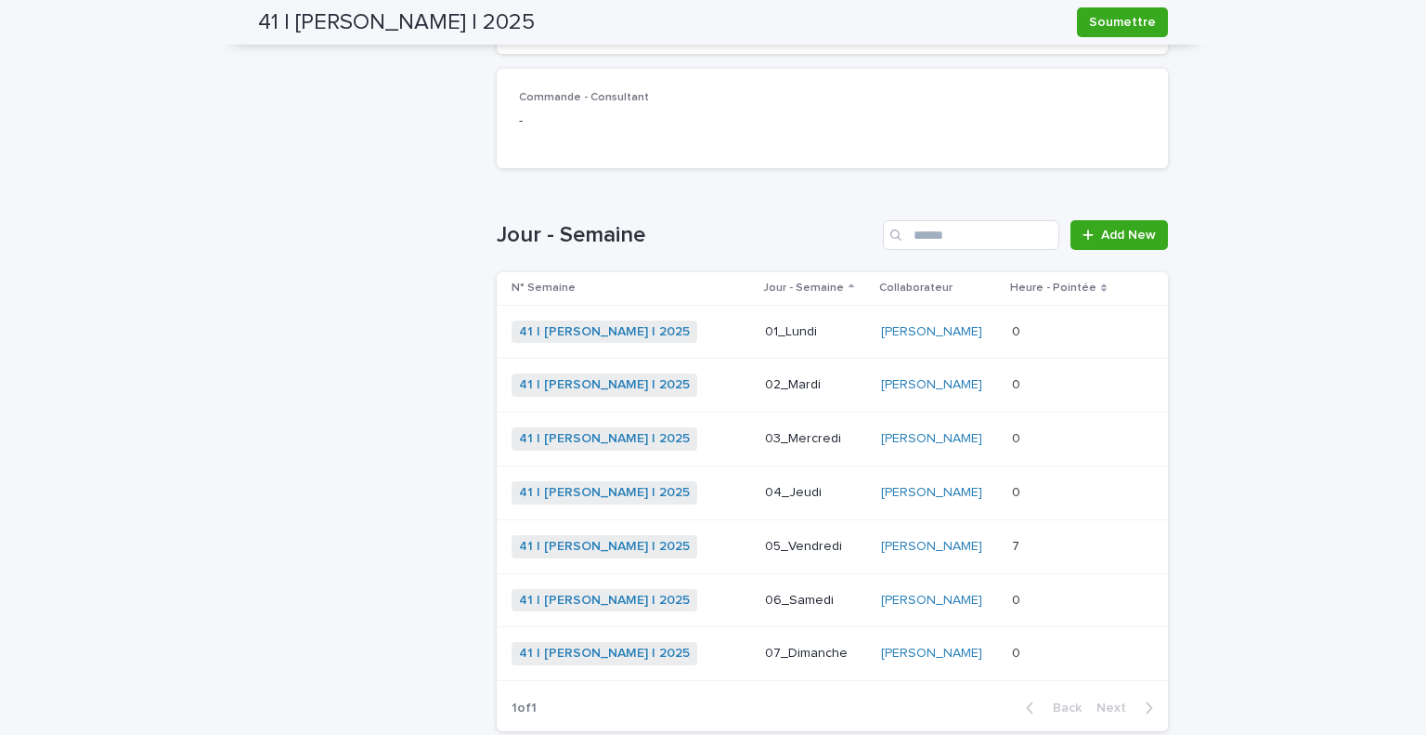
click at [701, 488] on div "41 | [PERSON_NAME] | 2025 + 0" at bounding box center [631, 492] width 239 height 23
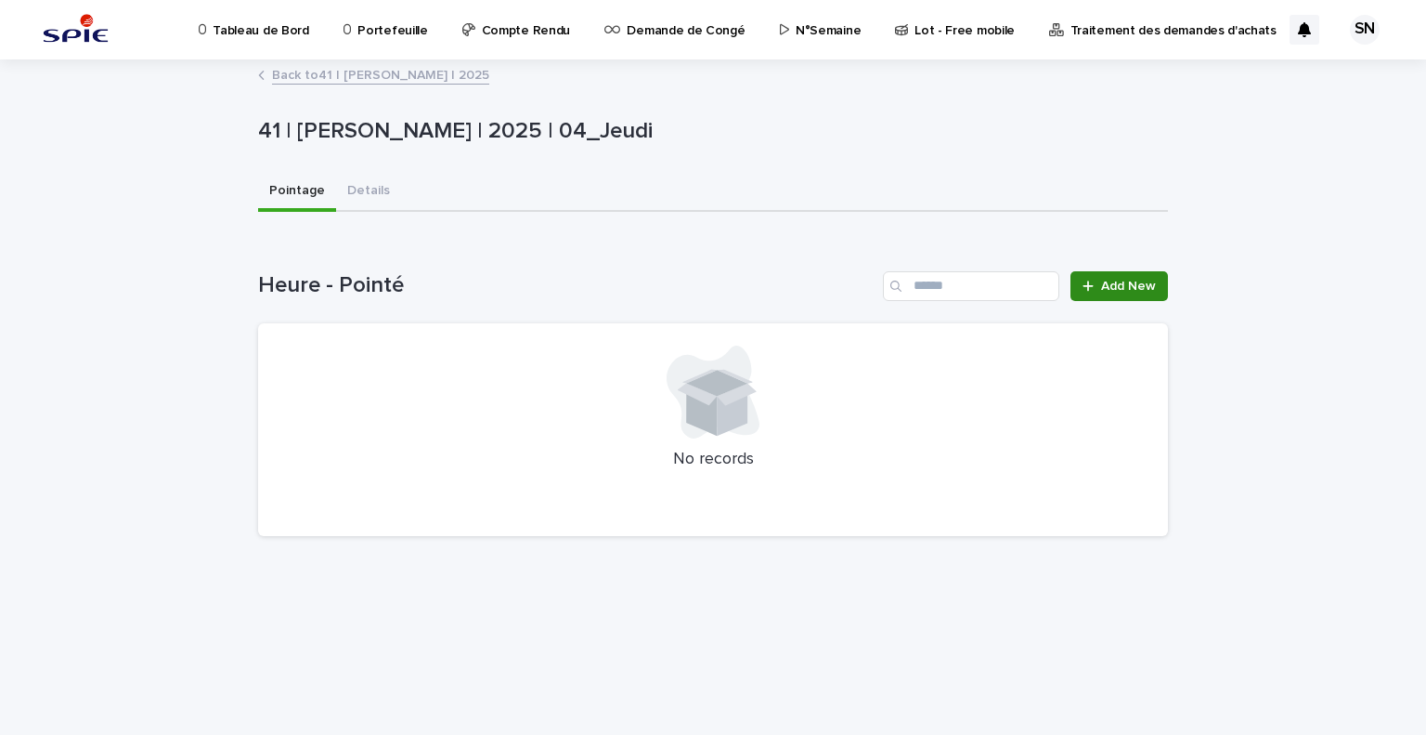
click at [1128, 282] on span "Add New" at bounding box center [1128, 286] width 55 height 13
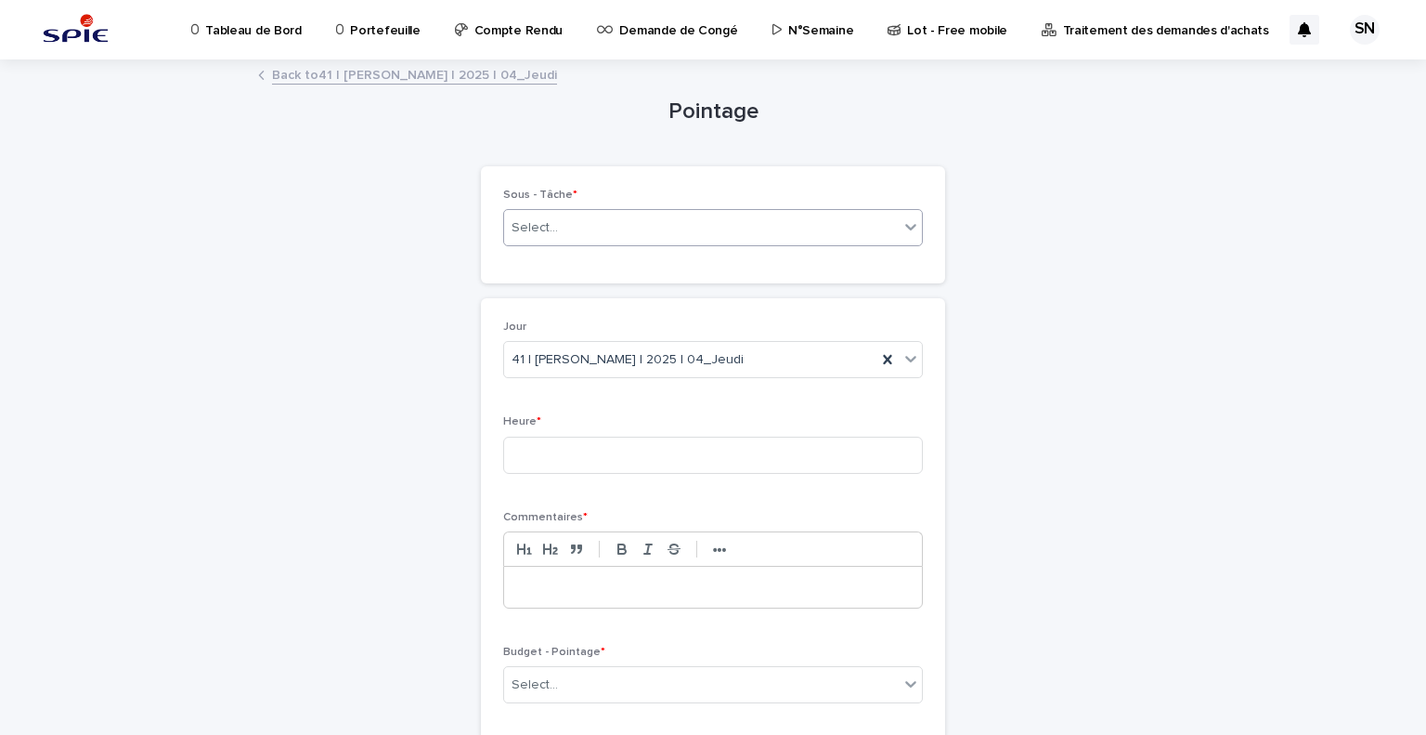
click at [698, 233] on div "Select..." at bounding box center [701, 228] width 395 height 31
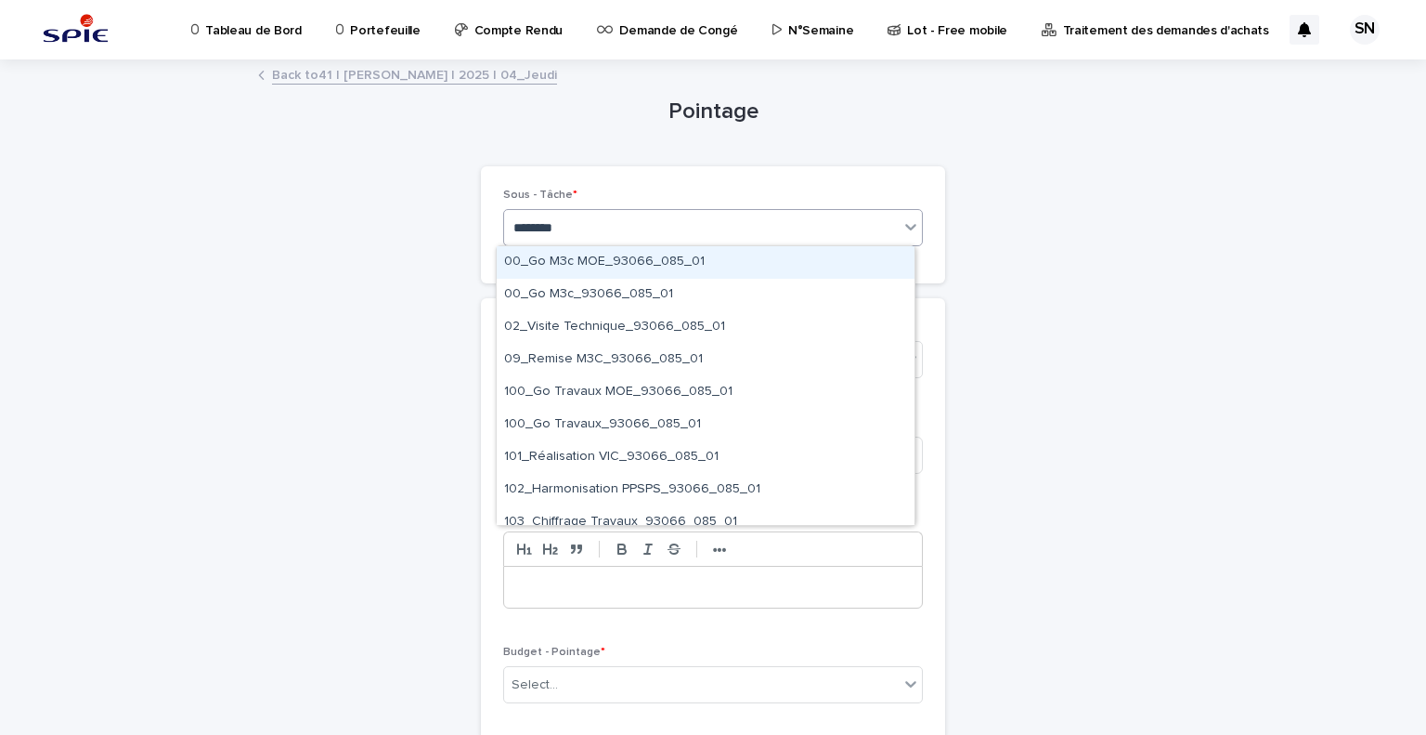
type input "*********"
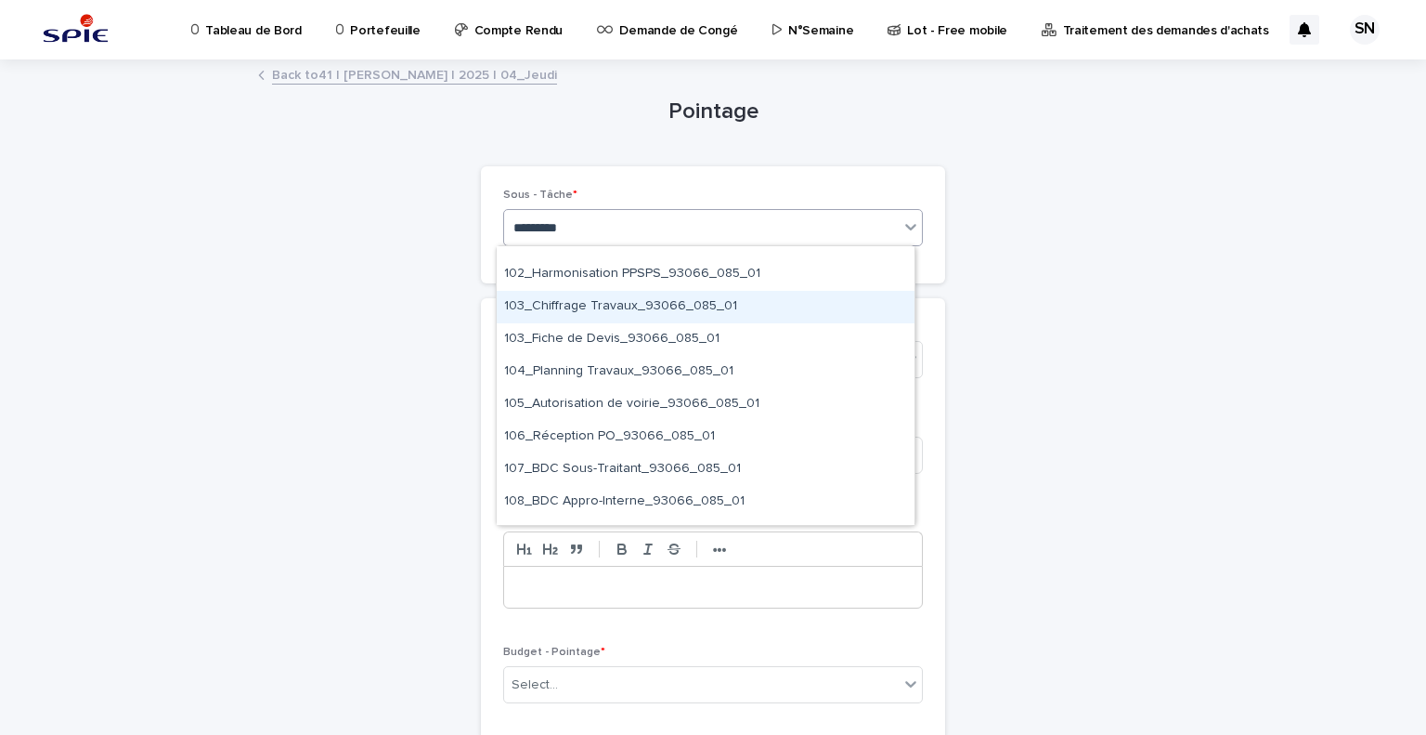
scroll to position [215, 0]
click at [697, 298] on div "103_Chiffrage Travaux_93066_085_01" at bounding box center [706, 307] width 418 height 33
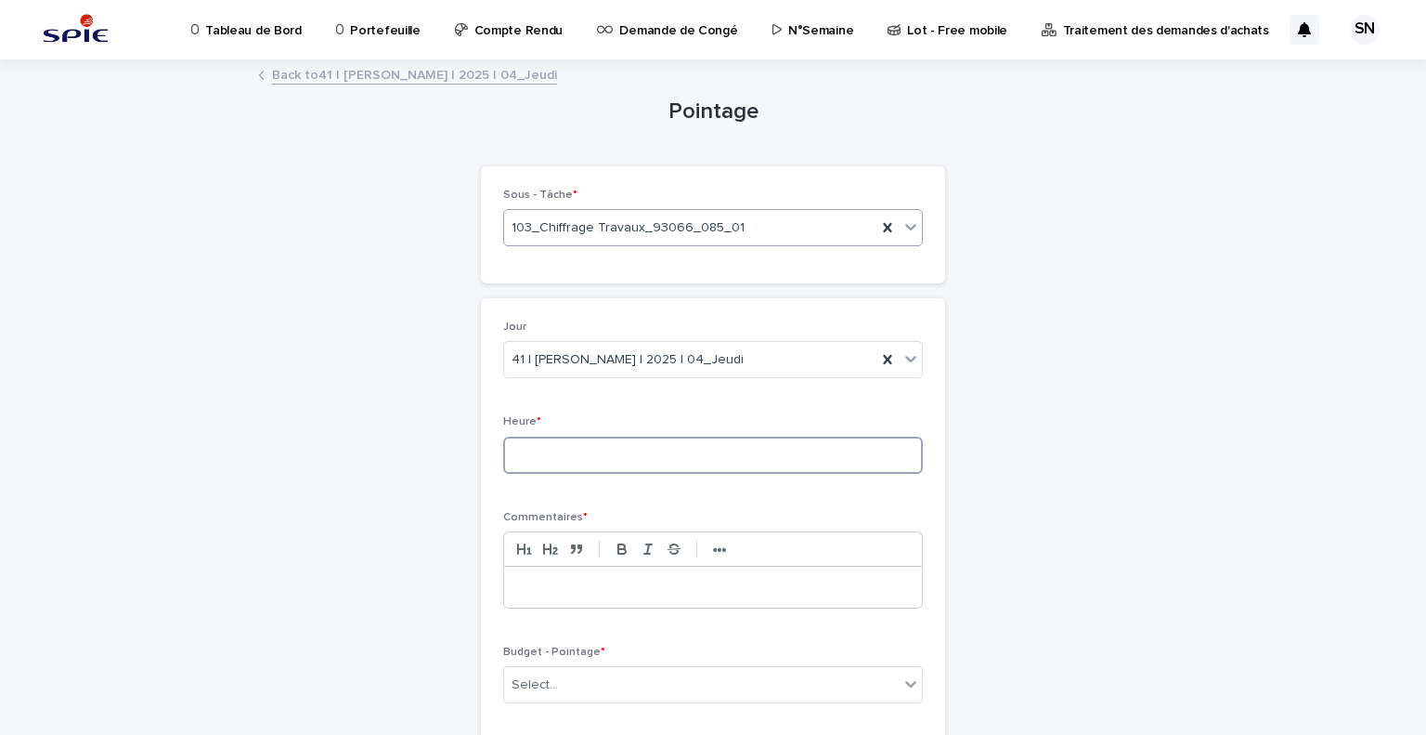
click at [709, 443] on input at bounding box center [713, 454] width 420 height 37
type input "*"
click at [664, 587] on p at bounding box center [713, 587] width 390 height 19
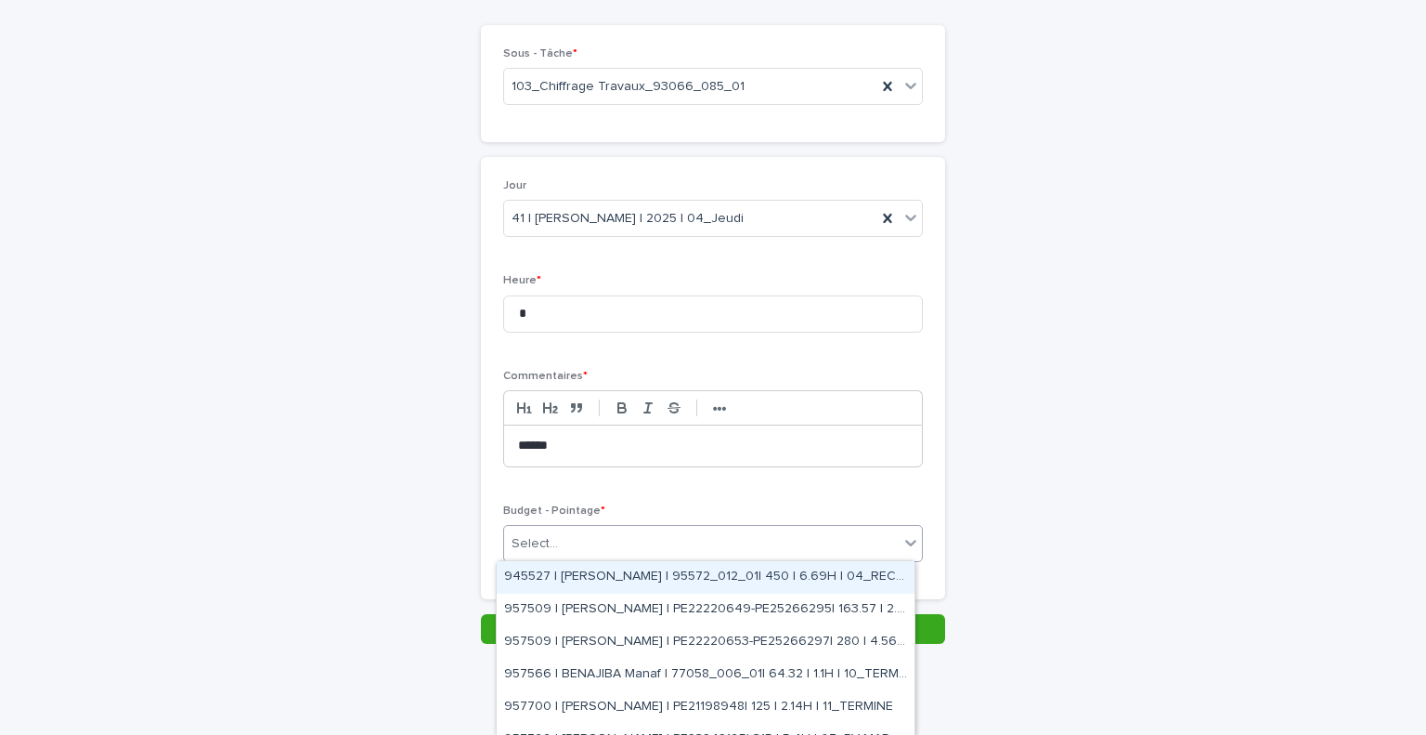
click at [709, 541] on div "Select..." at bounding box center [701, 543] width 395 height 31
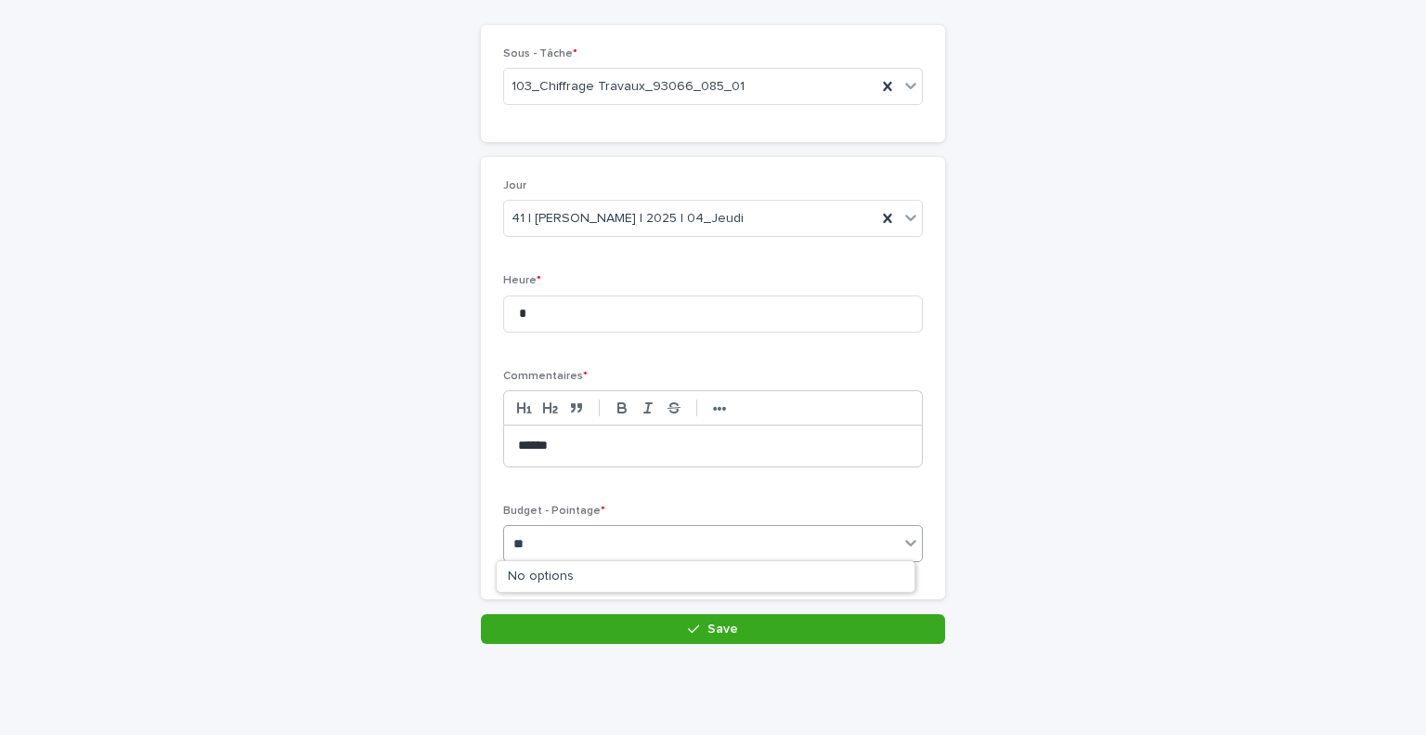
type input "*"
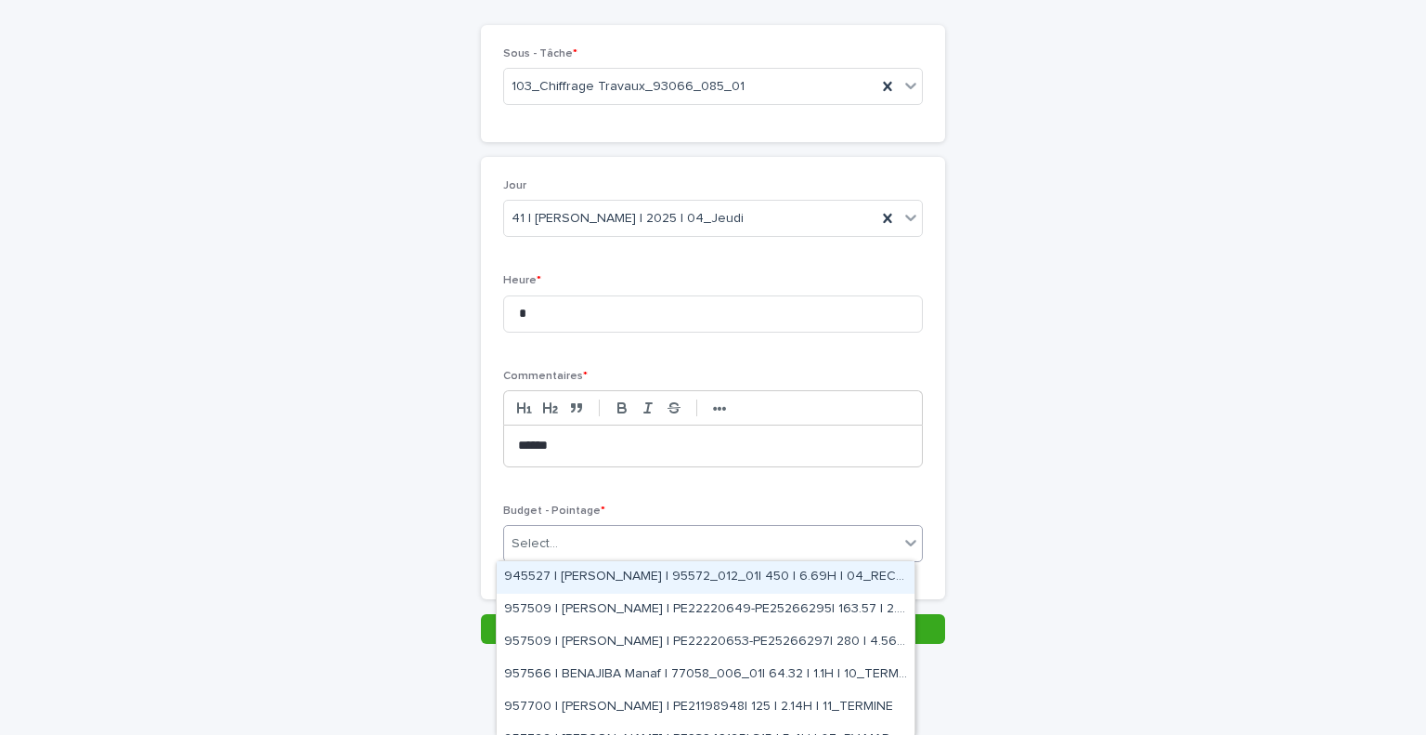
click at [695, 534] on div "Select..." at bounding box center [701, 543] width 395 height 31
type input "*****"
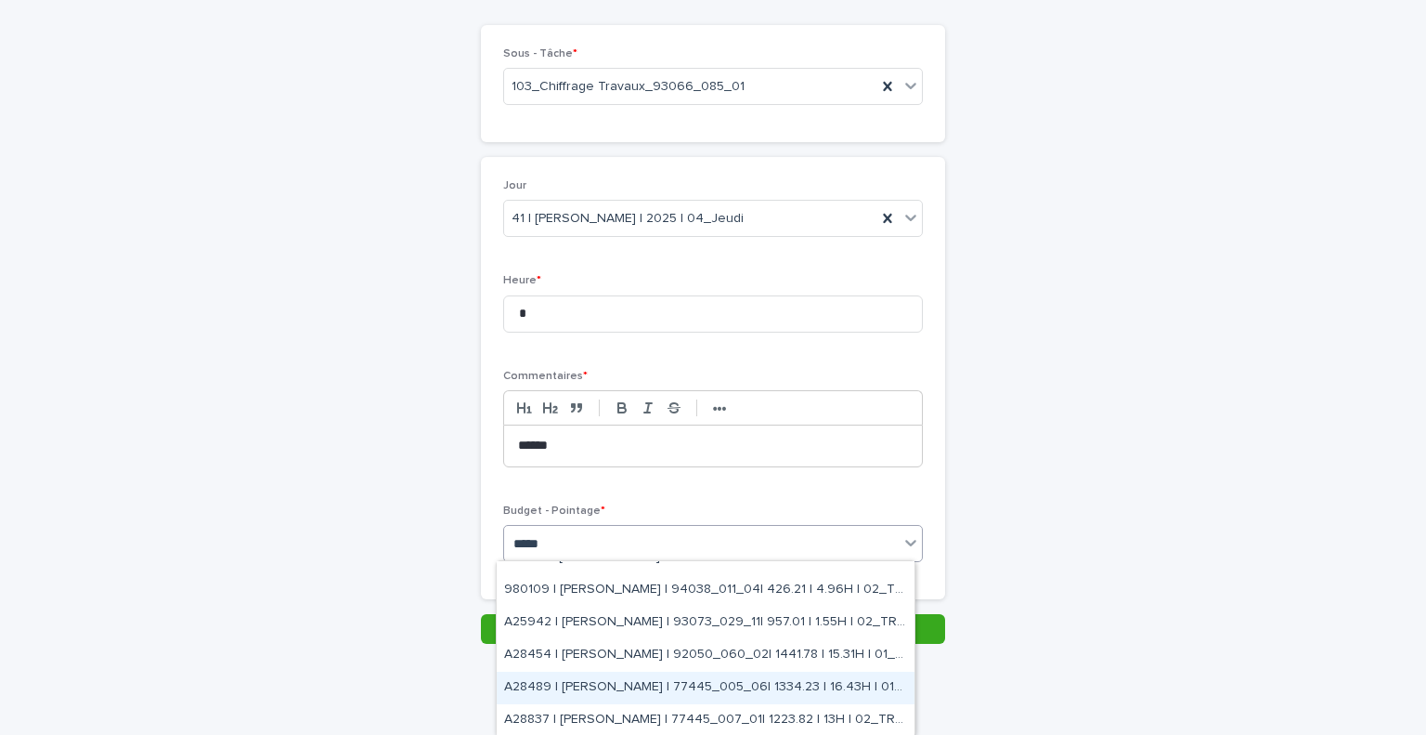
scroll to position [670, 0]
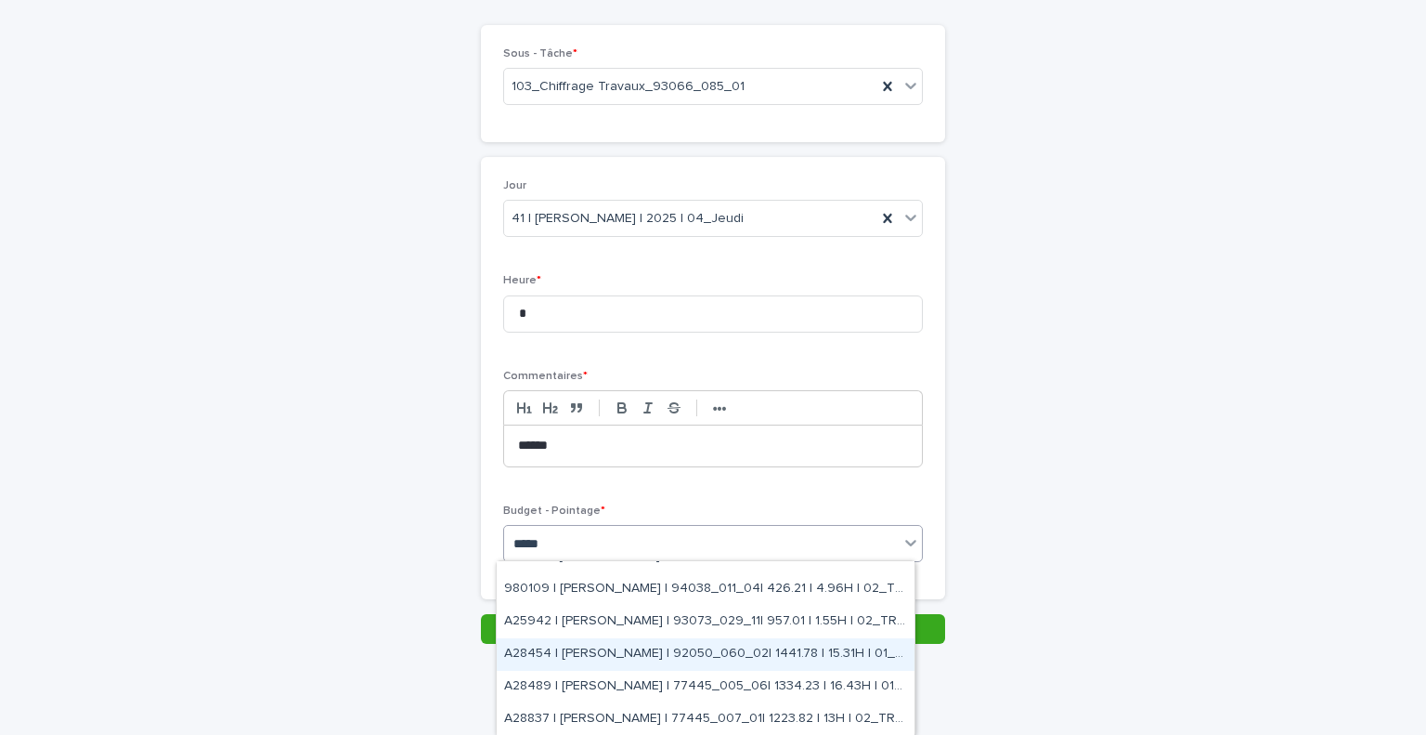
click at [687, 649] on div "A28454 | [PERSON_NAME] | 92050_060_02| 1441.78 | 15.31H | 01_GO TRAVAUX" at bounding box center [706, 654] width 418 height 33
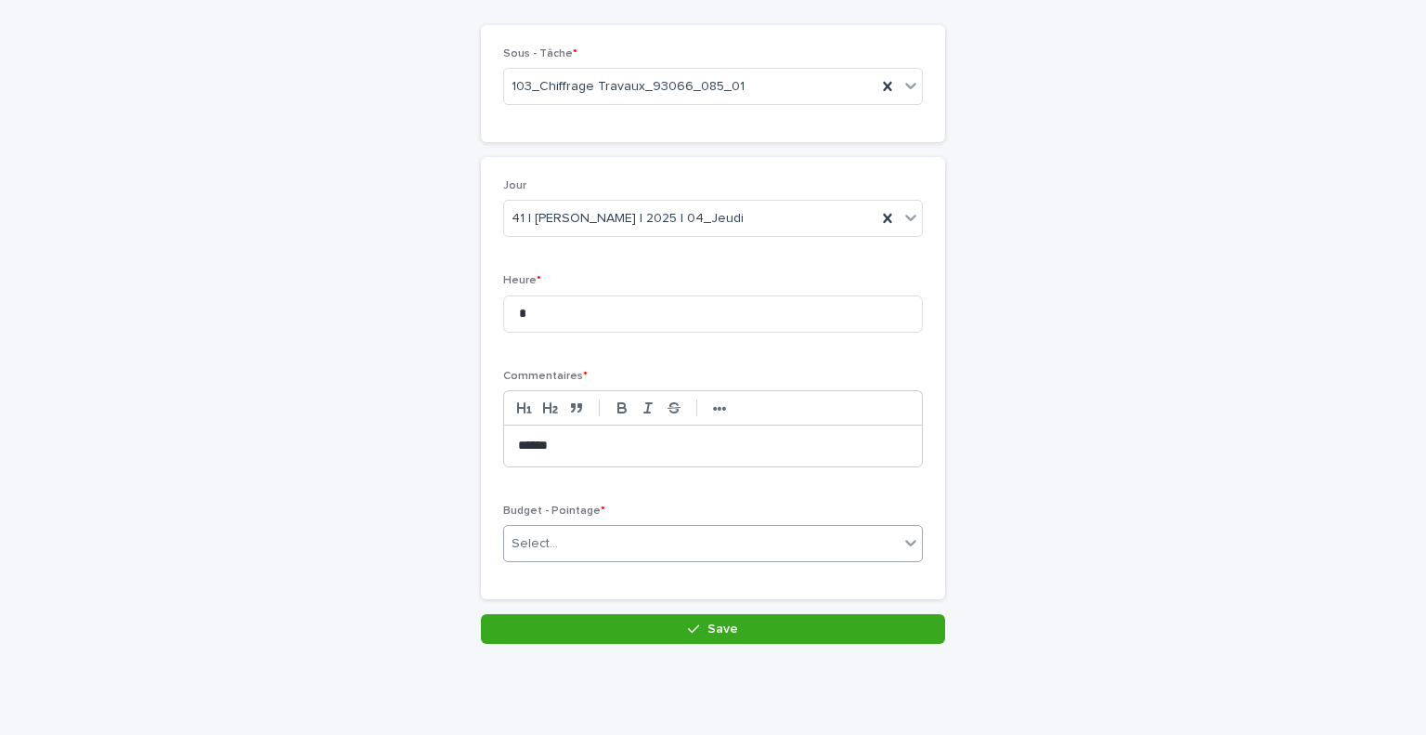
scroll to position [157, 0]
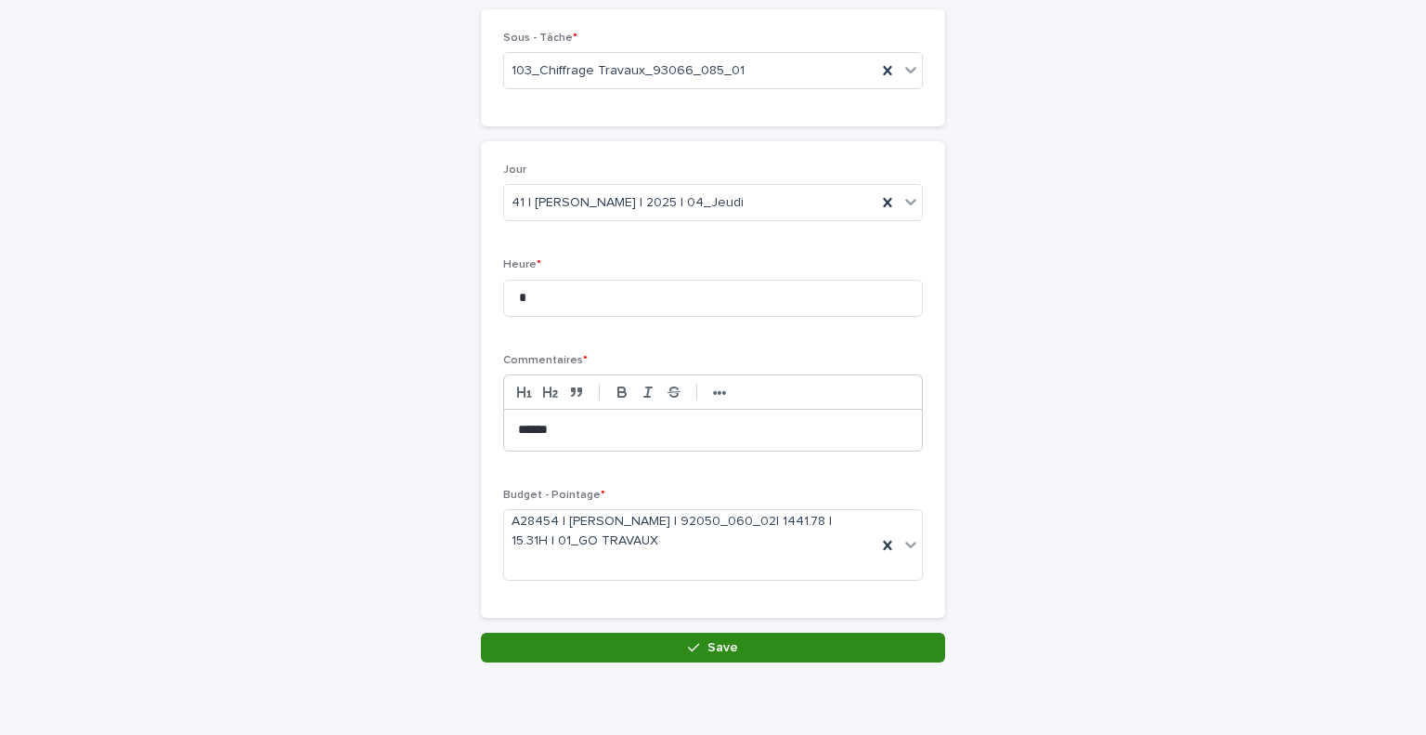
click at [697, 645] on div "button" at bounding box center [697, 647] width 19 height 13
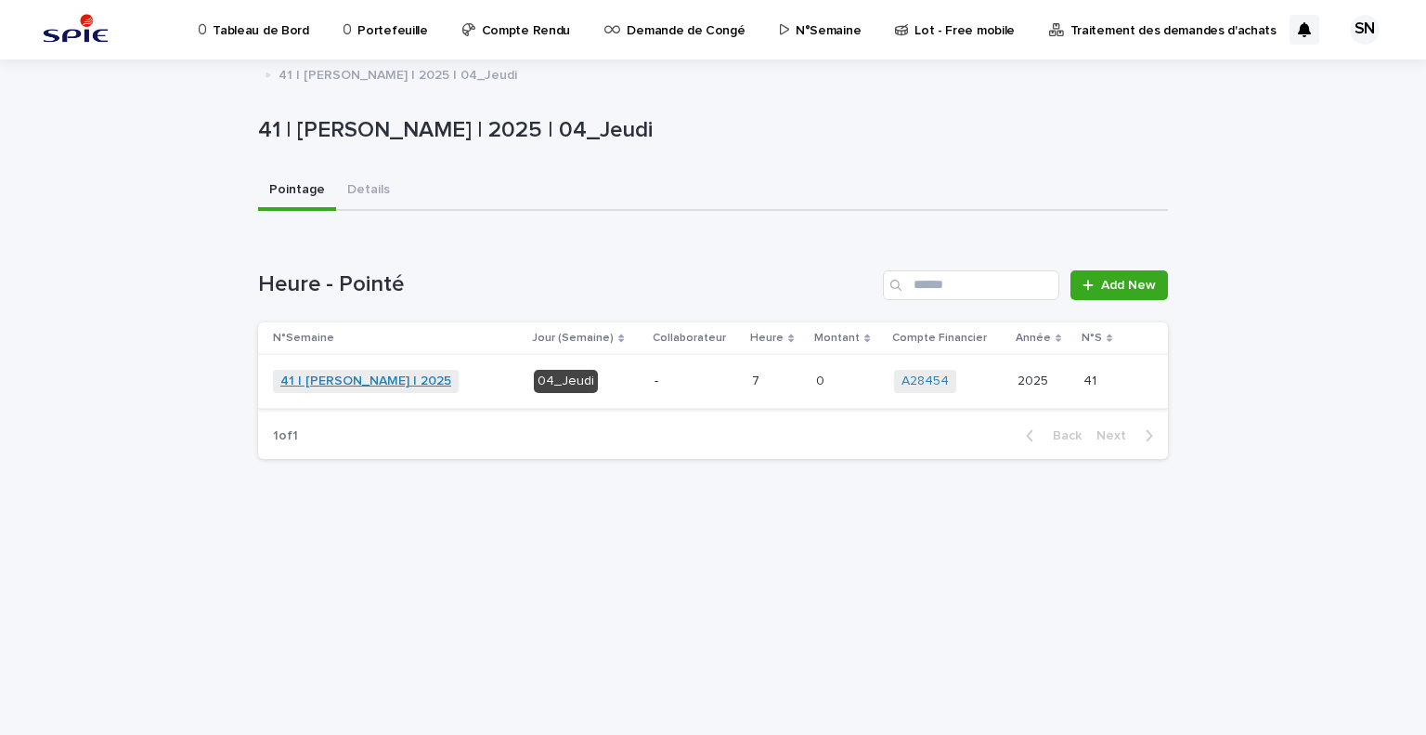
click at [344, 381] on link "41 | [PERSON_NAME] | 2025" at bounding box center [365, 381] width 171 height 16
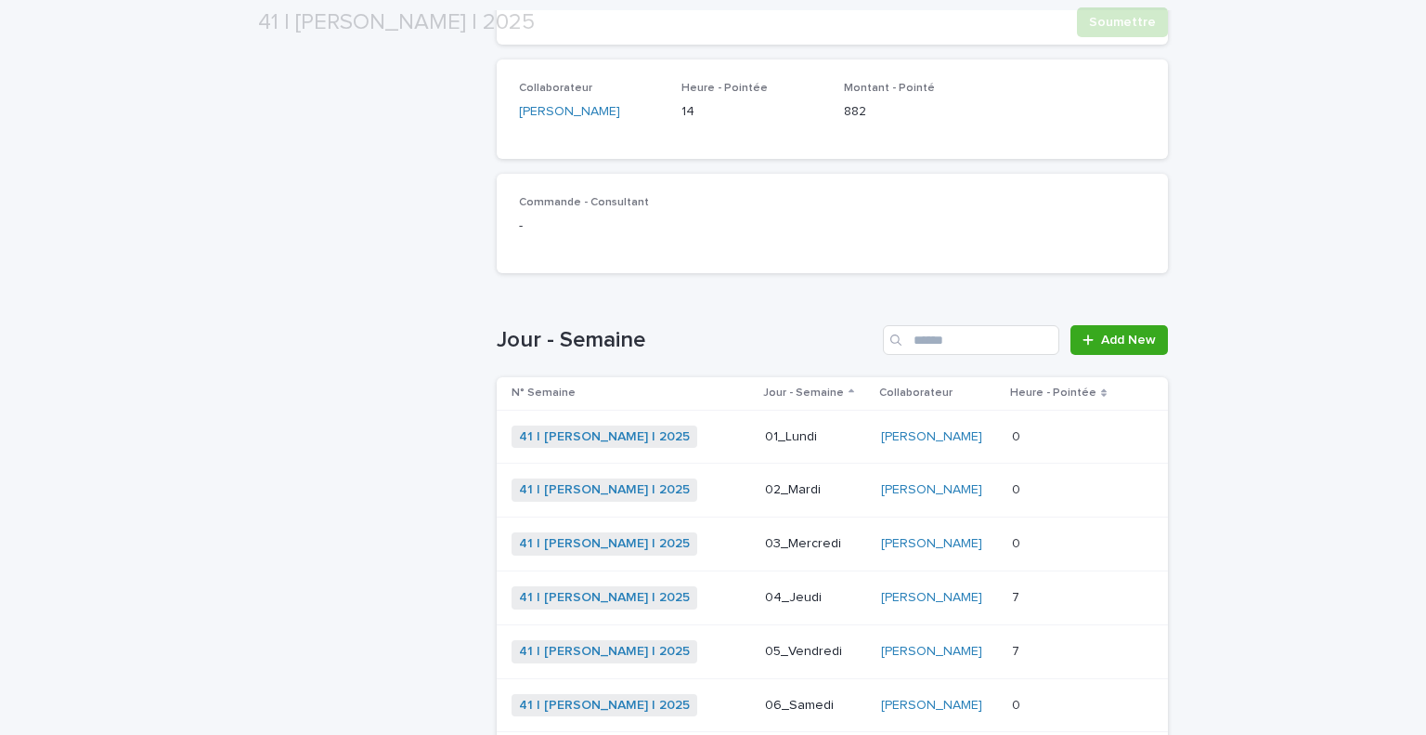
scroll to position [377, 0]
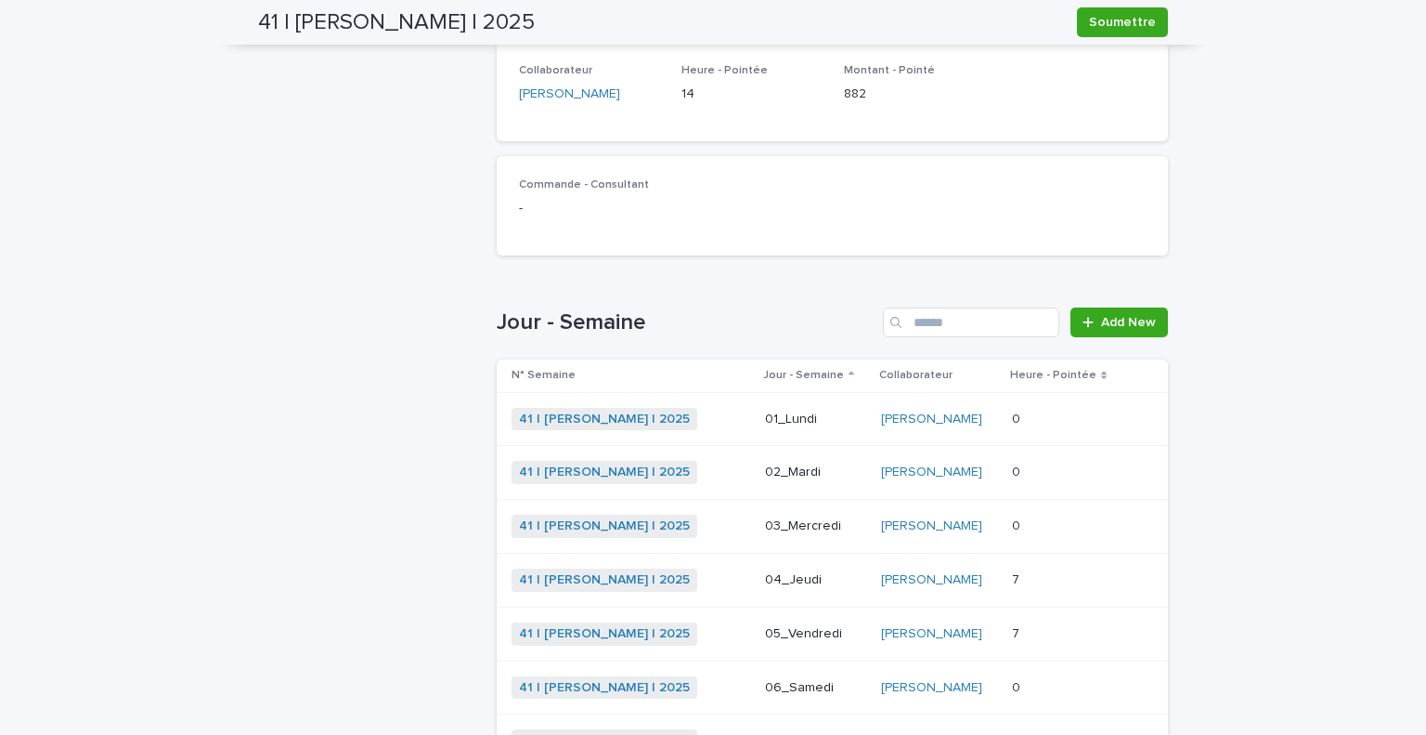
click at [700, 516] on div "41 | [PERSON_NAME] | 2025 + 0" at bounding box center [631, 525] width 239 height 23
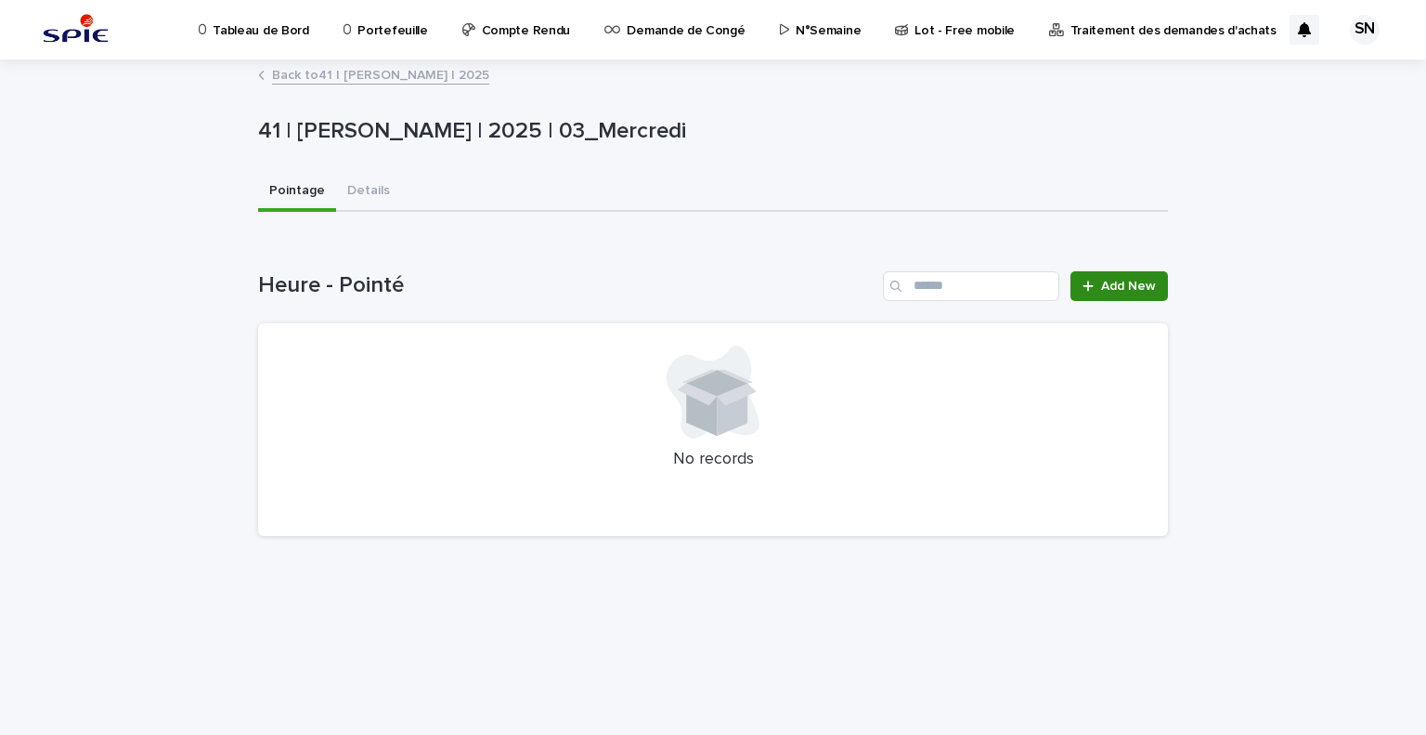
click at [1100, 289] on link "Add New" at bounding box center [1120, 286] width 98 height 30
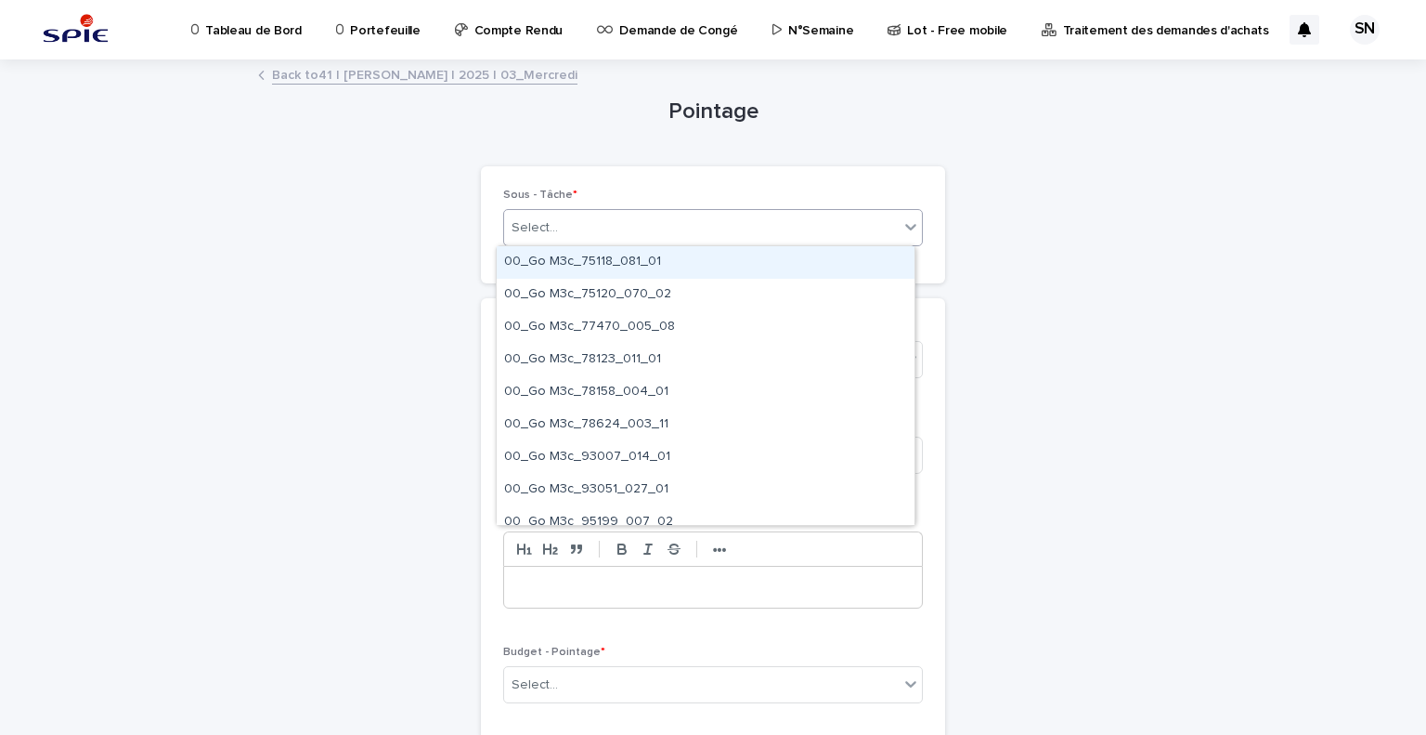
click at [603, 230] on div "Select..." at bounding box center [701, 228] width 395 height 31
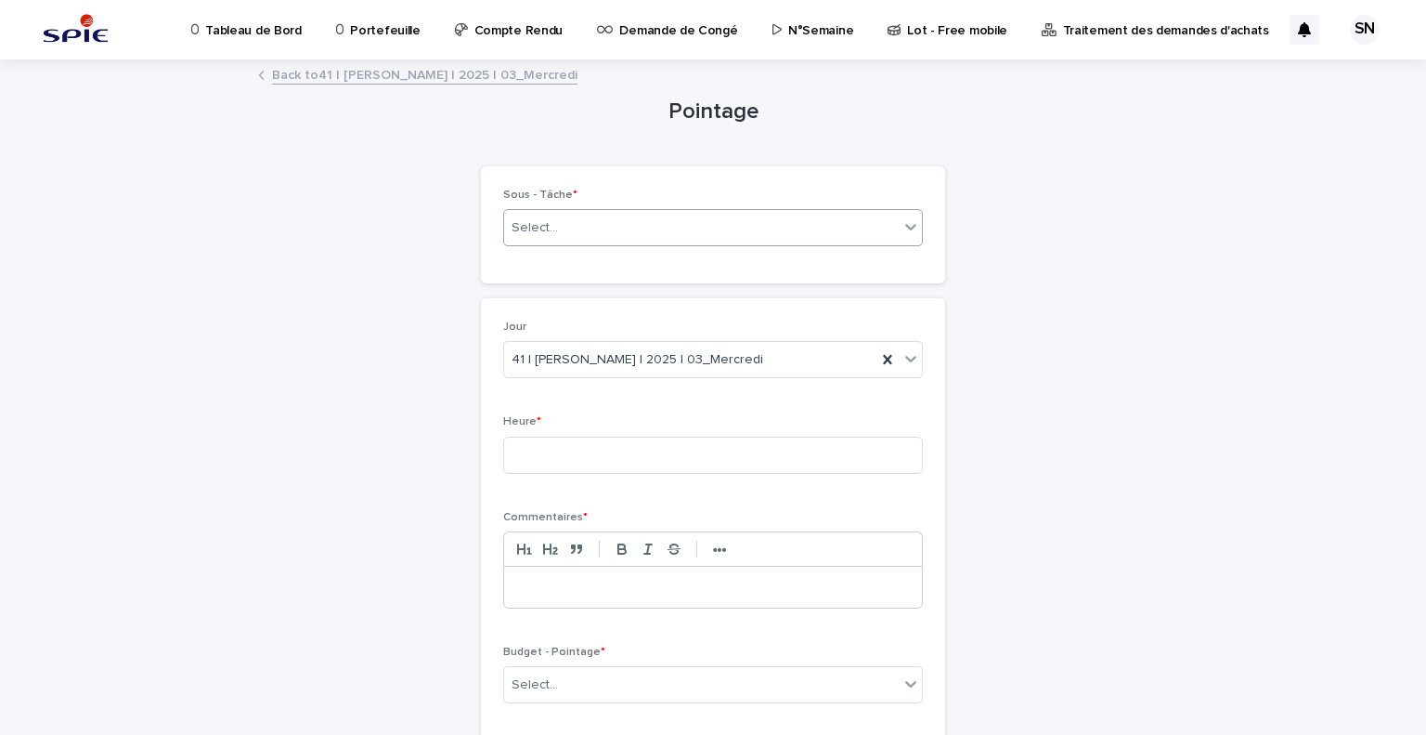
click at [603, 230] on div "Select..." at bounding box center [701, 228] width 395 height 31
click at [363, 82] on link "Back to 41 | [PERSON_NAME] | 2025 | 03_Mercredi" at bounding box center [425, 73] width 306 height 21
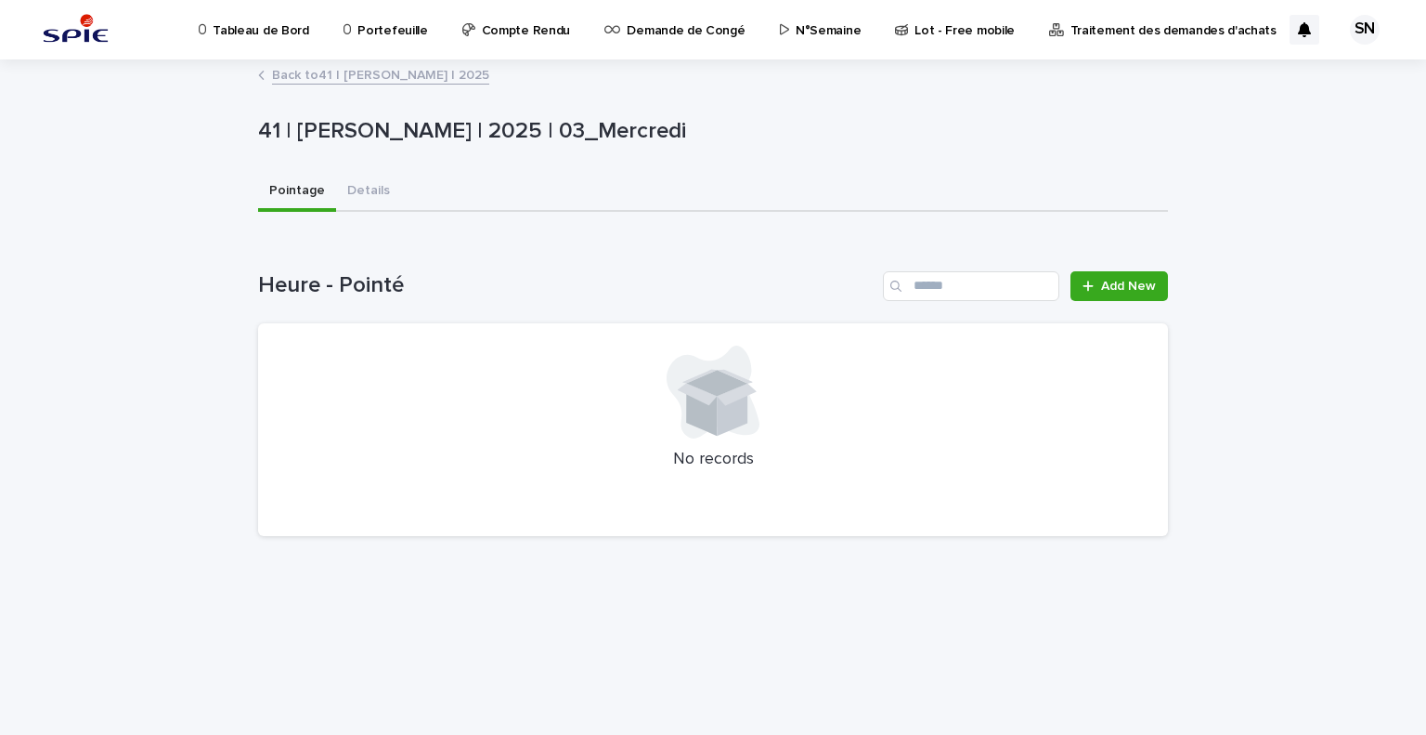
click at [326, 66] on link "Back to 41 | [PERSON_NAME] | 2025" at bounding box center [380, 73] width 217 height 21
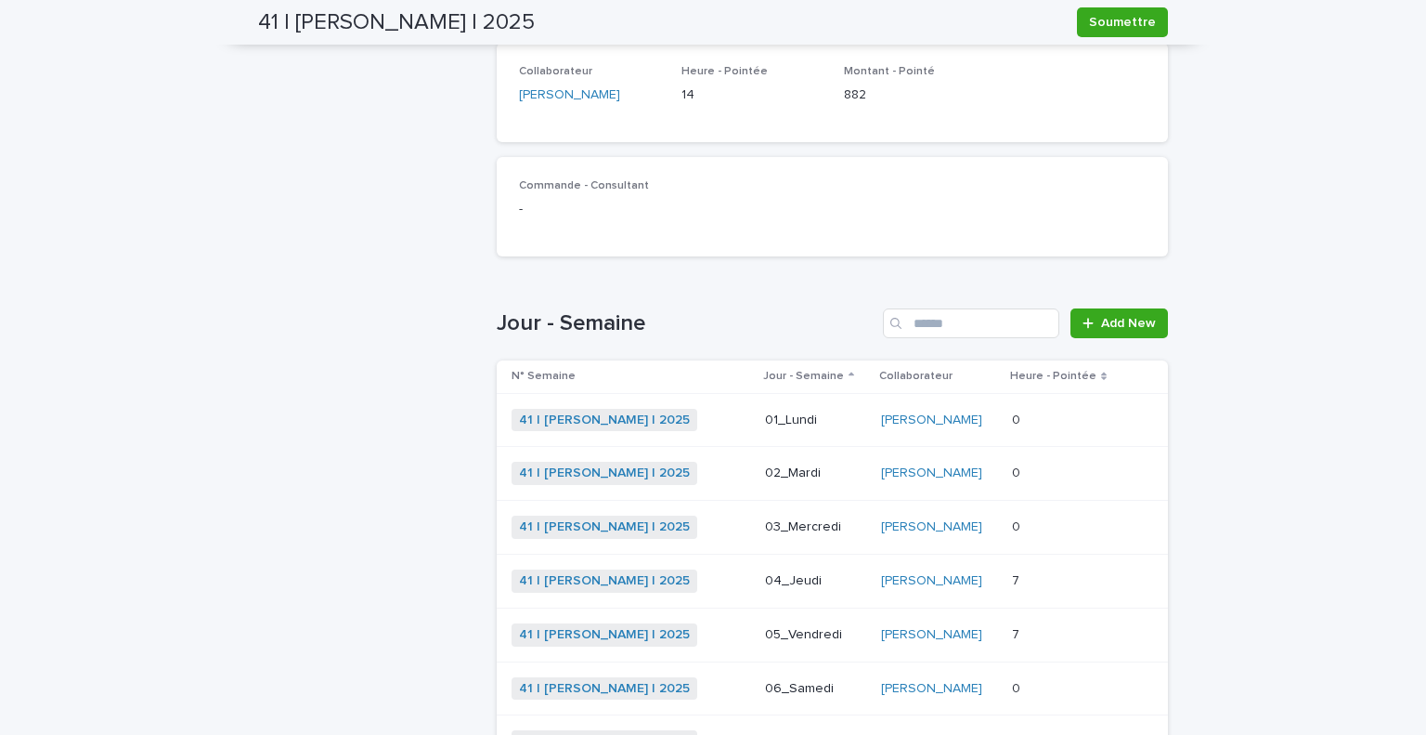
scroll to position [375, 0]
click at [714, 417] on div "41 | [PERSON_NAME] | 2025 + 0" at bounding box center [631, 421] width 239 height 23
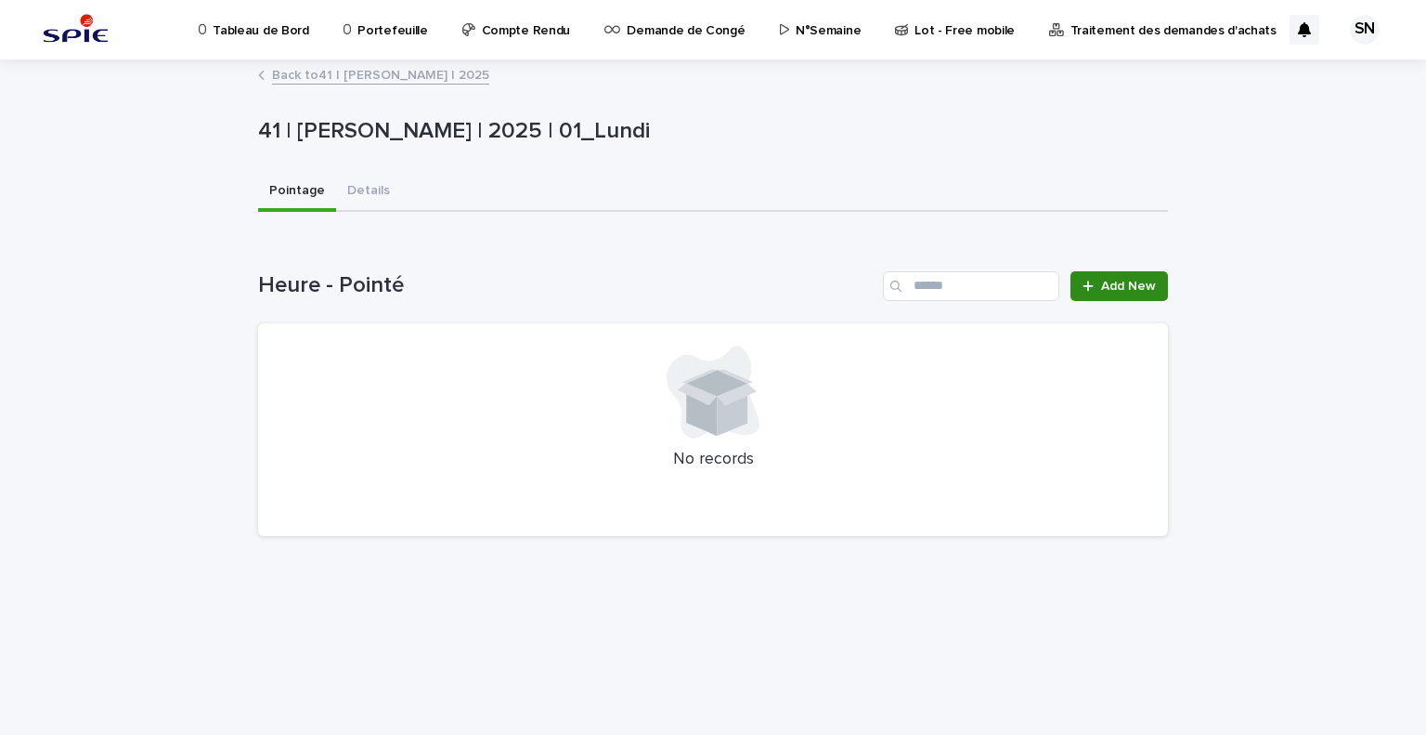
click at [1118, 283] on span "Add New" at bounding box center [1128, 286] width 55 height 13
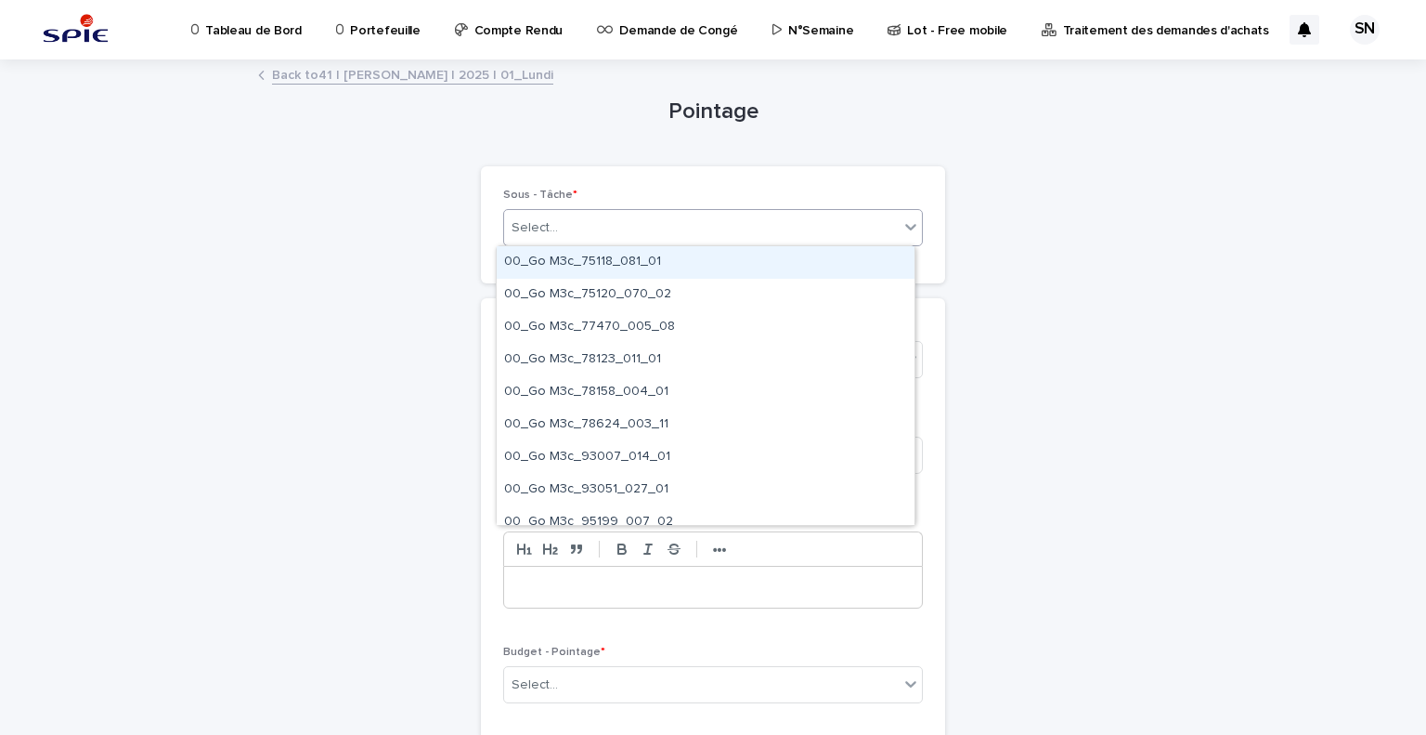
click at [687, 233] on div "Select..." at bounding box center [701, 228] width 395 height 31
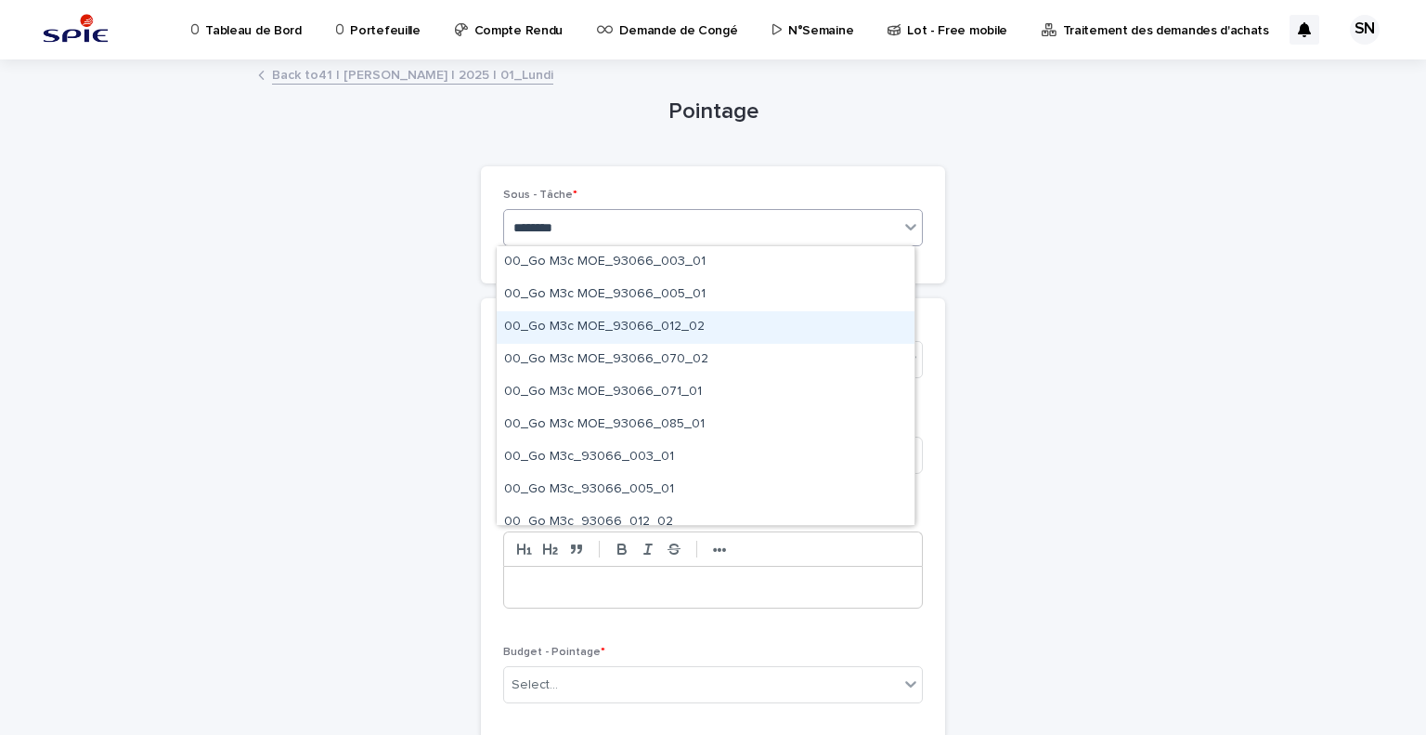
type input "*********"
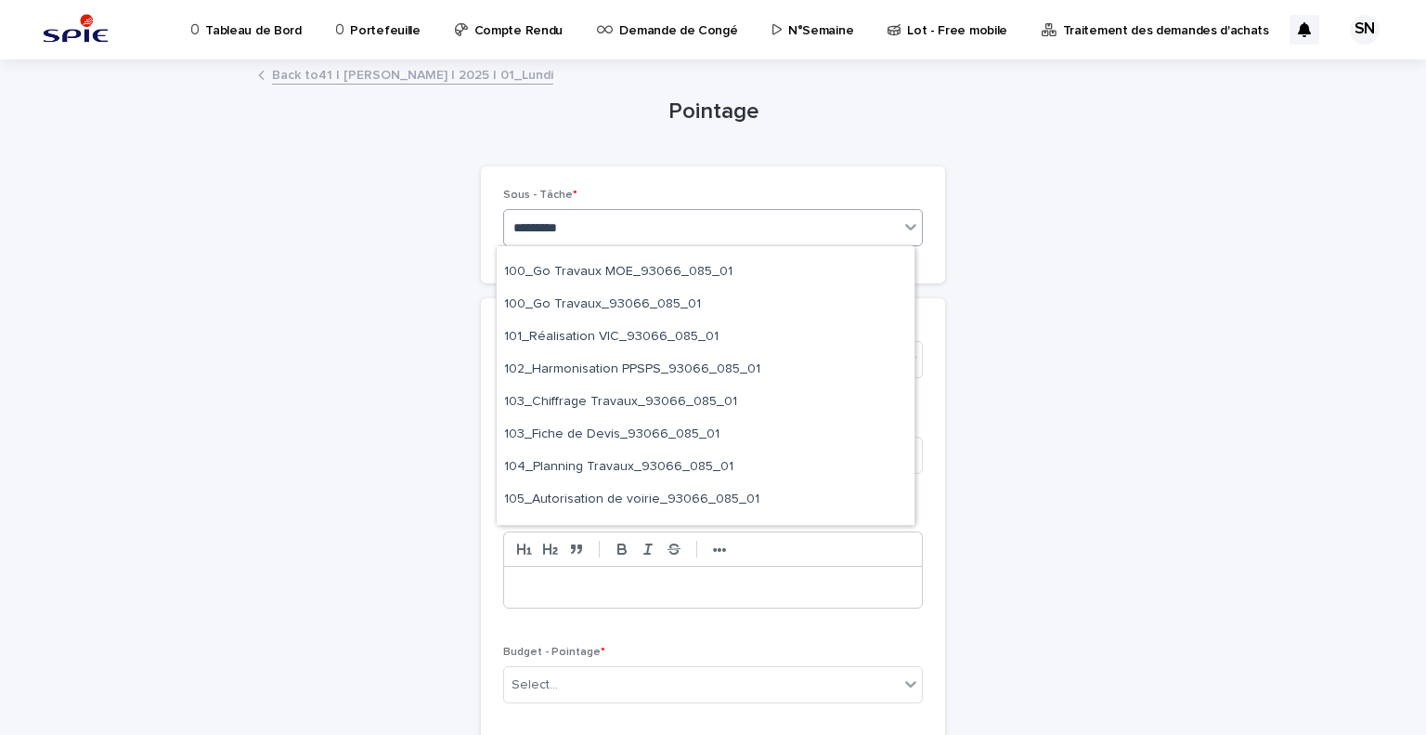
scroll to position [121, 0]
click at [676, 410] on div "103_Chiffrage Travaux_93066_085_01" at bounding box center [706, 401] width 418 height 33
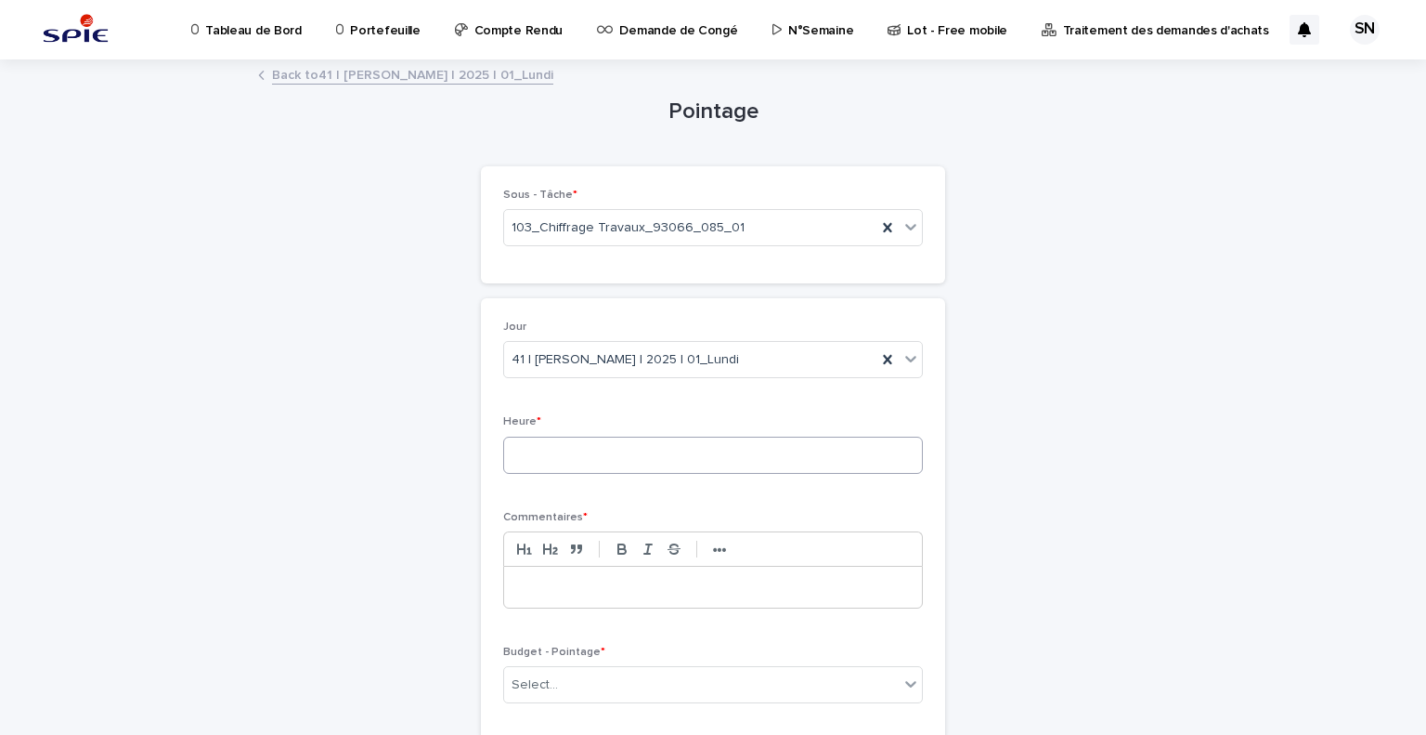
drag, startPoint x: 626, startPoint y: 486, endPoint x: 651, endPoint y: 457, distance: 38.2
click at [651, 457] on div "Heure *" at bounding box center [713, 451] width 420 height 72
click at [651, 457] on input at bounding box center [713, 454] width 420 height 37
type input "*"
click at [632, 583] on p at bounding box center [713, 587] width 390 height 19
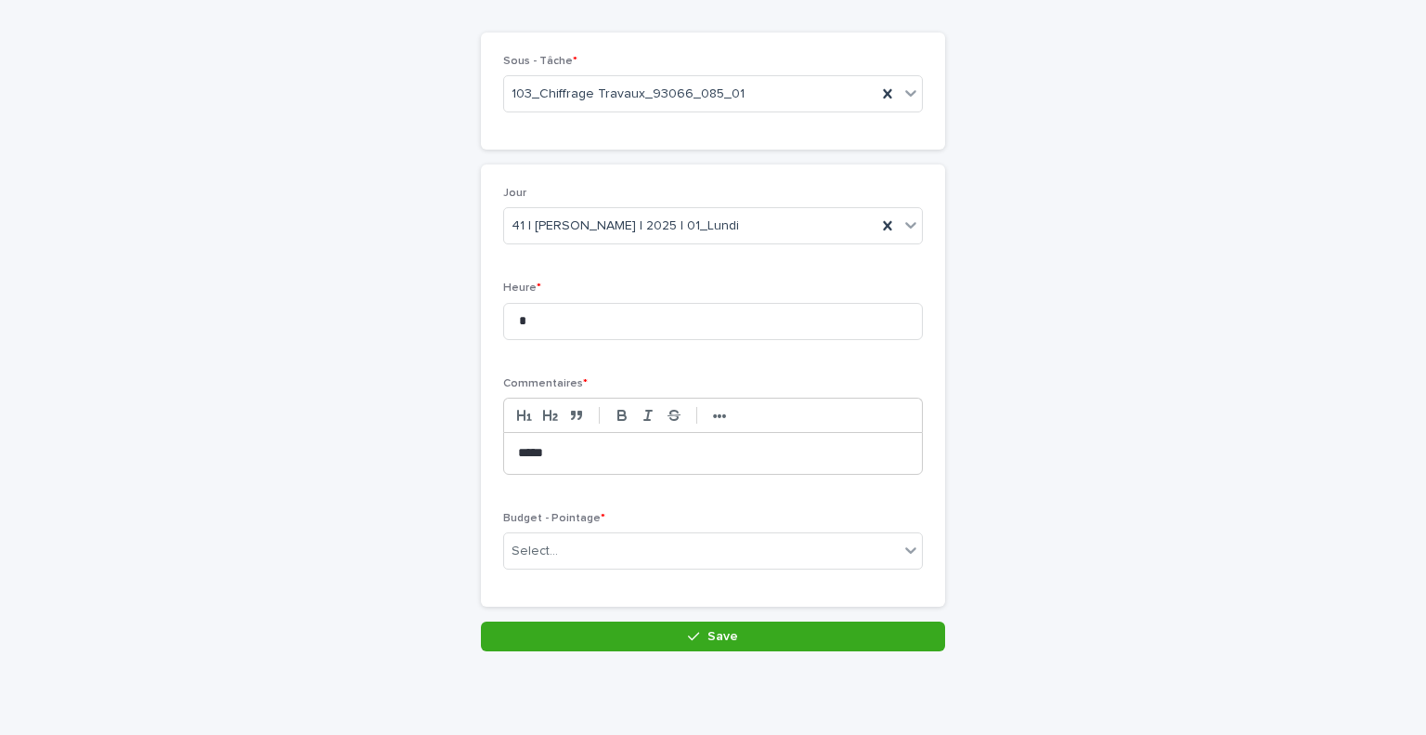
scroll to position [134, 0]
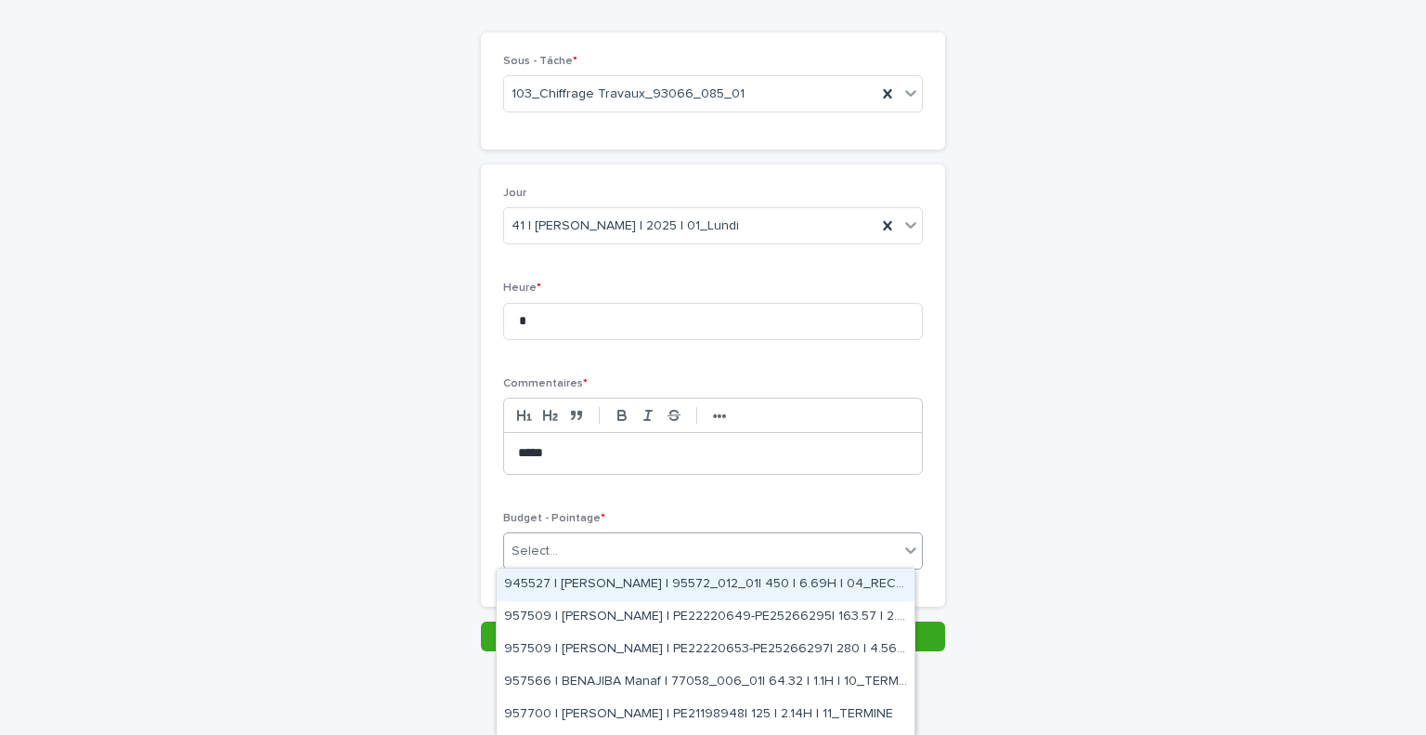
click at [652, 553] on div "Select..." at bounding box center [701, 551] width 395 height 31
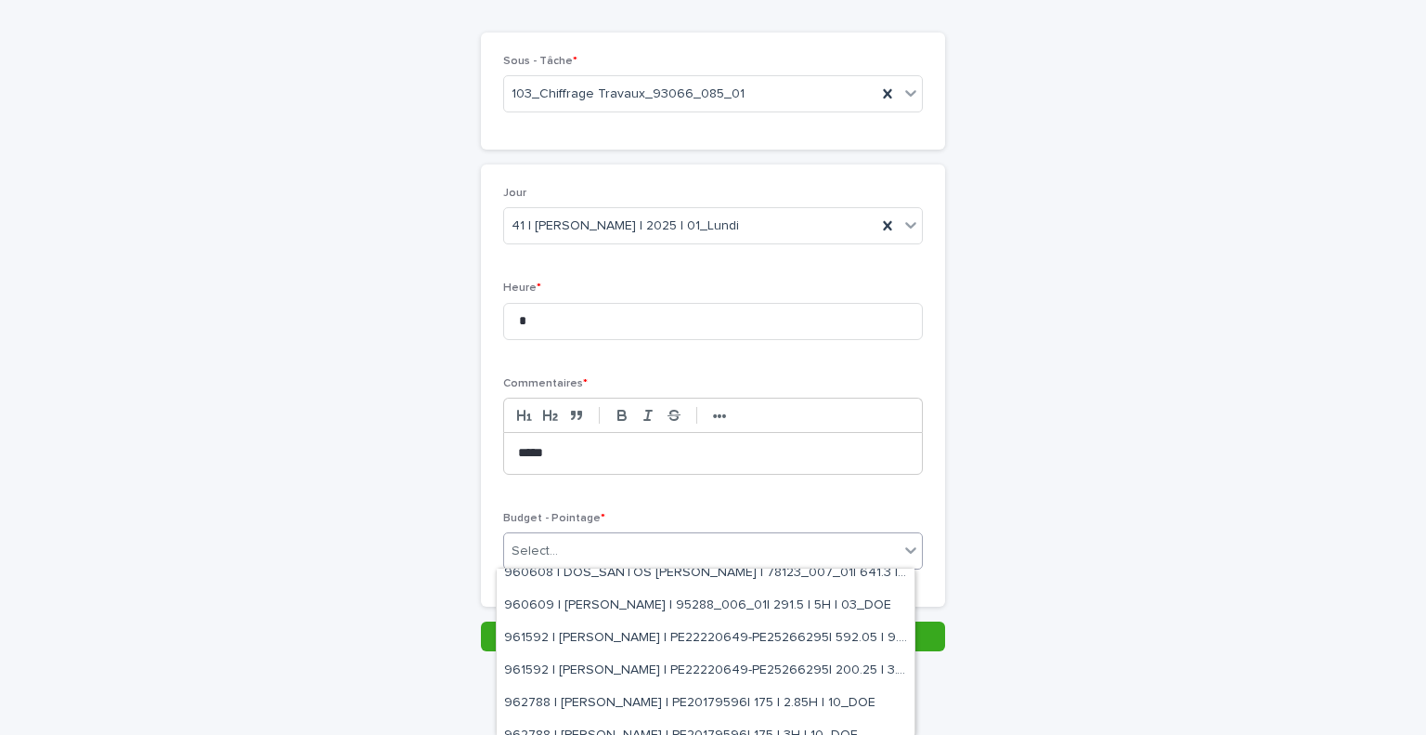
scroll to position [0, 0]
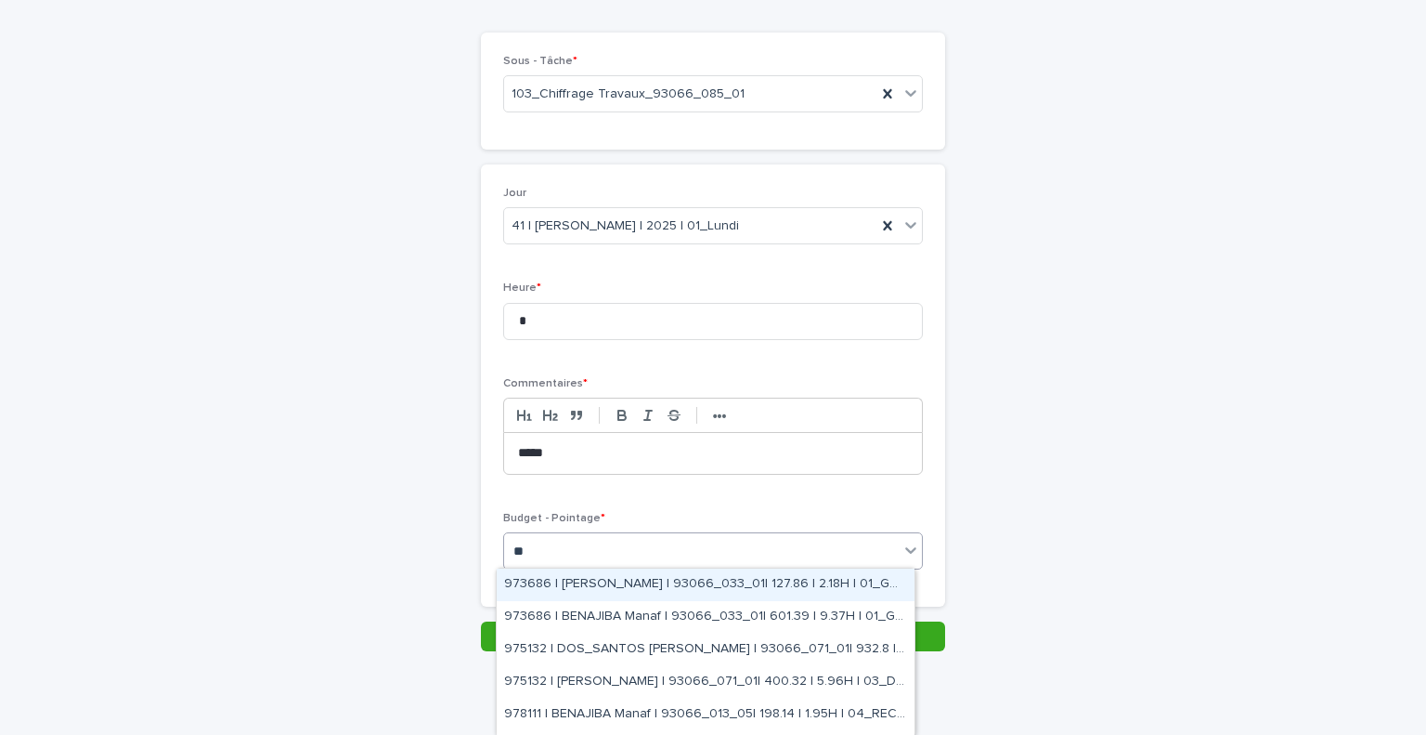
type input "*"
type input "*****"
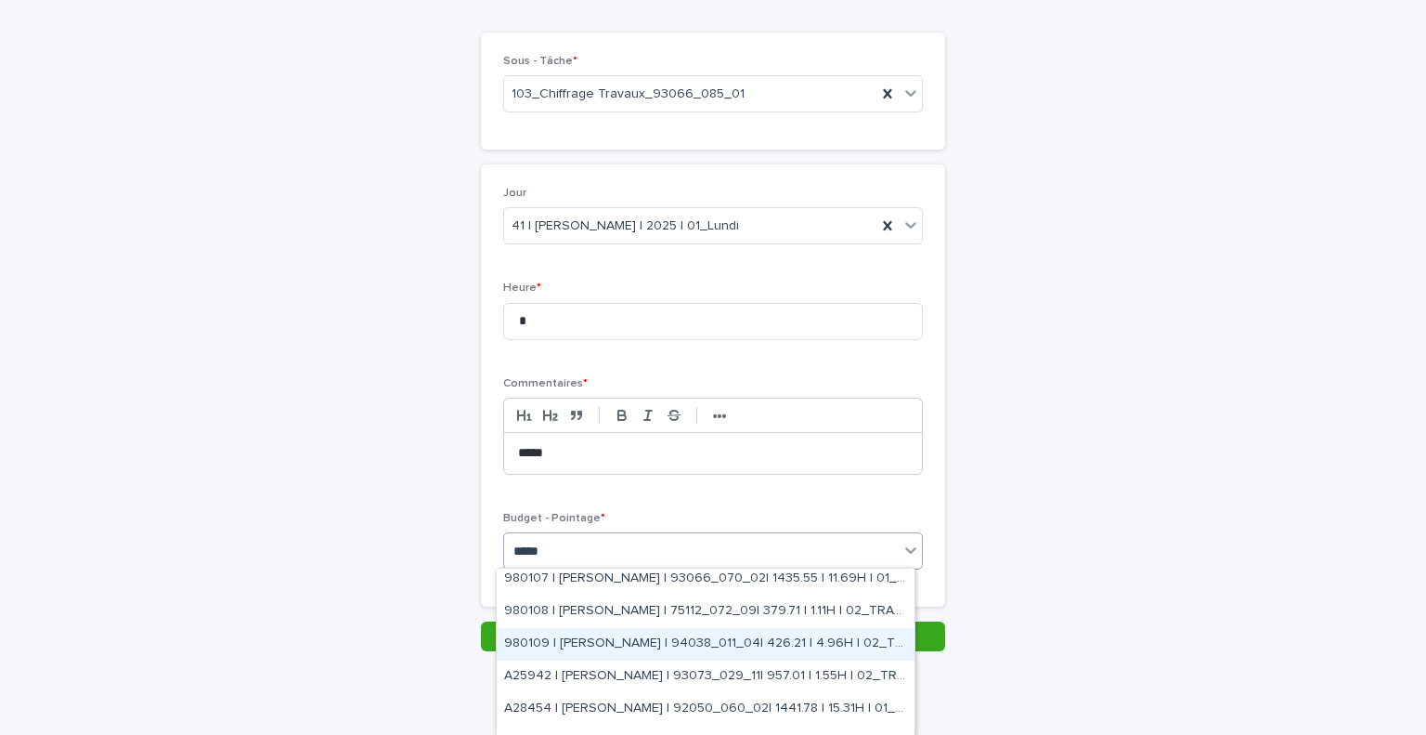
scroll to position [677, 0]
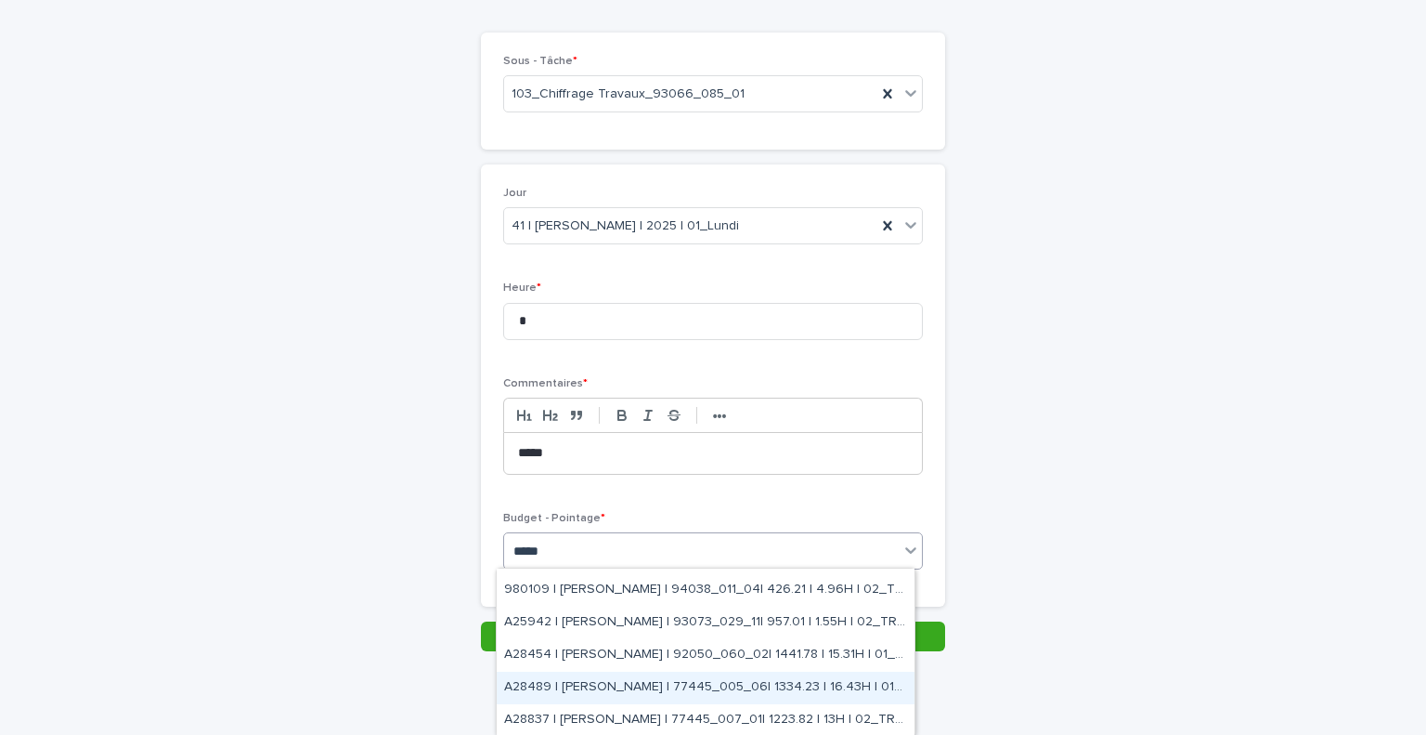
click at [706, 683] on div "A28489 | [PERSON_NAME] | 77445_005_06| 1334.23 | 16.43H | 01_GO TRAVAUX" at bounding box center [706, 687] width 418 height 33
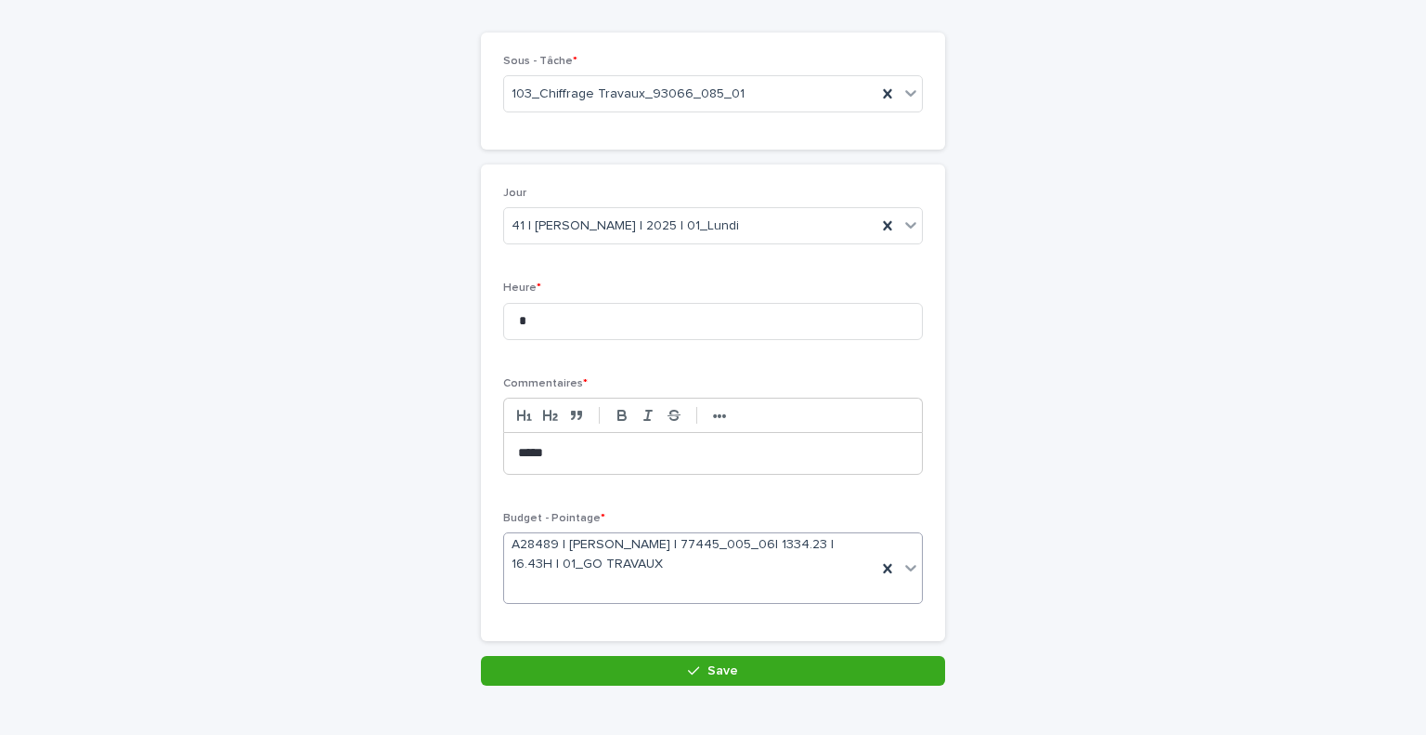
scroll to position [150, 0]
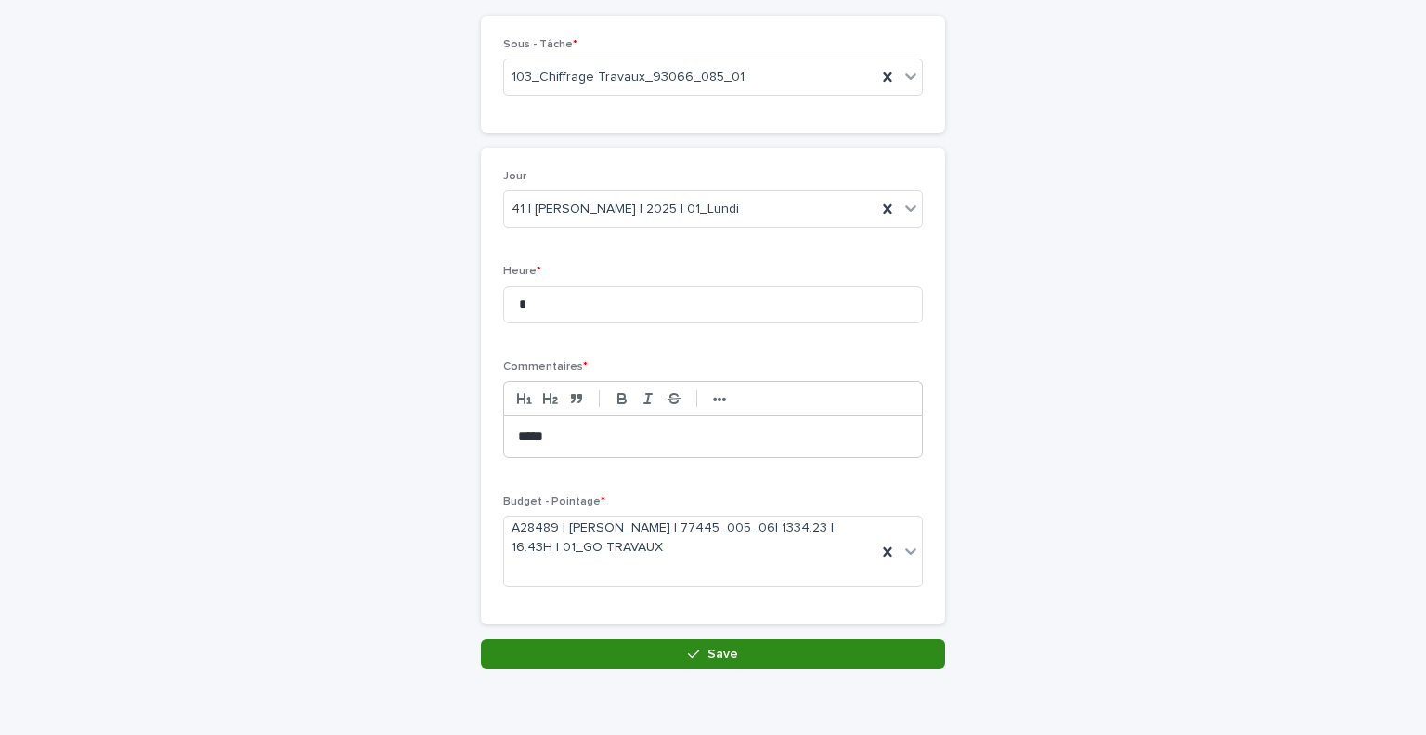
click at [726, 647] on span "Save" at bounding box center [723, 653] width 31 height 13
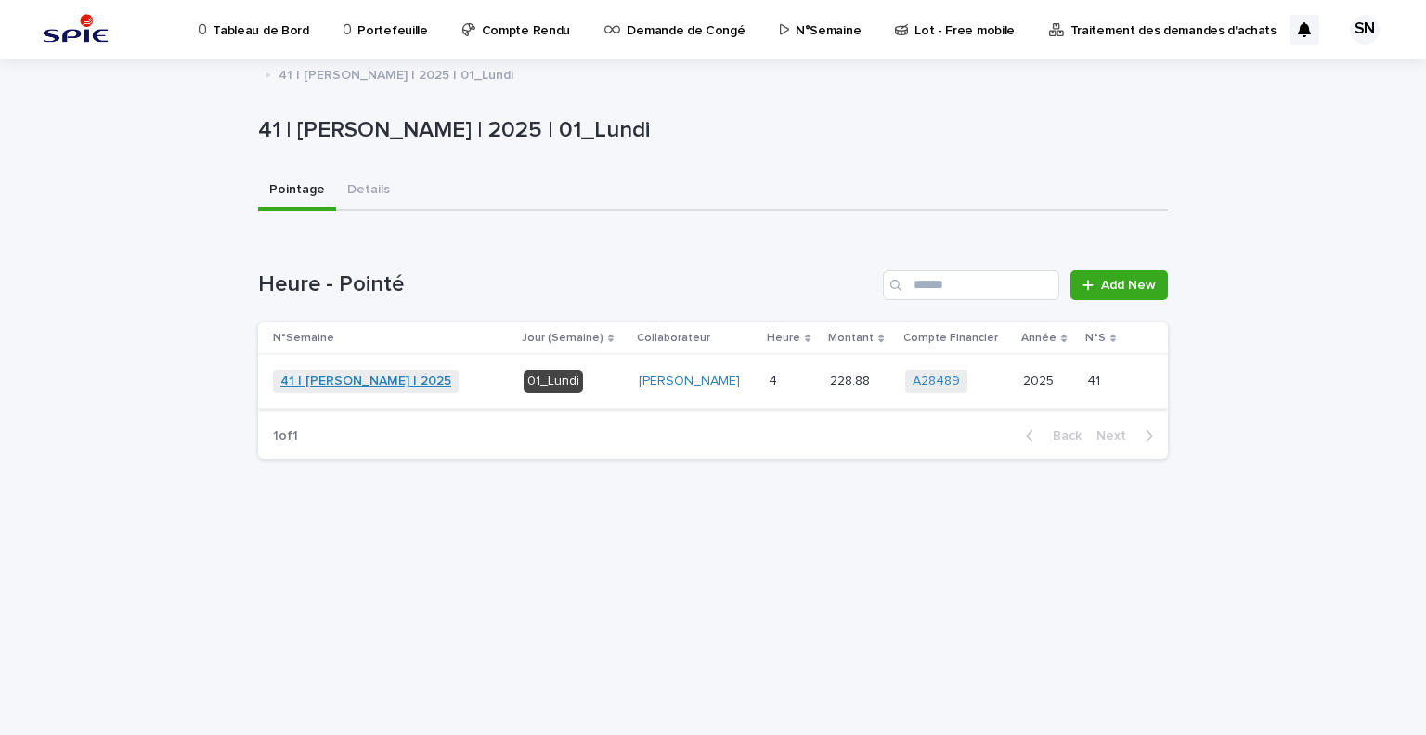
click at [345, 378] on link "41 | [PERSON_NAME] | 2025" at bounding box center [365, 381] width 171 height 16
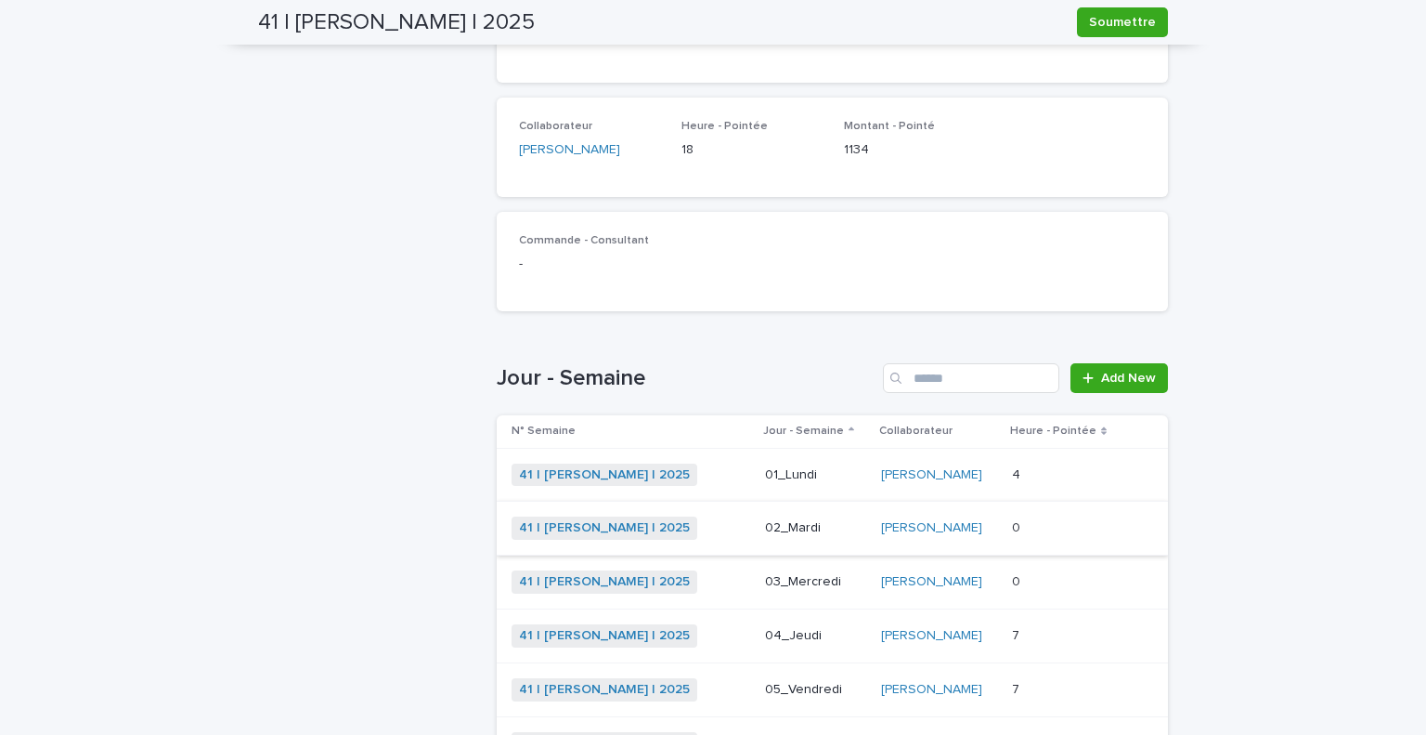
scroll to position [414, 0]
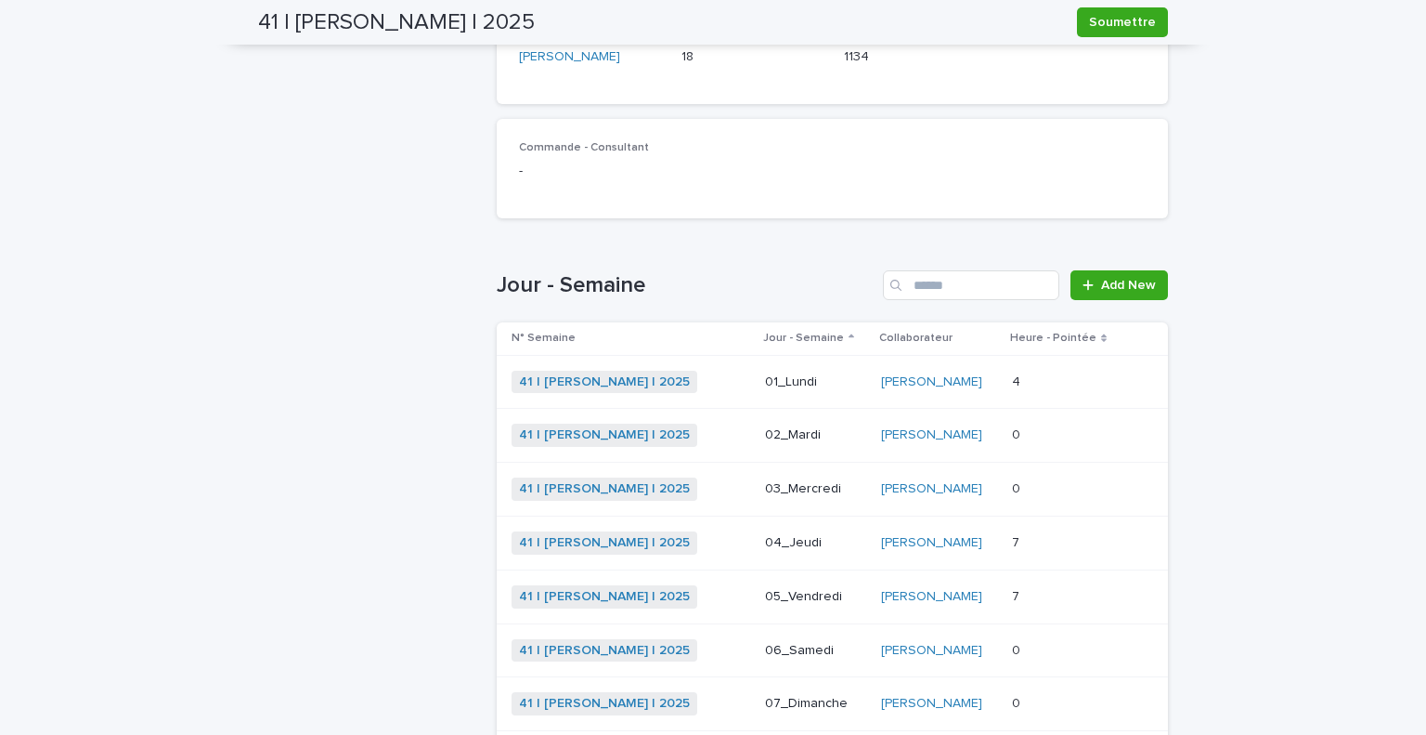
click at [702, 426] on div "41 | [PERSON_NAME] | 2025 + 0" at bounding box center [631, 434] width 239 height 23
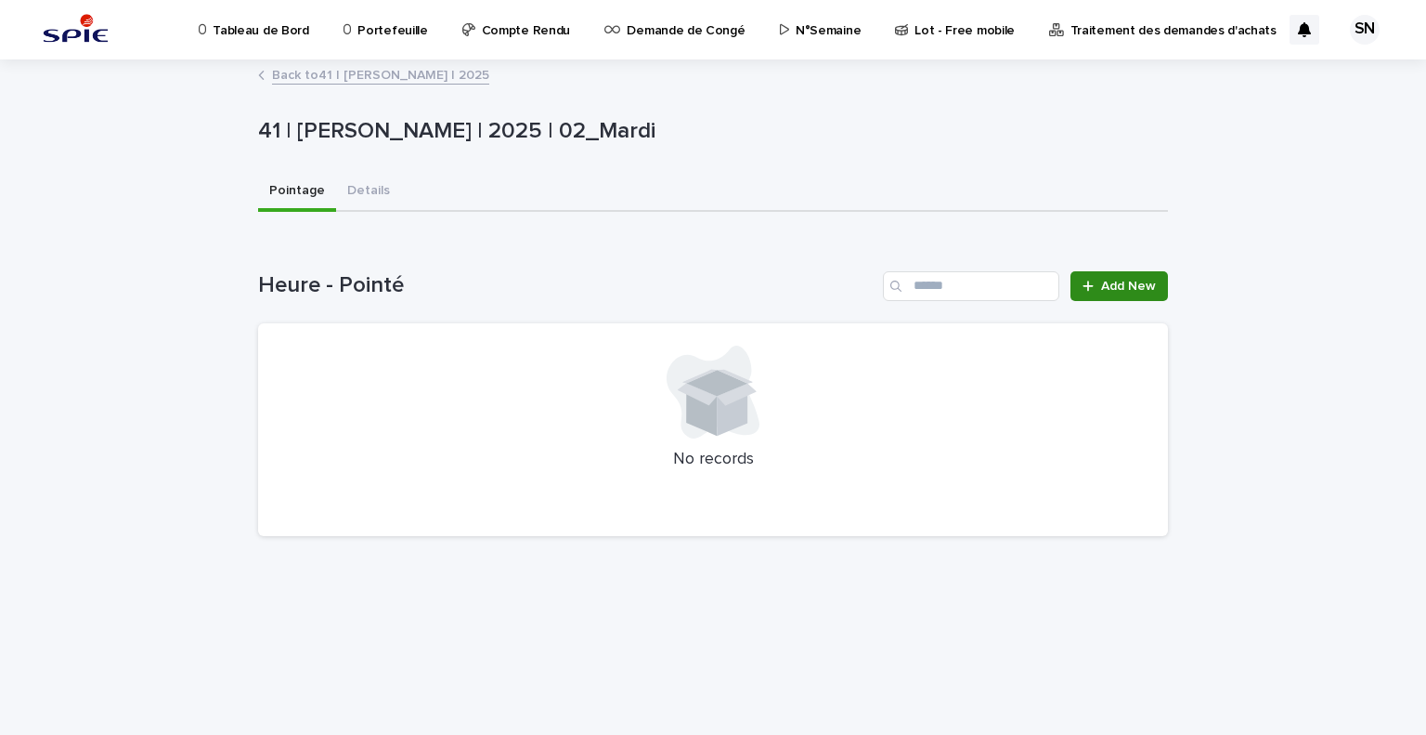
click at [1138, 280] on span "Add New" at bounding box center [1128, 286] width 55 height 13
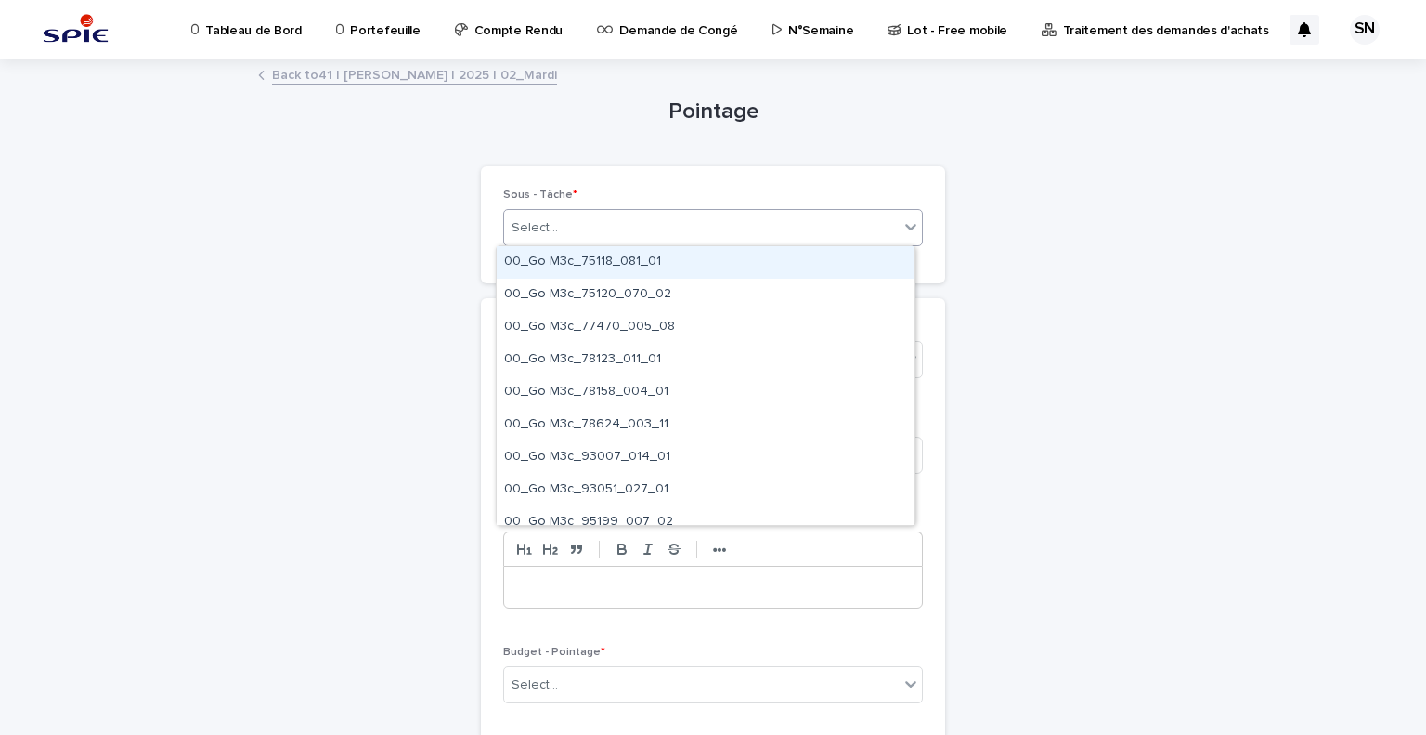
click at [636, 222] on div "Select..." at bounding box center [701, 228] width 395 height 31
type input "*"
type input "*********"
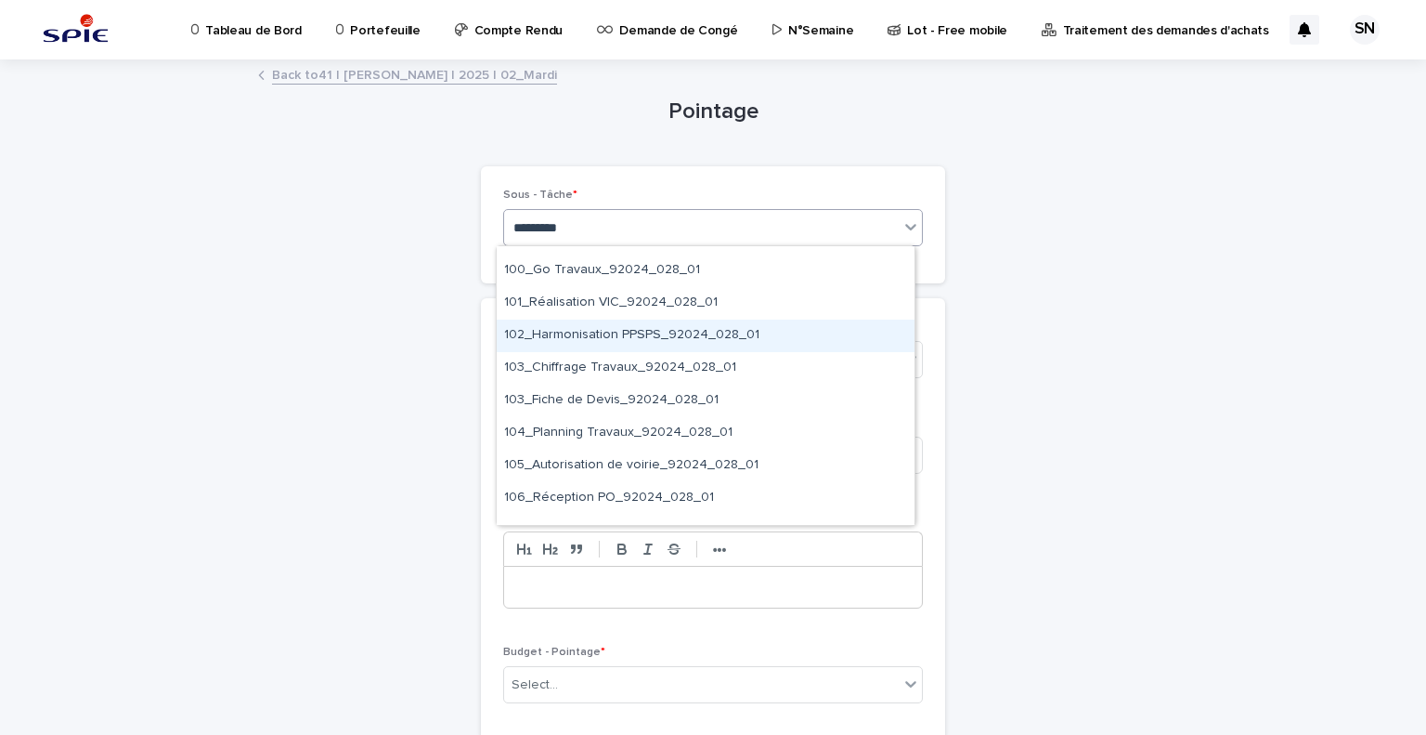
scroll to position [152, 0]
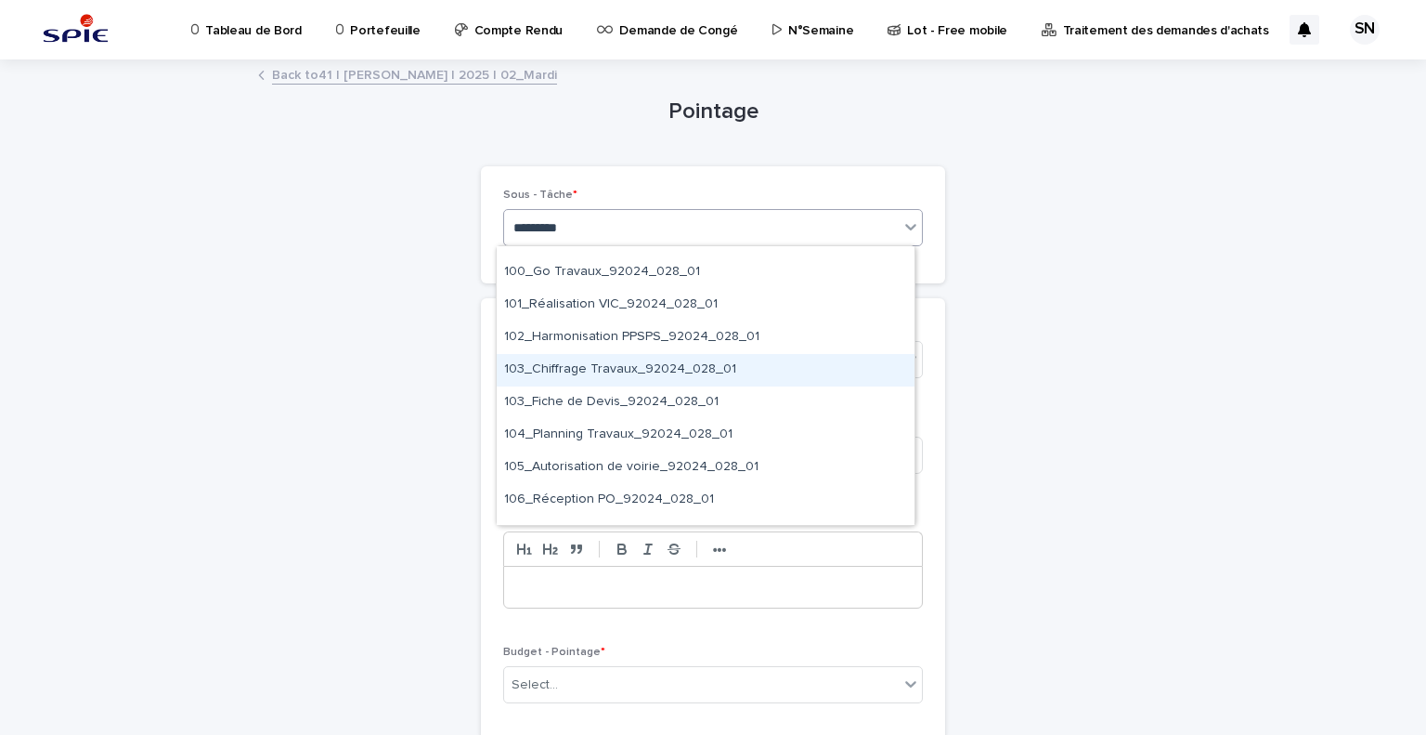
click at [713, 359] on div "103_Chiffrage Travaux_92024_028_01" at bounding box center [706, 370] width 418 height 33
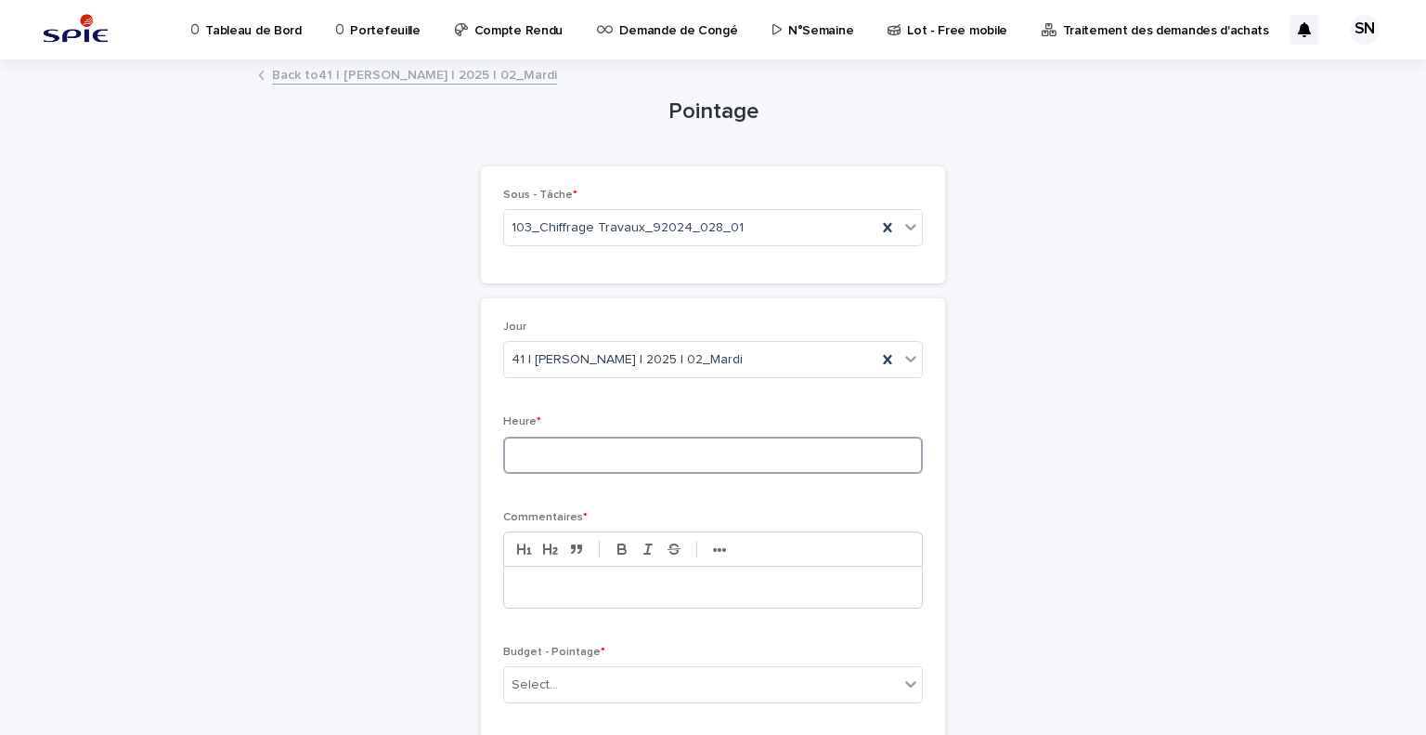
click at [682, 462] on input at bounding box center [713, 454] width 420 height 37
type input "*"
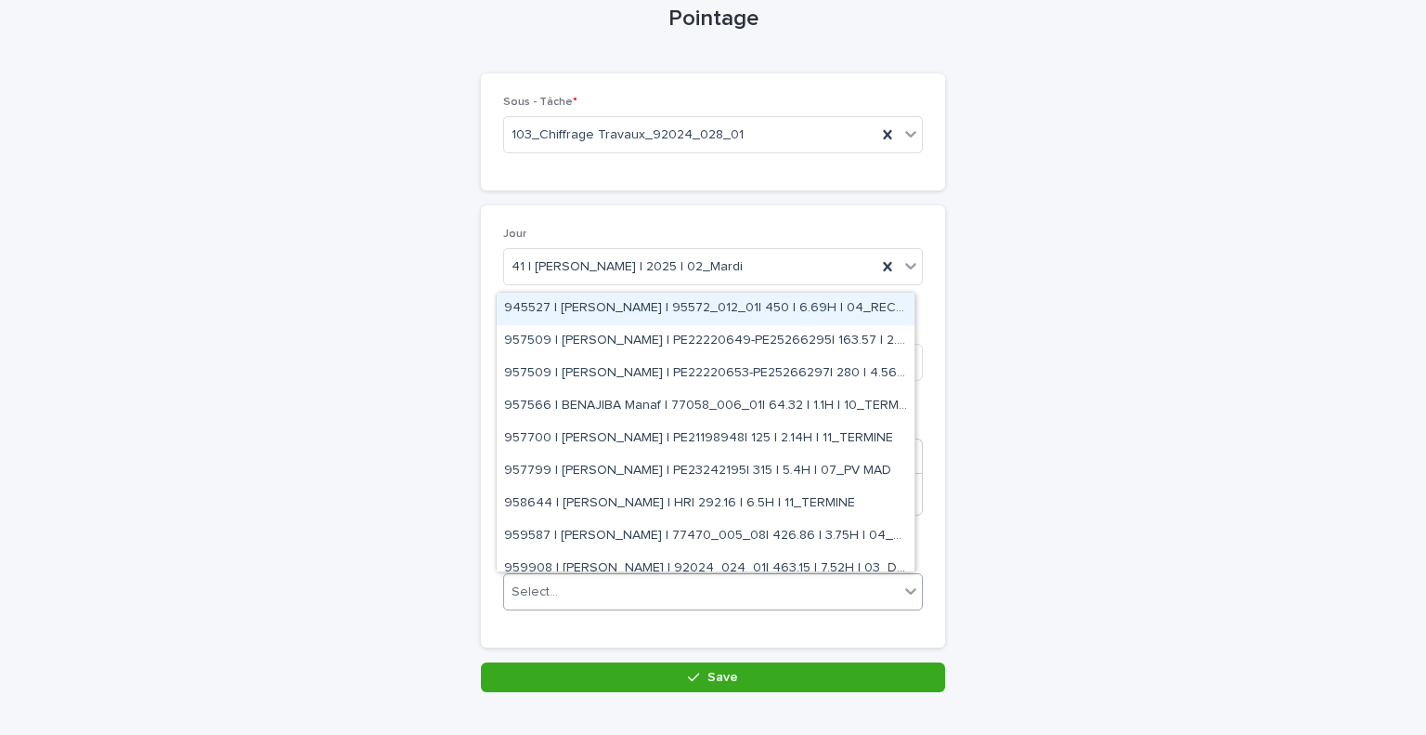
click at [651, 577] on div "Select..." at bounding box center [701, 592] width 395 height 31
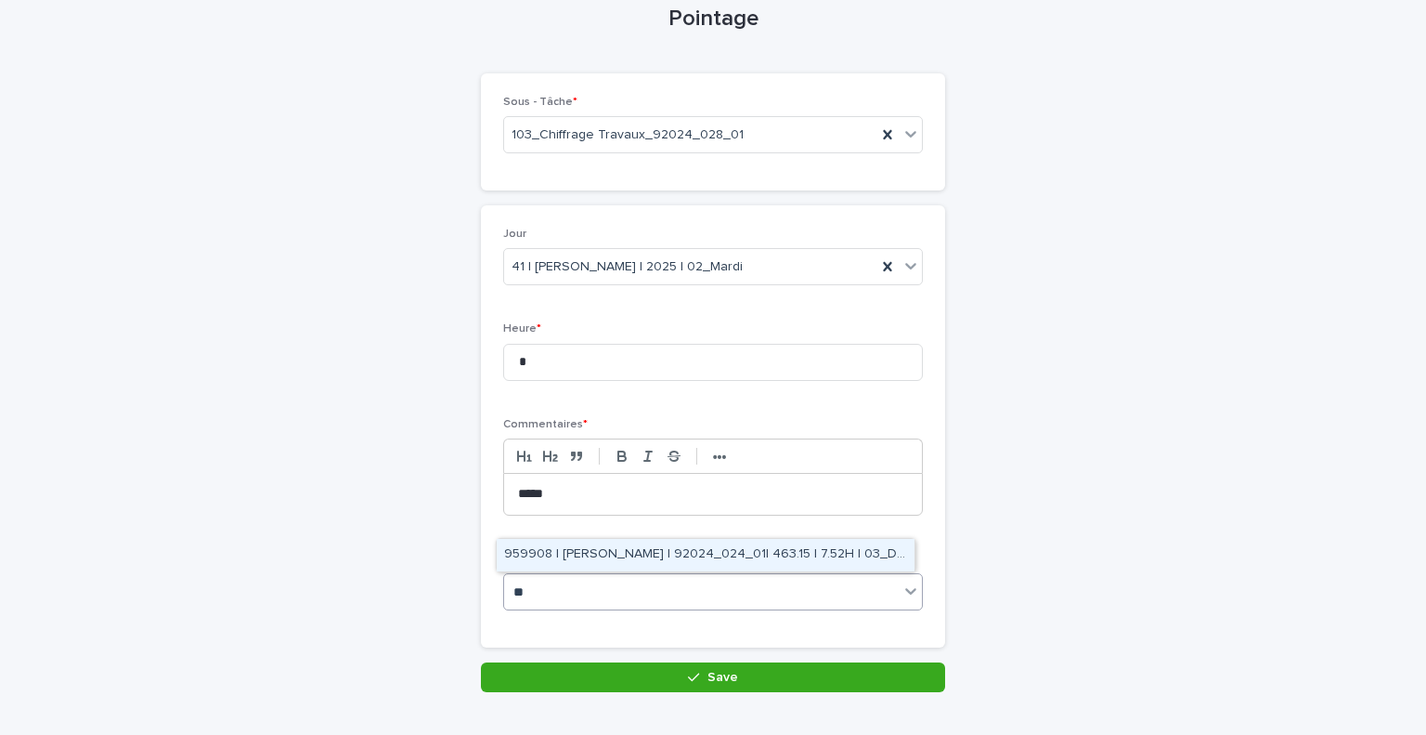
type input "*"
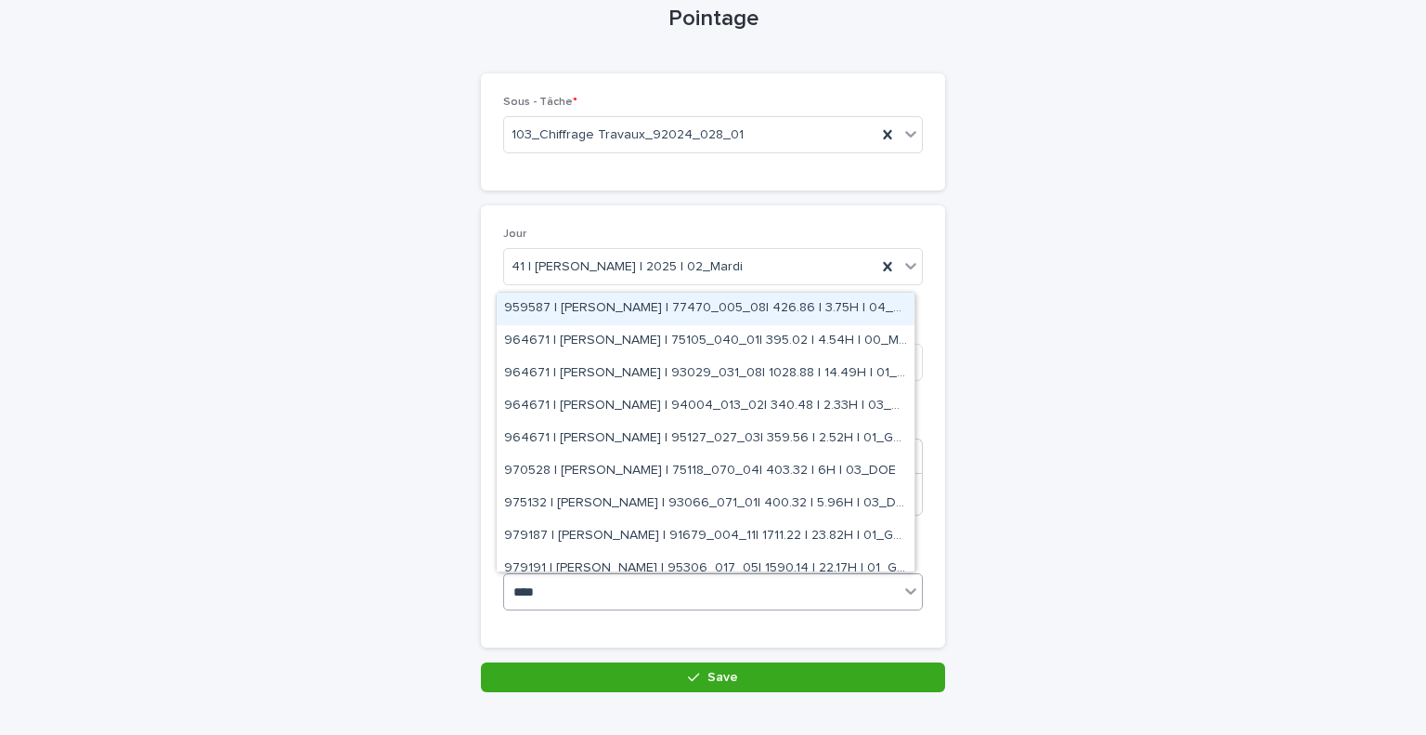
type input "*****"
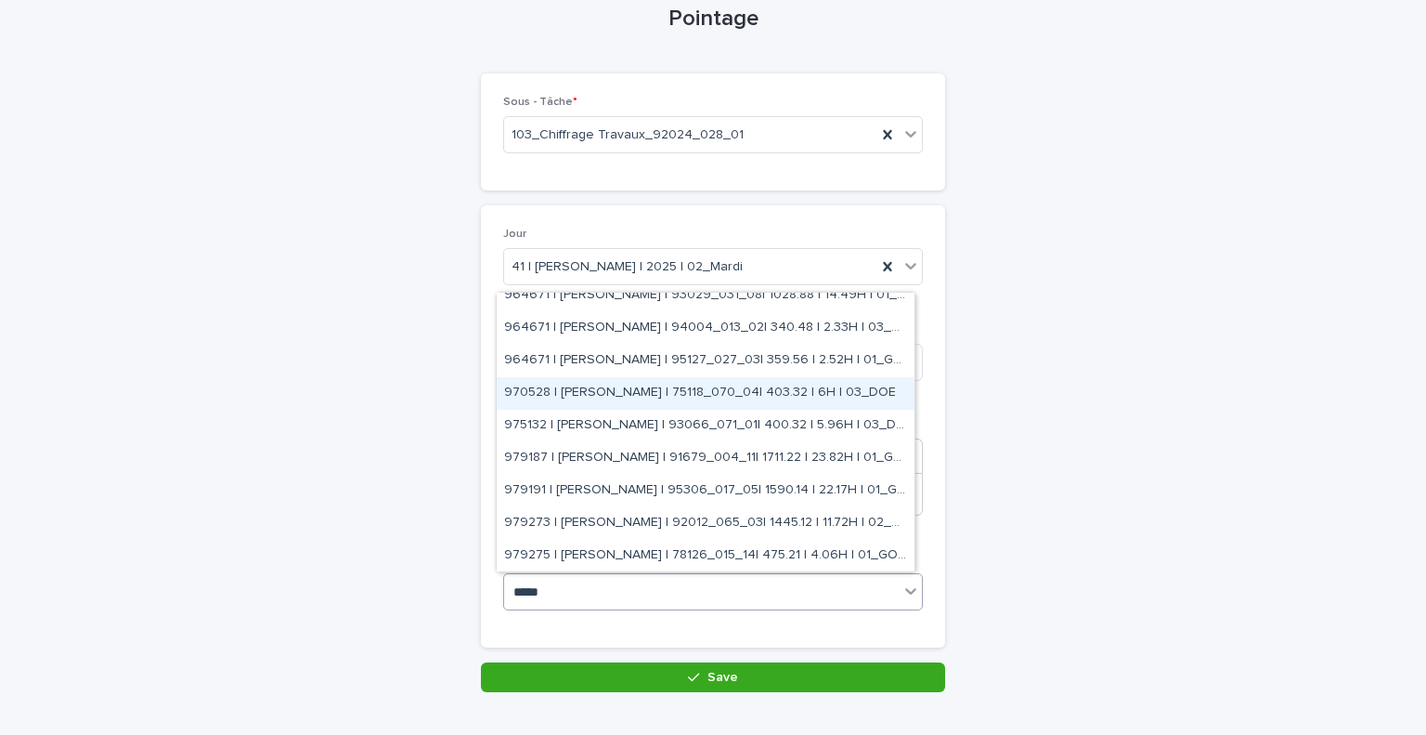
scroll to position [80, 0]
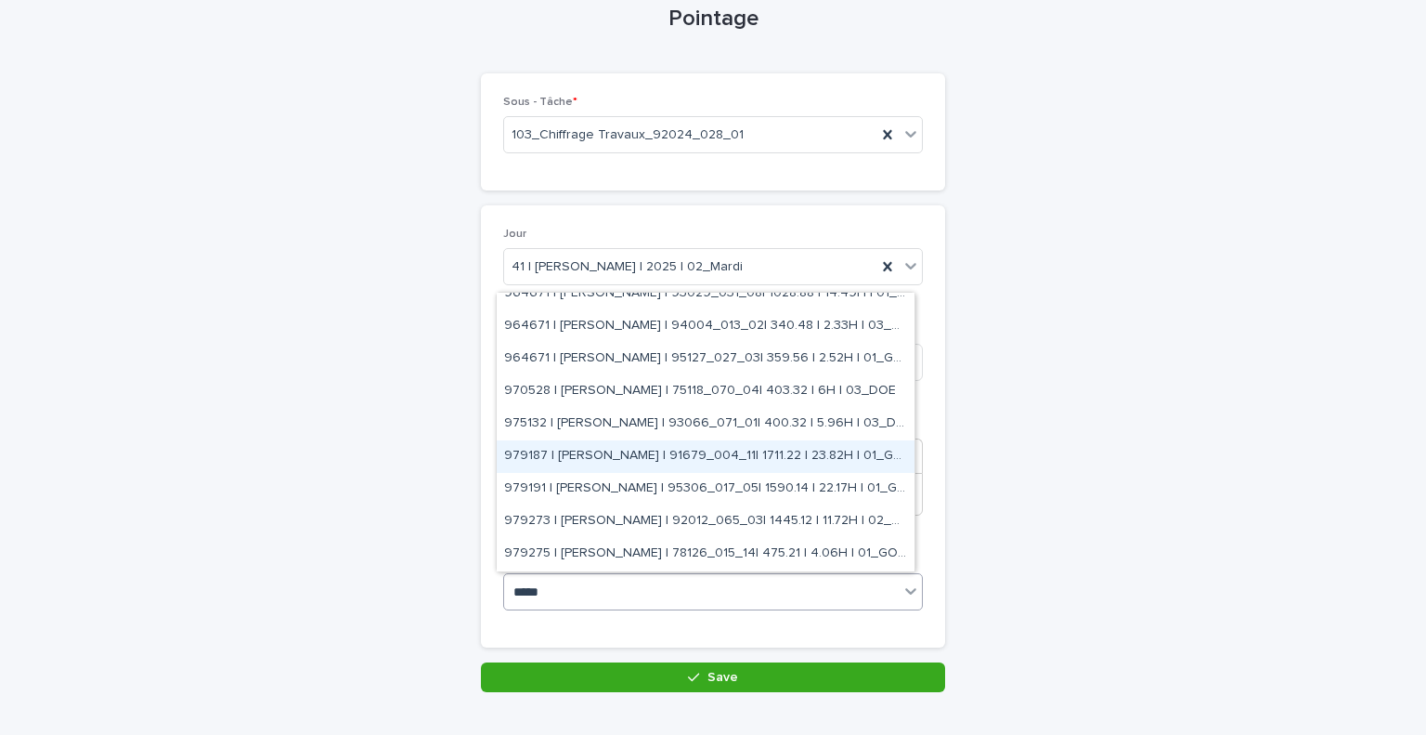
click at [830, 451] on div "979187 | [PERSON_NAME] | 91679_004_11| 1711.22 | 23.82H | 01_GO TRAVAUX" at bounding box center [706, 456] width 418 height 33
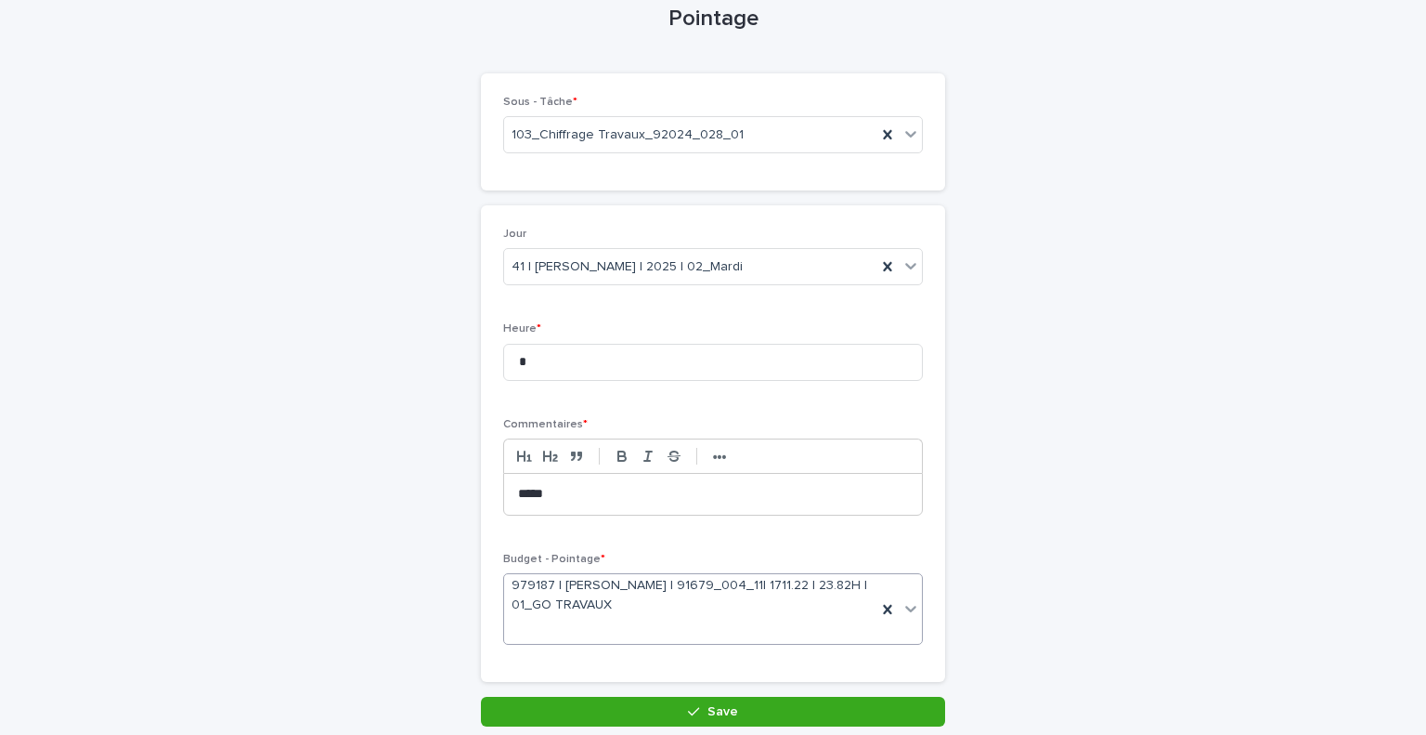
scroll to position [109, 0]
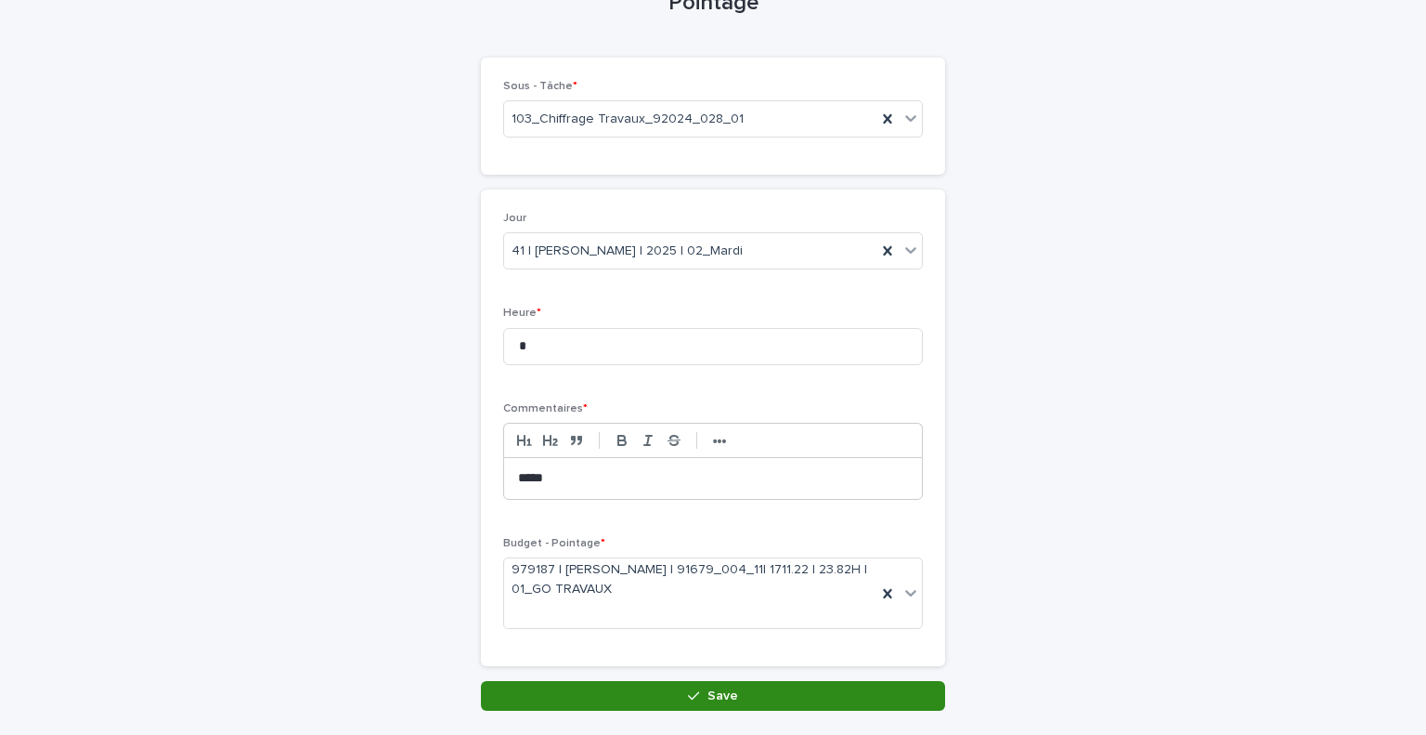
click at [784, 699] on button "Save" at bounding box center [713, 696] width 464 height 30
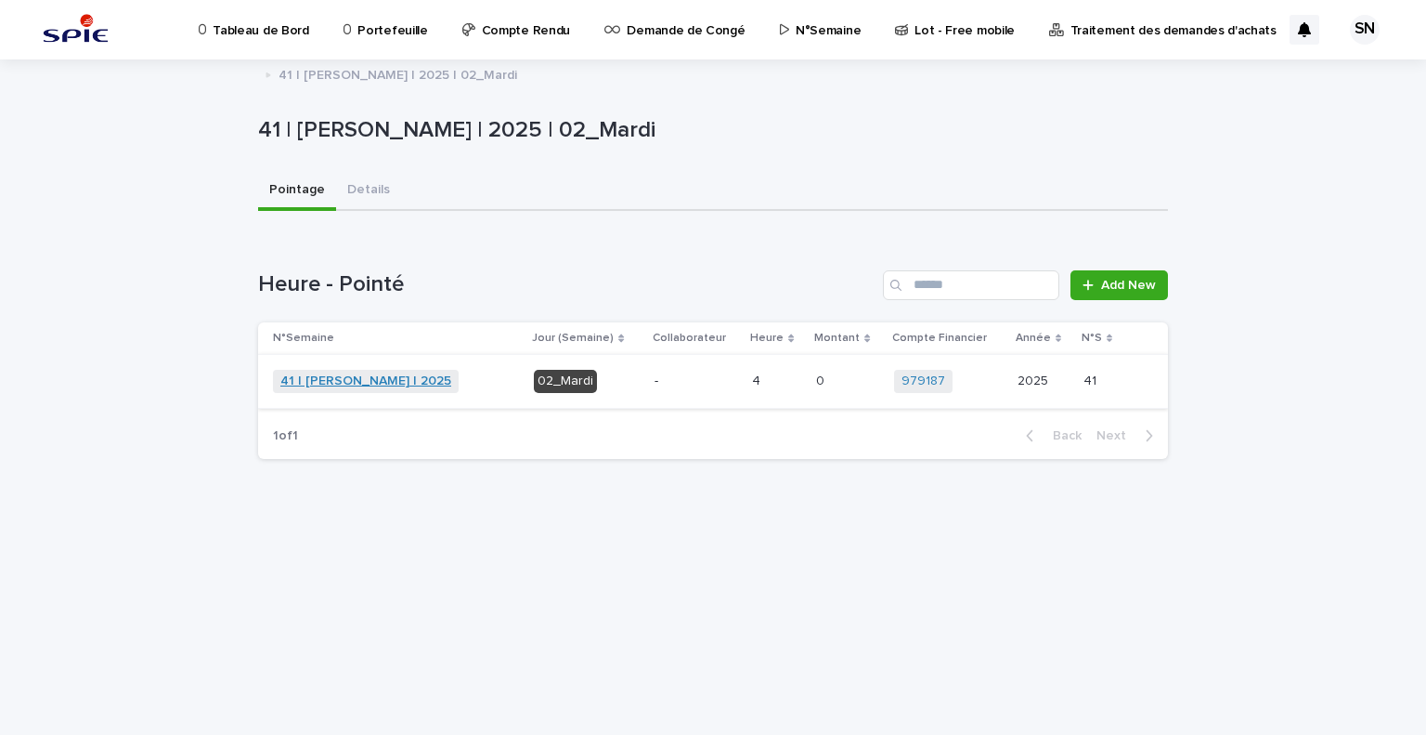
click at [349, 382] on link "41 | [PERSON_NAME] | 2025" at bounding box center [365, 381] width 171 height 16
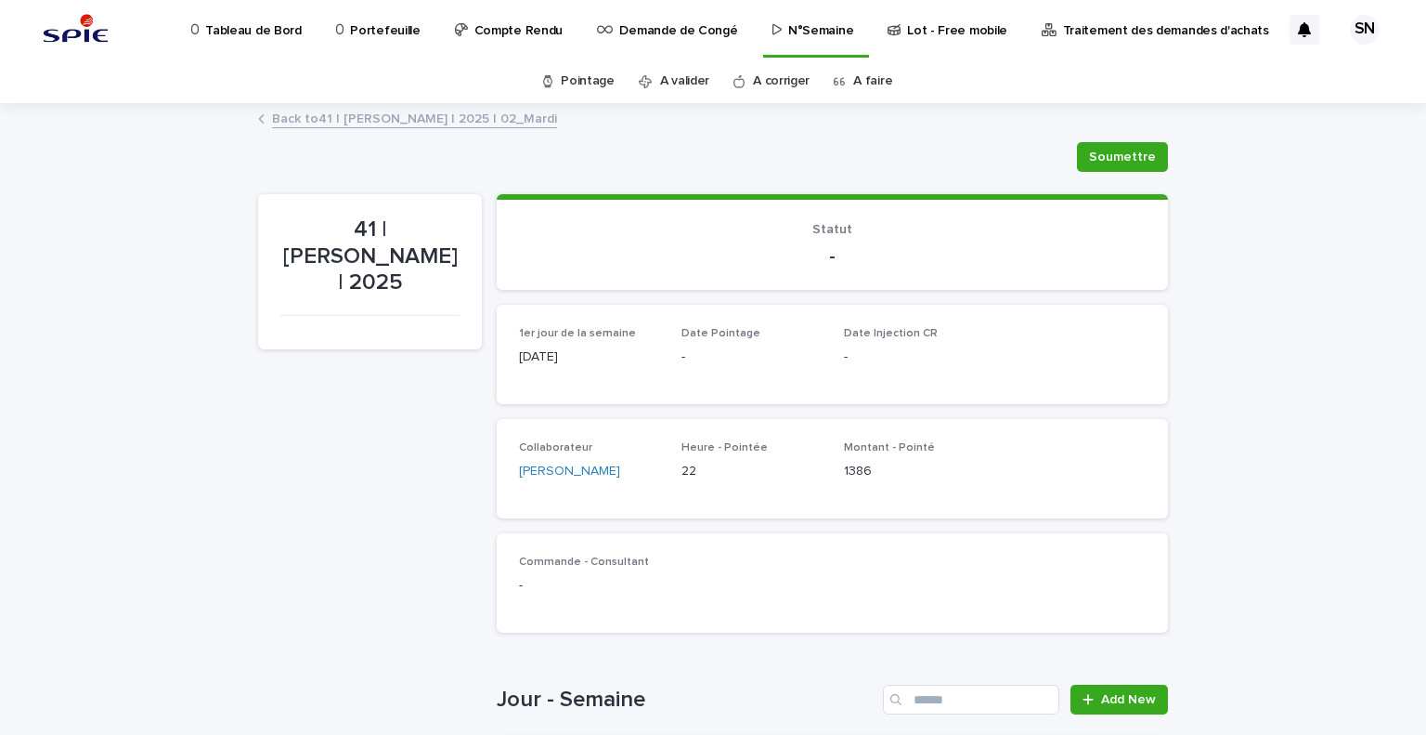
click at [865, 92] on link "A faire" at bounding box center [872, 81] width 39 height 44
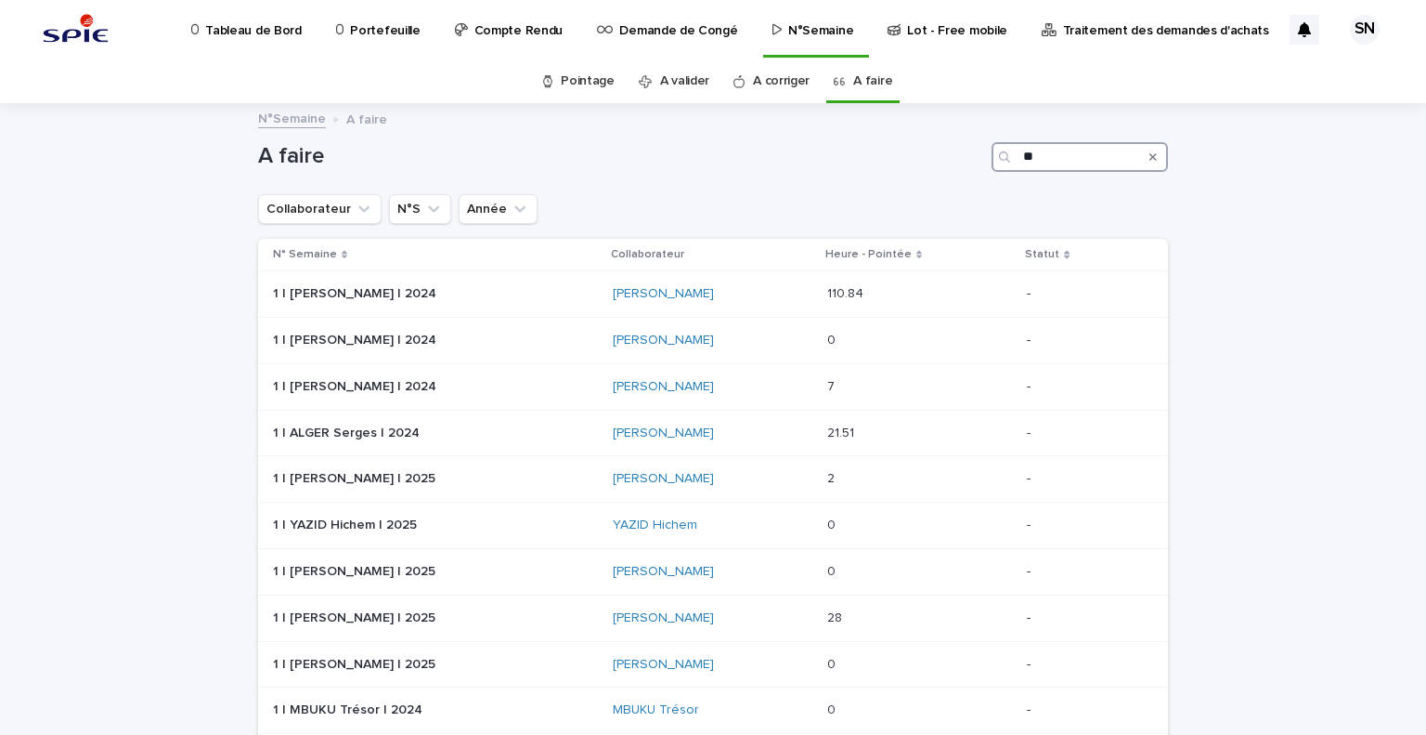
click at [1041, 152] on input "**" at bounding box center [1080, 157] width 176 height 30
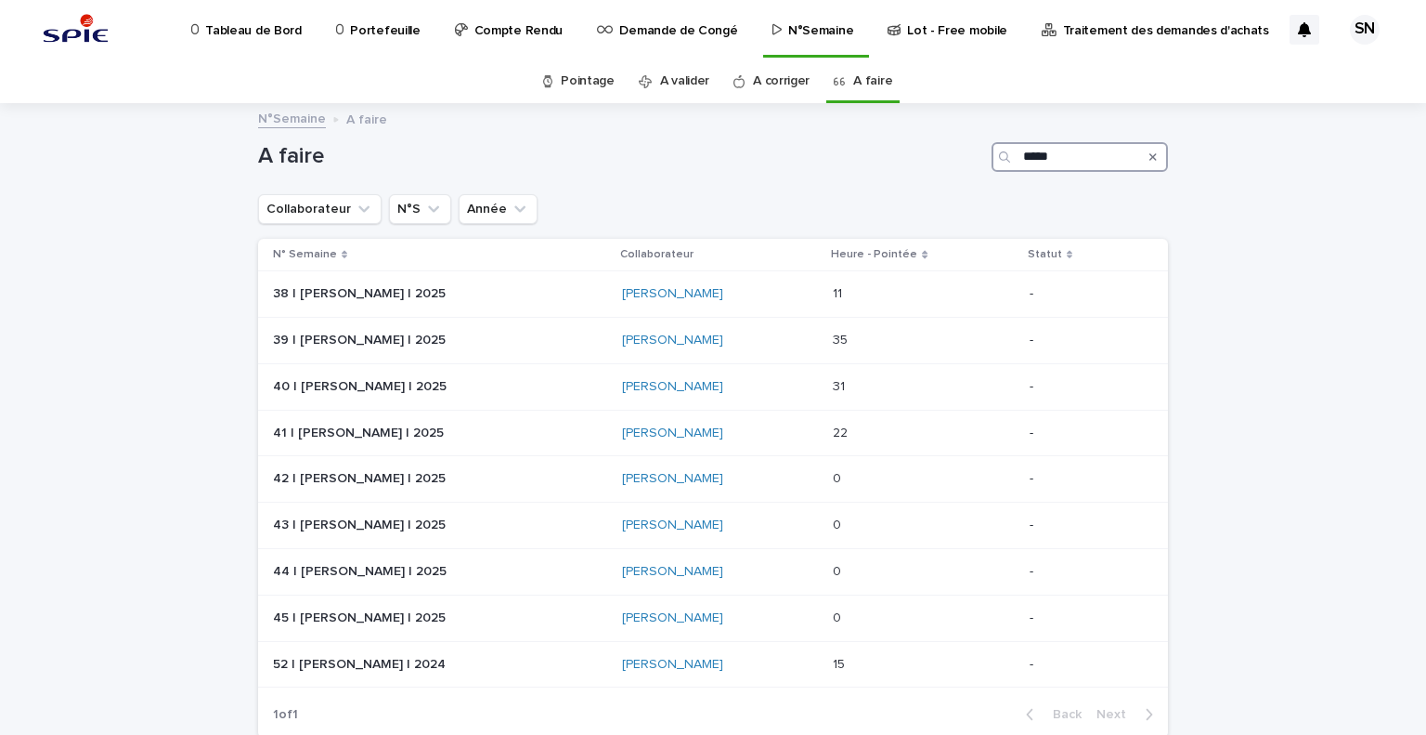
type input "*****"
click at [427, 436] on p at bounding box center [435, 433] width 325 height 16
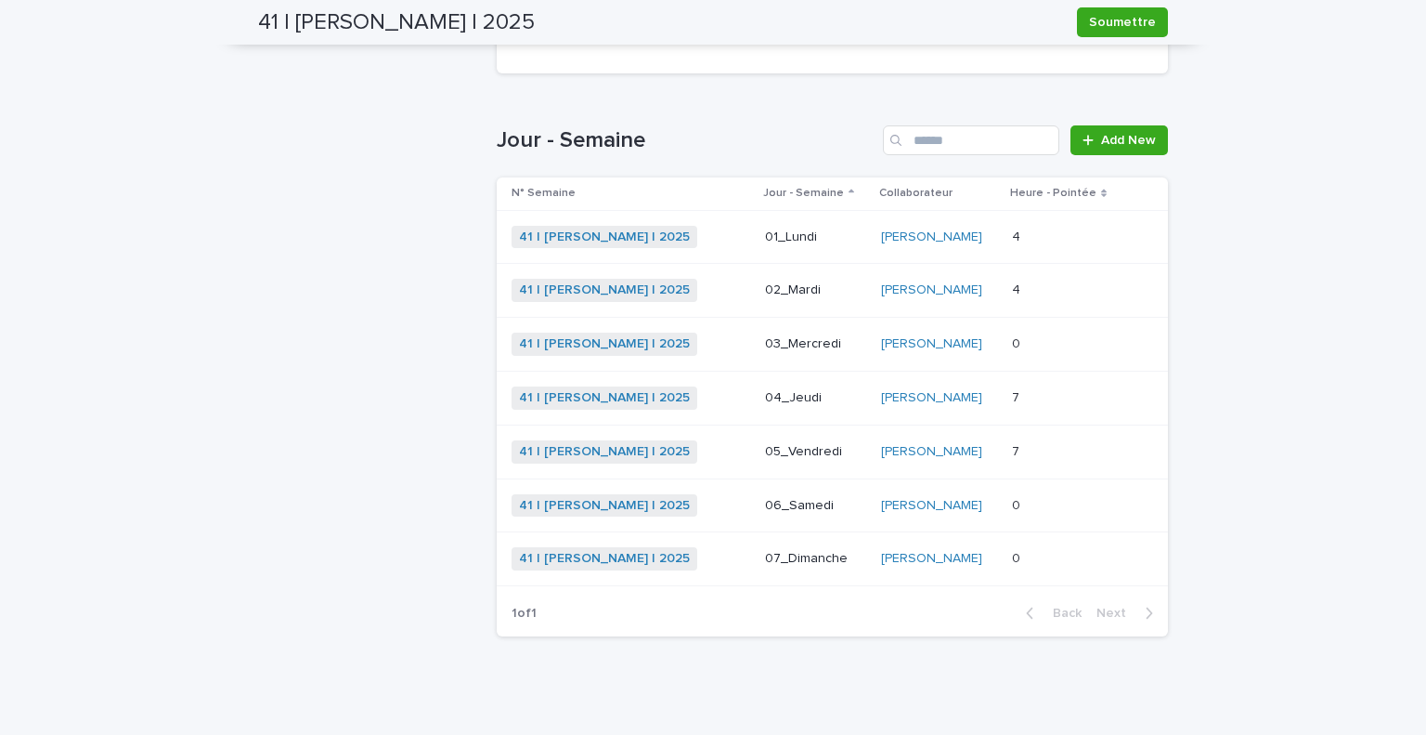
scroll to position [566, 0]
